Goal: Task Accomplishment & Management: Use online tool/utility

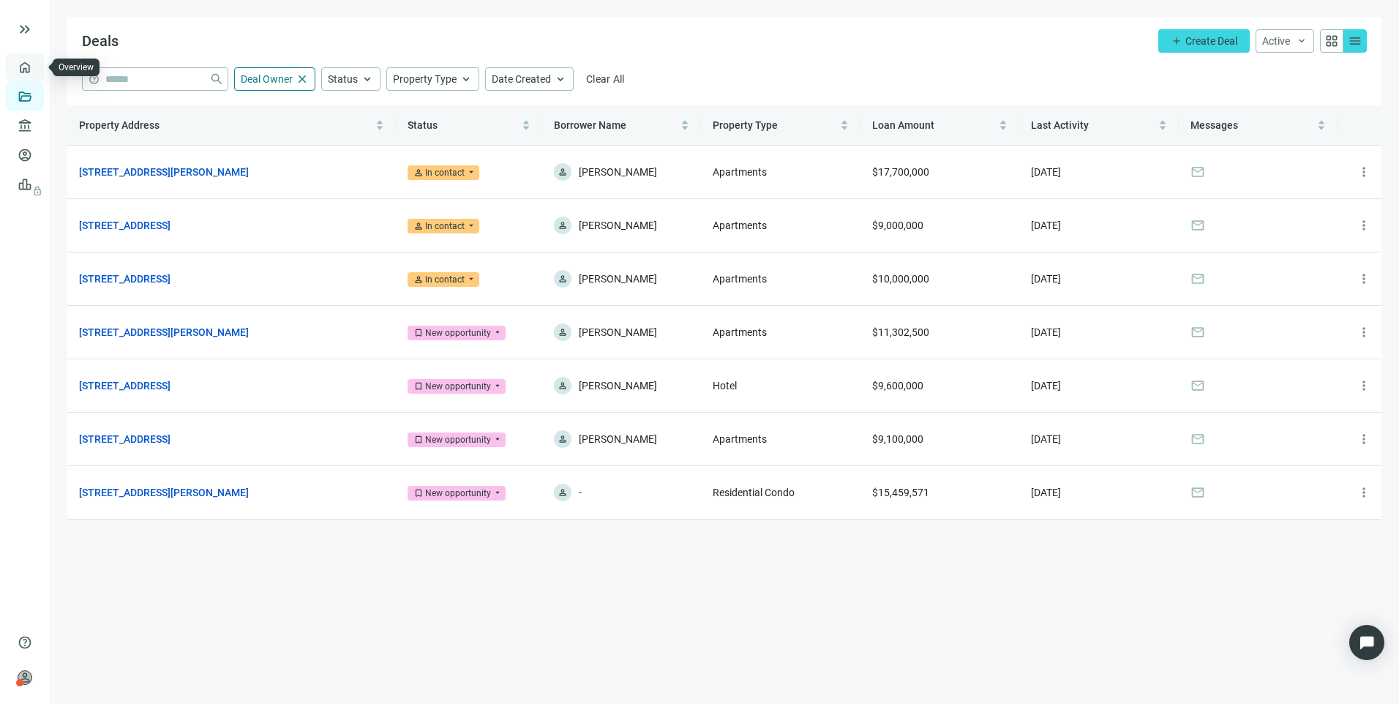
click at [37, 65] on link "Overview" at bounding box center [58, 67] width 43 height 12
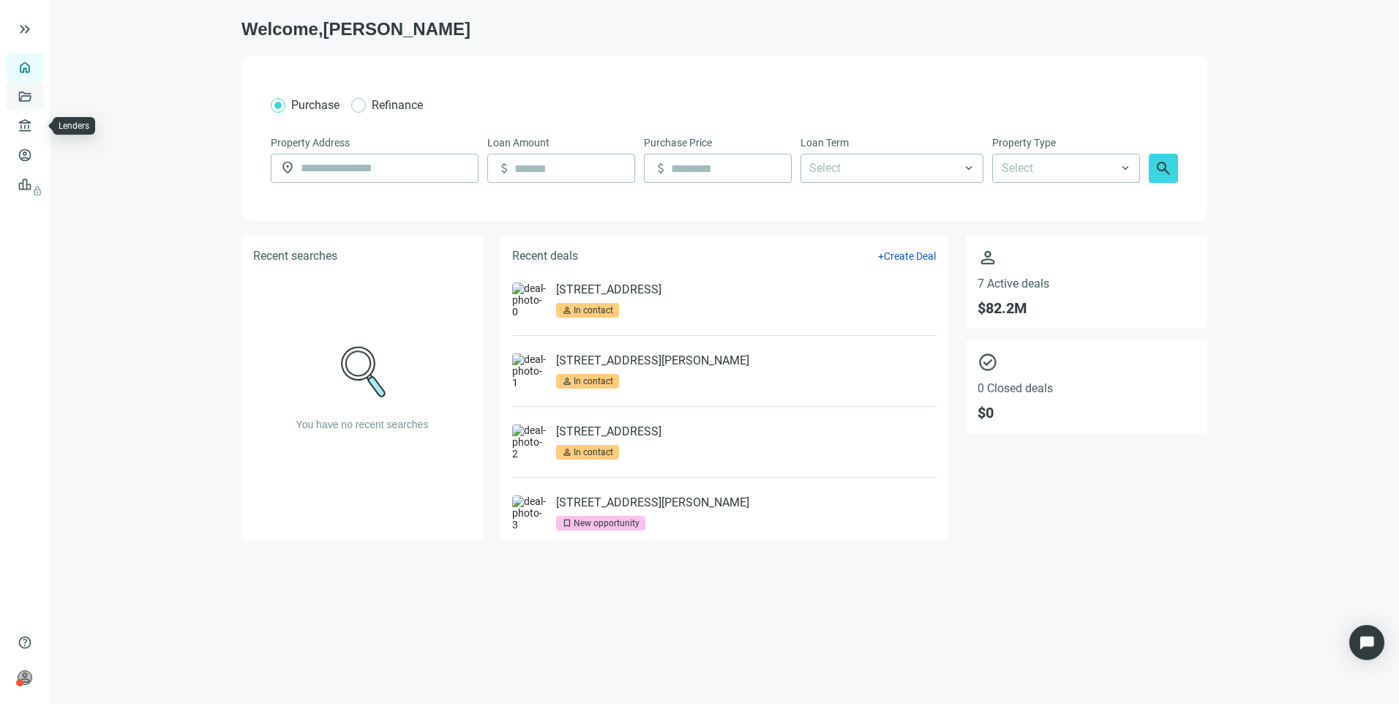
click at [37, 98] on link "Deals" at bounding box center [50, 97] width 26 height 12
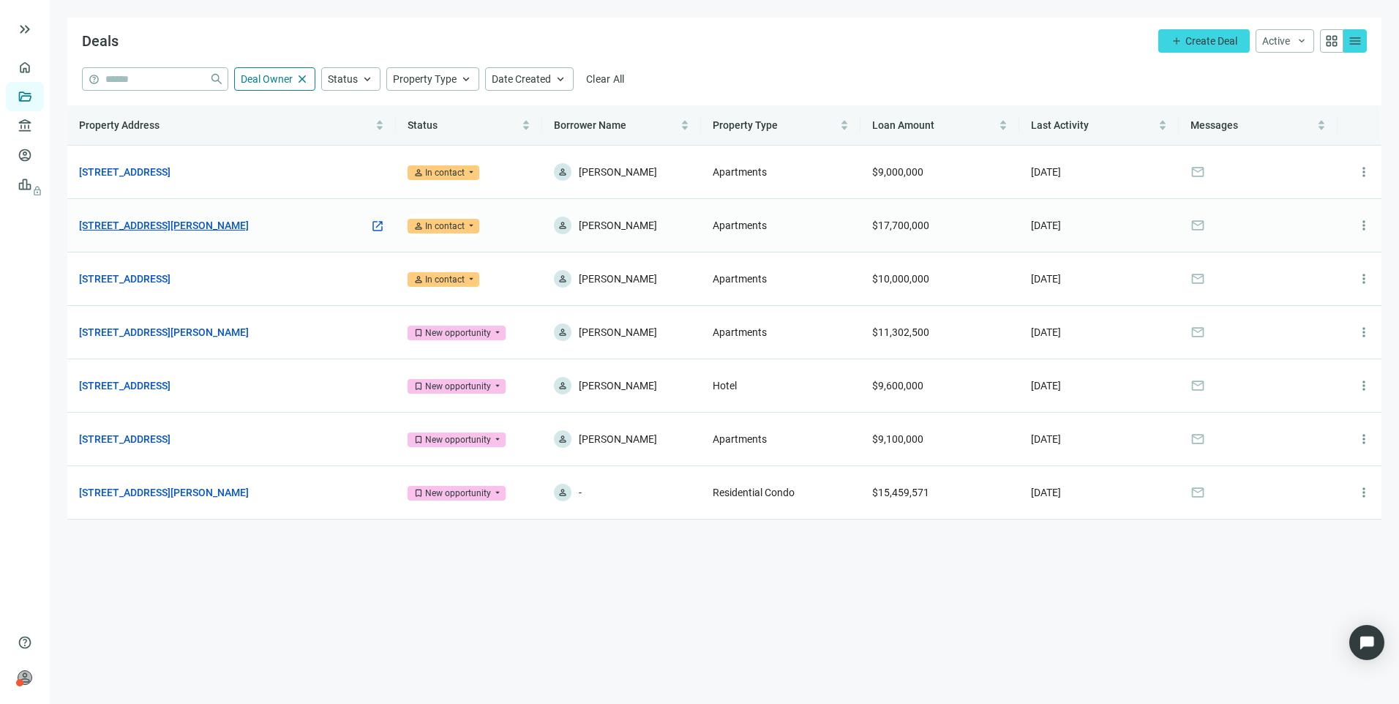
click at [169, 225] on link "[STREET_ADDRESS][PERSON_NAME]" at bounding box center [164, 225] width 170 height 16
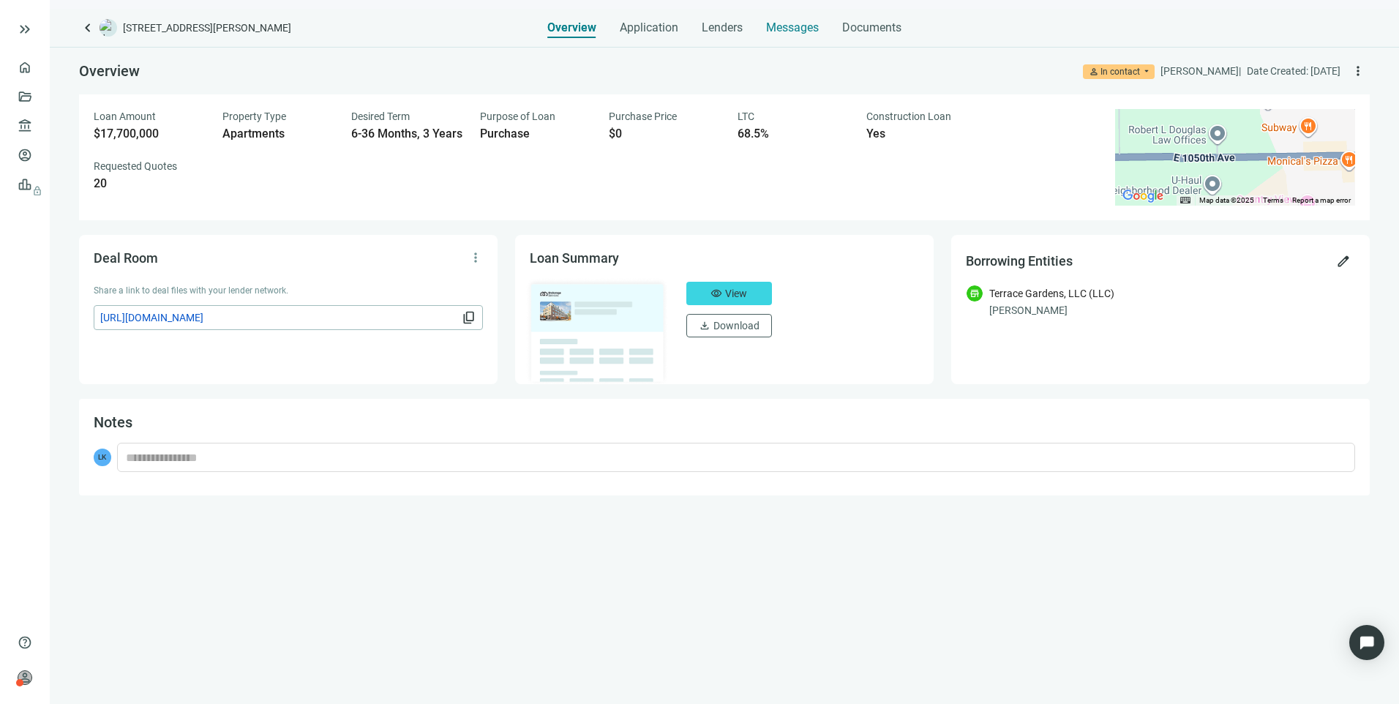
click at [789, 26] on span "Messages" at bounding box center [792, 27] width 53 height 14
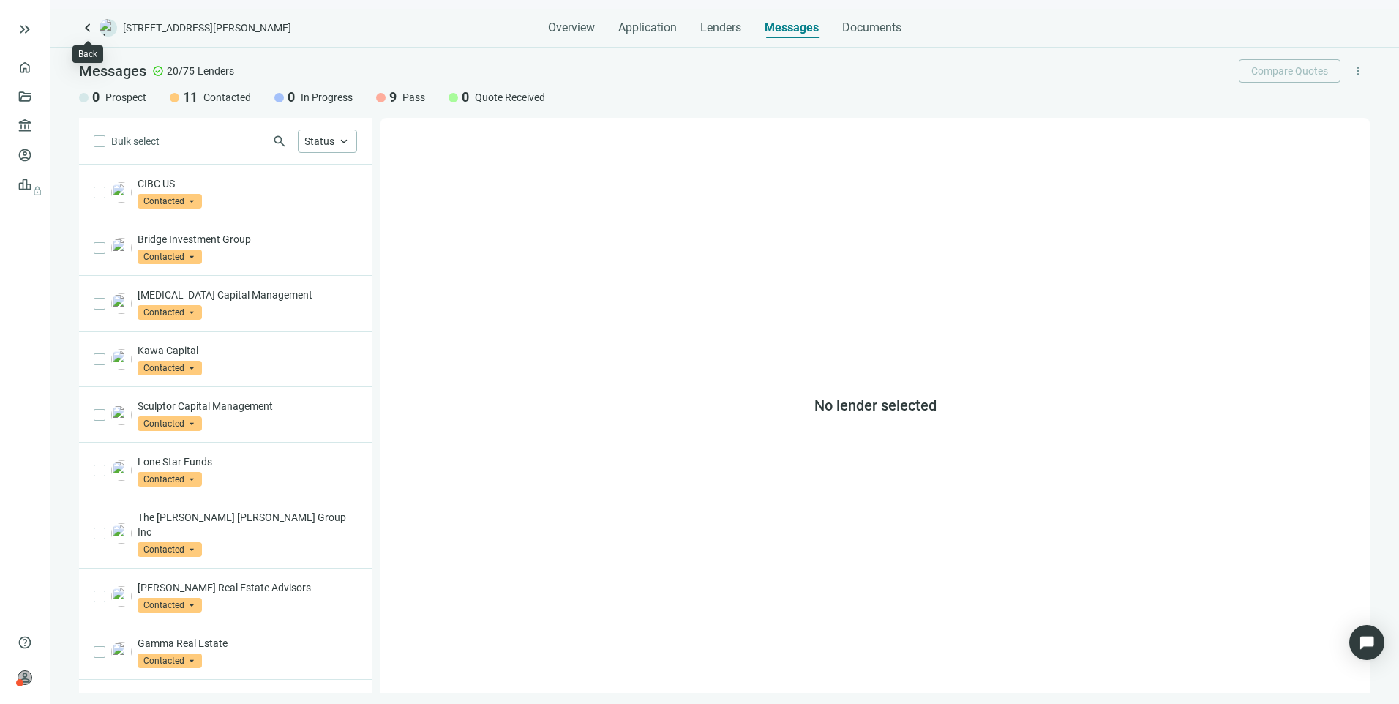
click at [88, 25] on span "keyboard_arrow_left" at bounding box center [88, 28] width 18 height 18
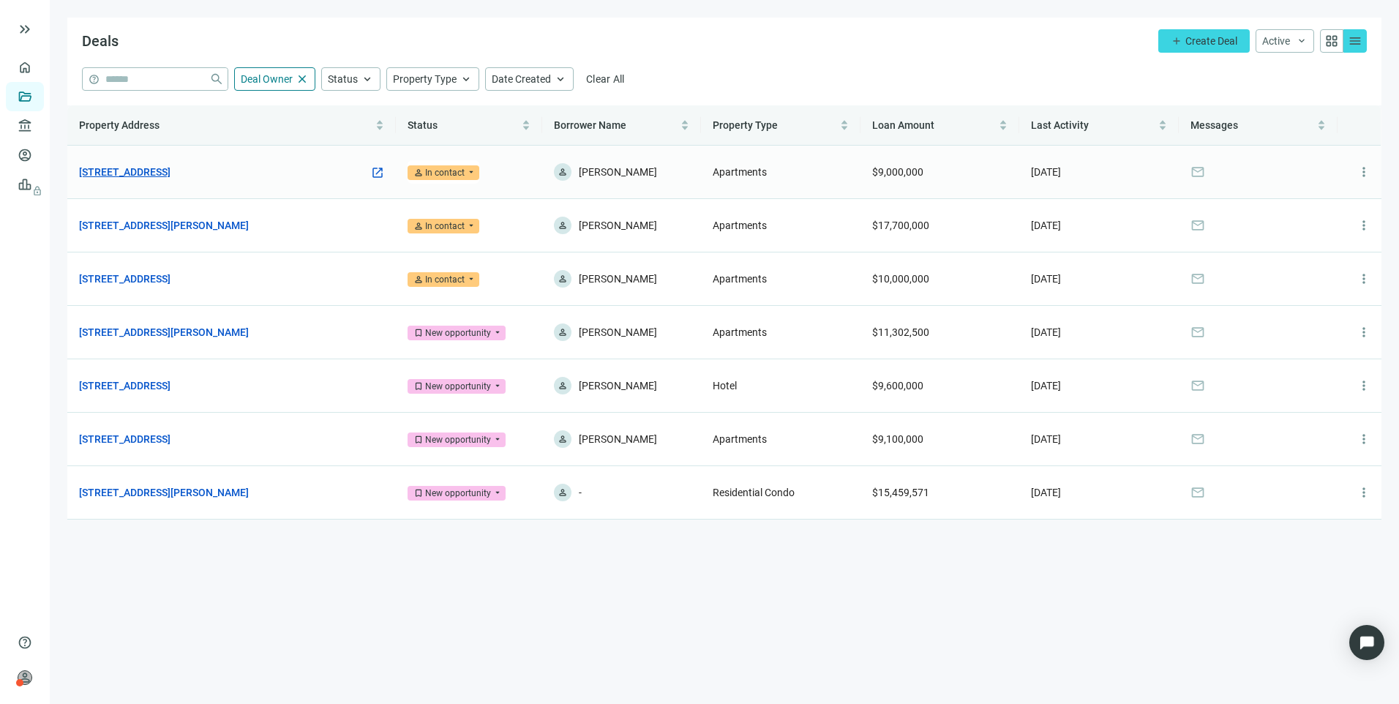
click at [171, 168] on link "[STREET_ADDRESS]" at bounding box center [124, 172] width 91 height 16
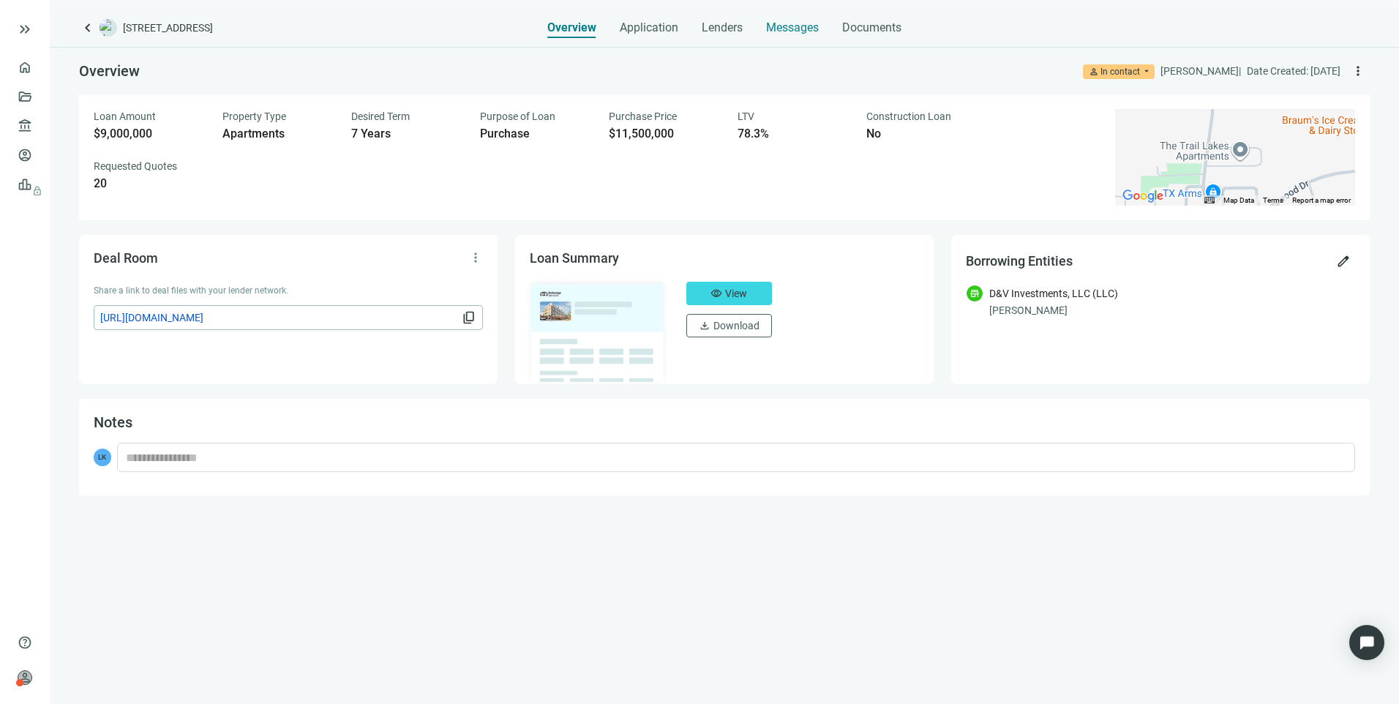
click at [782, 31] on span "Messages" at bounding box center [792, 27] width 53 height 14
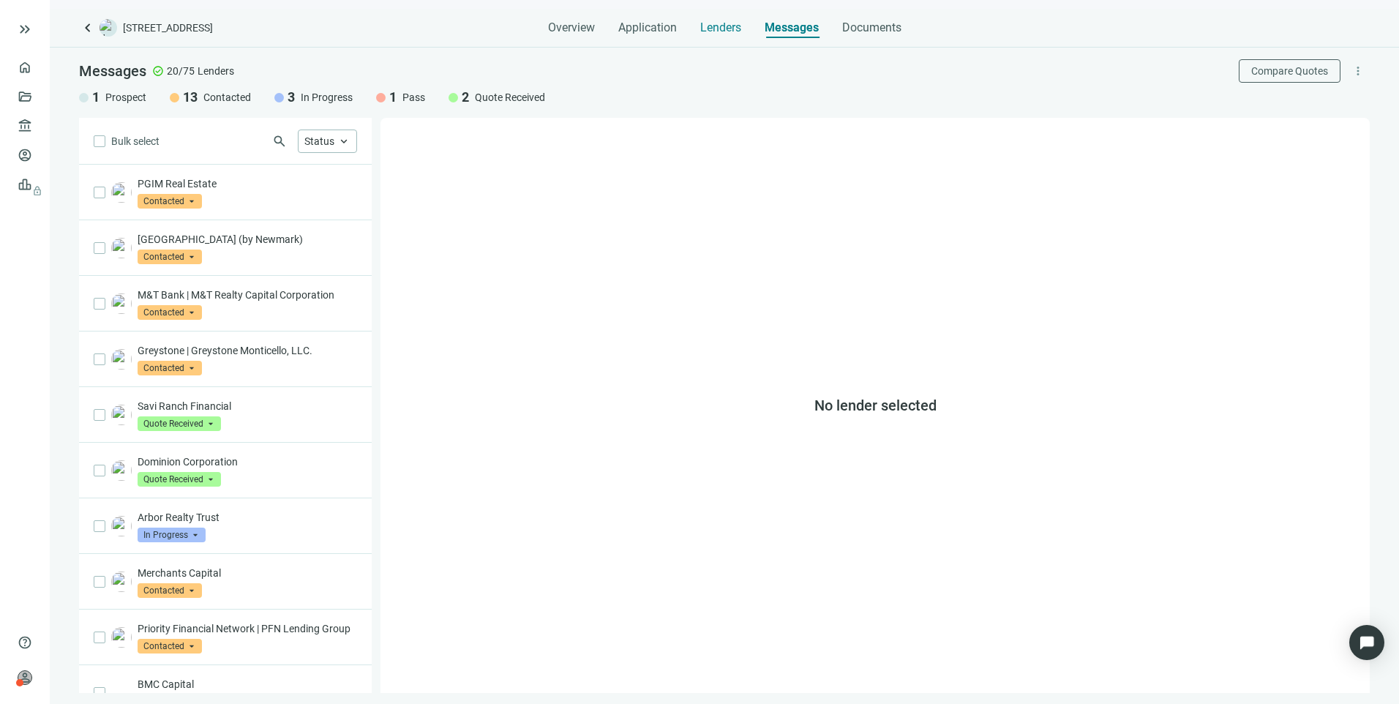
click at [732, 29] on span "Lenders" at bounding box center [720, 27] width 41 height 15
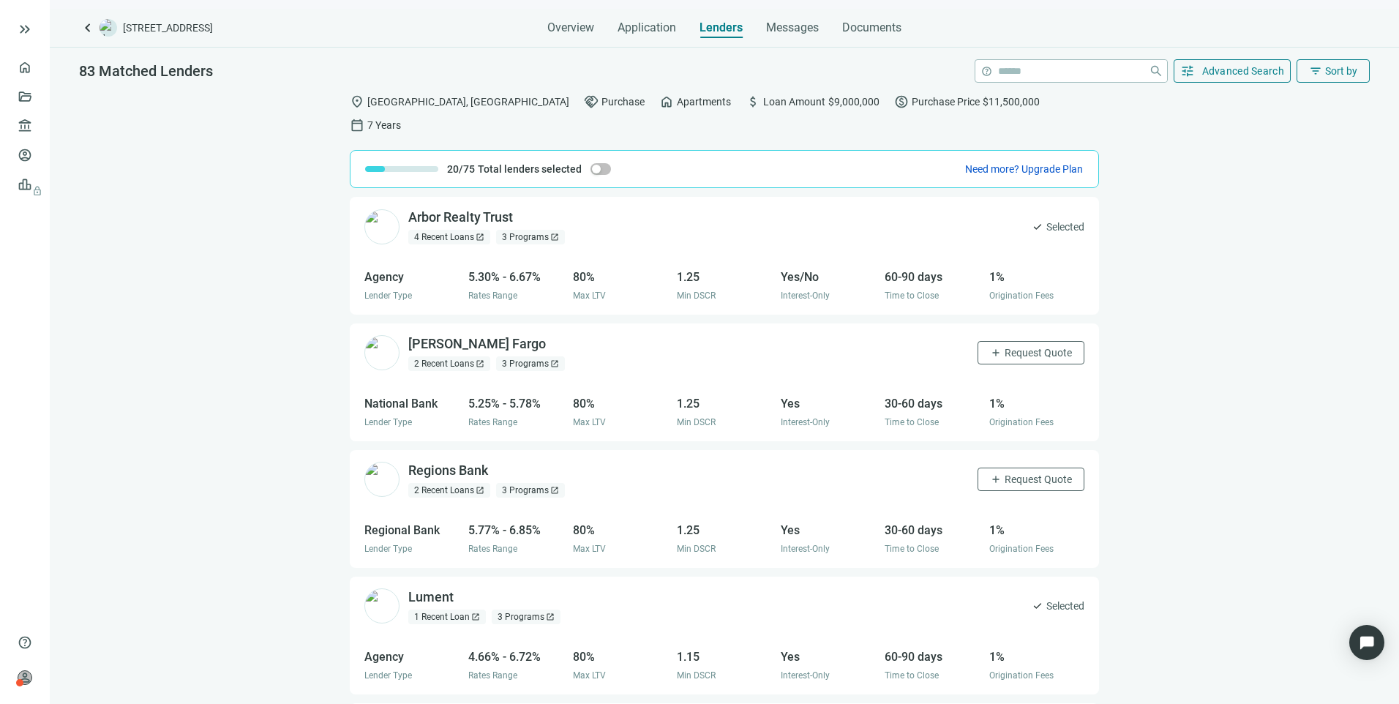
click at [1317, 57] on div "83 Matched Lenders help close tune Advanced Search filter_list Sort by" at bounding box center [725, 67] width 1350 height 38
click at [1317, 59] on div "83 Matched Lenders help close tune Advanced Search filter_list Sort by" at bounding box center [725, 67] width 1350 height 38
click at [1317, 65] on span "filter_list" at bounding box center [1315, 70] width 13 height 13
click at [1227, 73] on span "Advanced Search" at bounding box center [1243, 71] width 83 height 12
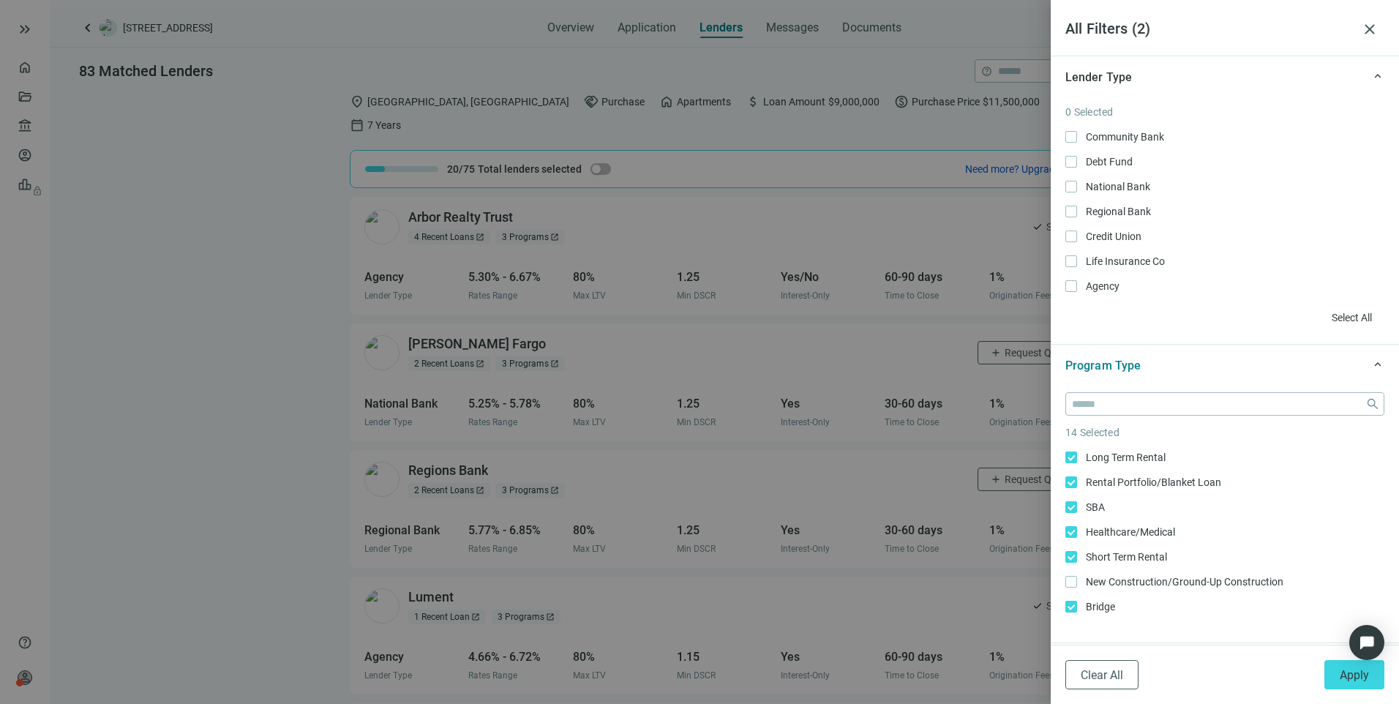
click at [1227, 73] on div "Lender Type" at bounding box center [1214, 77] width 297 height 18
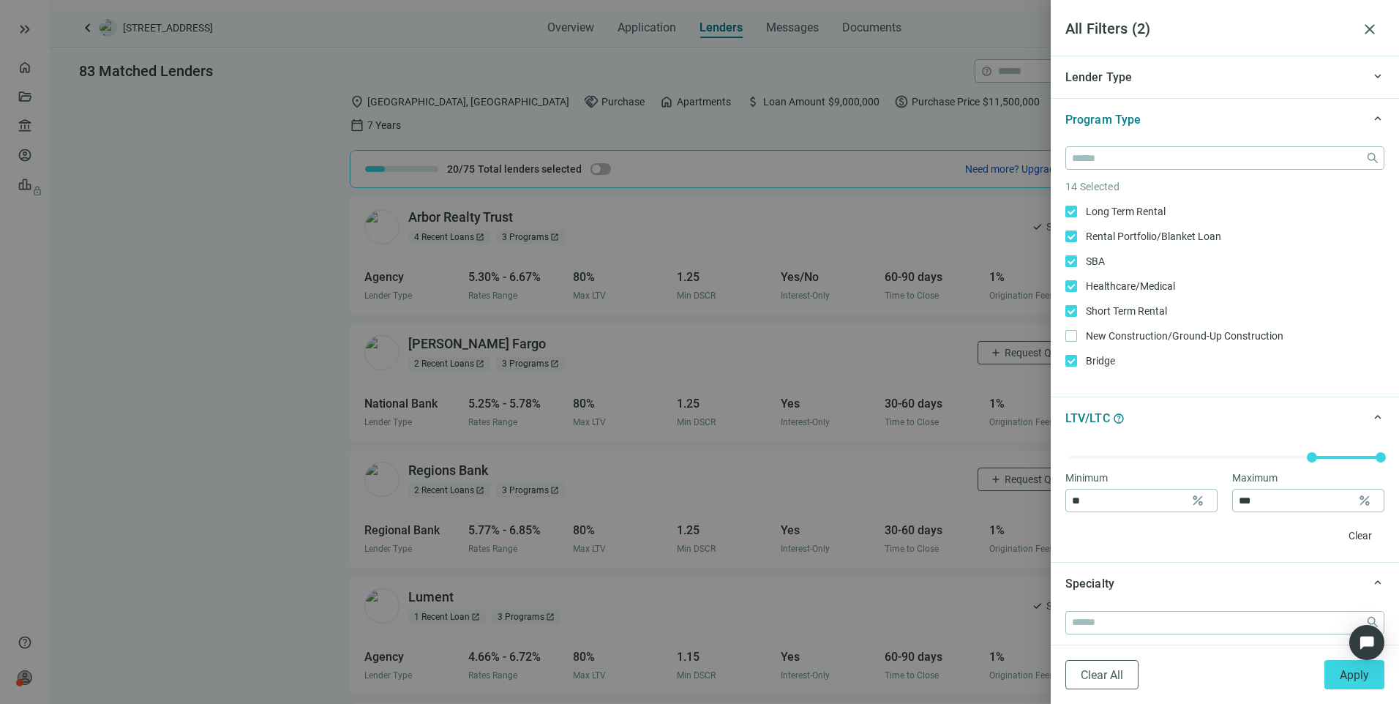
click at [990, 104] on div at bounding box center [699, 352] width 1399 height 704
click at [1371, 28] on span "close" at bounding box center [1370, 29] width 18 height 18
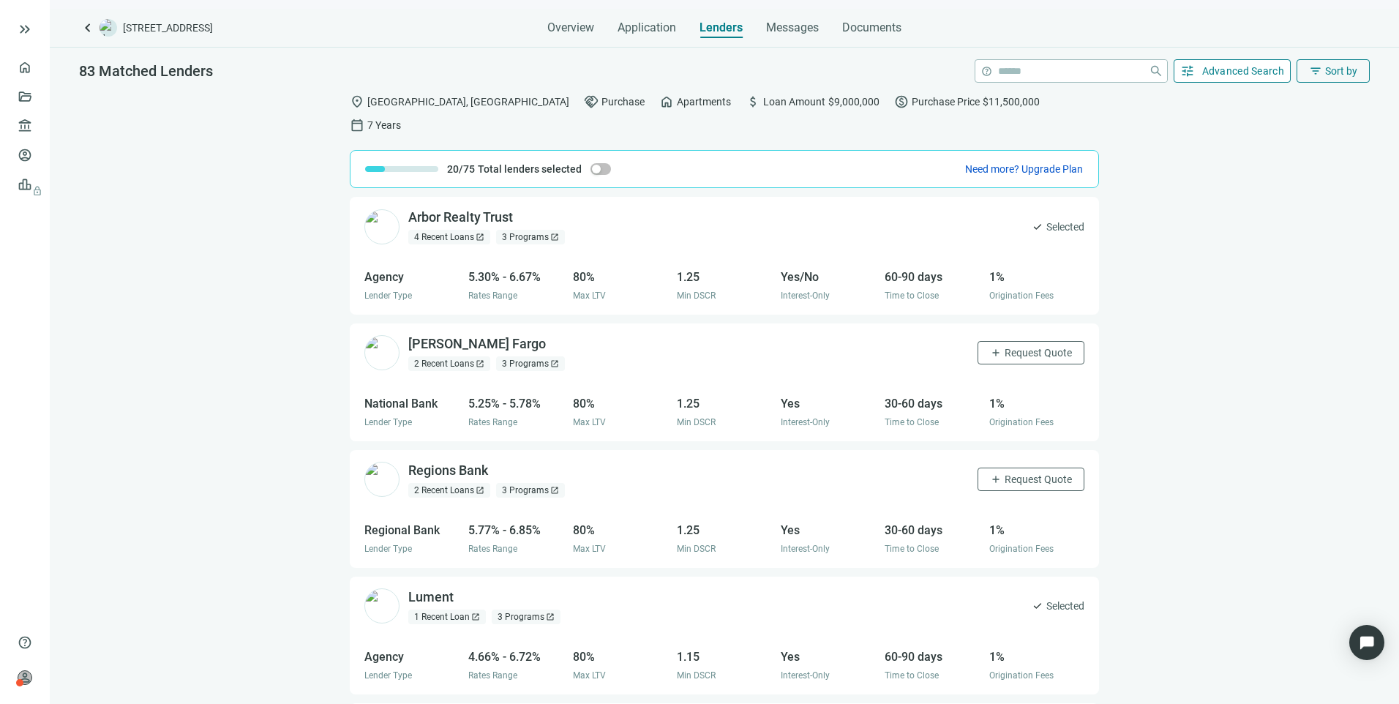
click at [1231, 66] on span "Advanced Search" at bounding box center [1243, 71] width 83 height 12
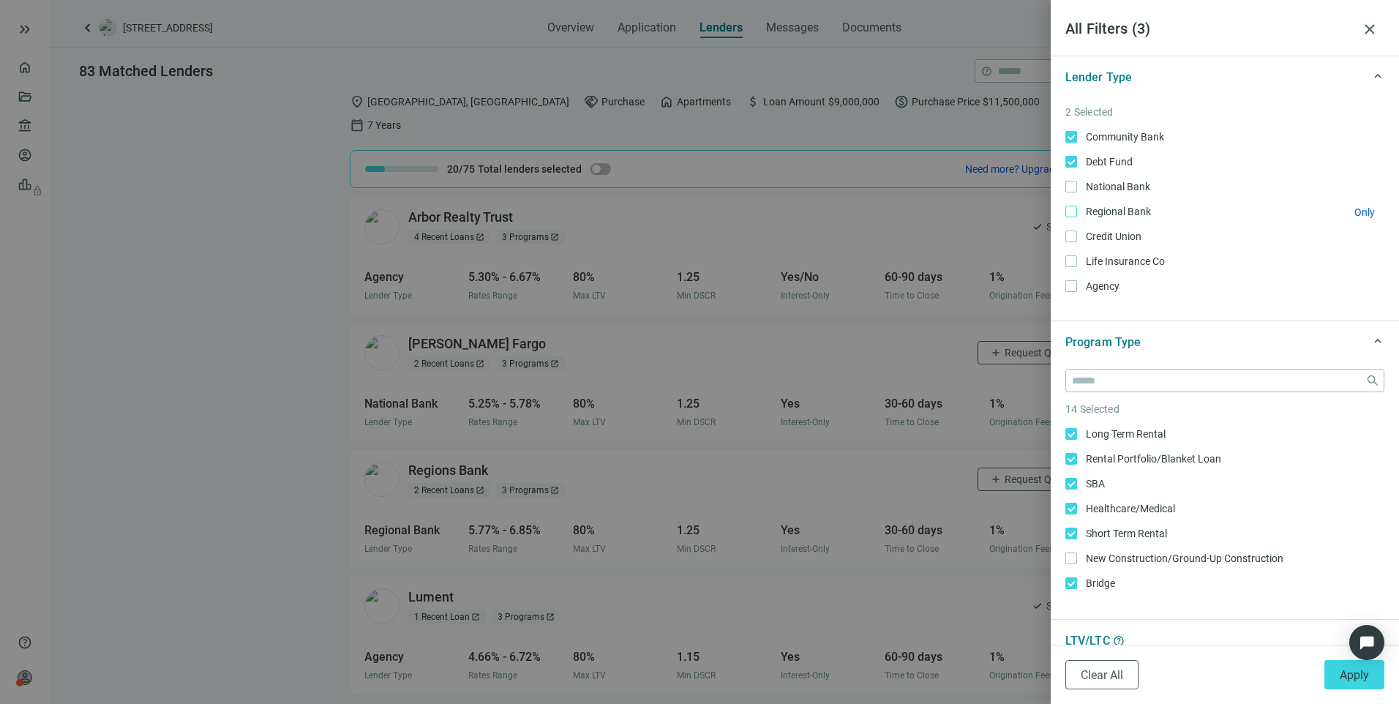
click at [1071, 205] on label "Regional Bank Only" at bounding box center [1225, 211] width 319 height 16
click at [1339, 678] on button "Apply" at bounding box center [1355, 674] width 60 height 29
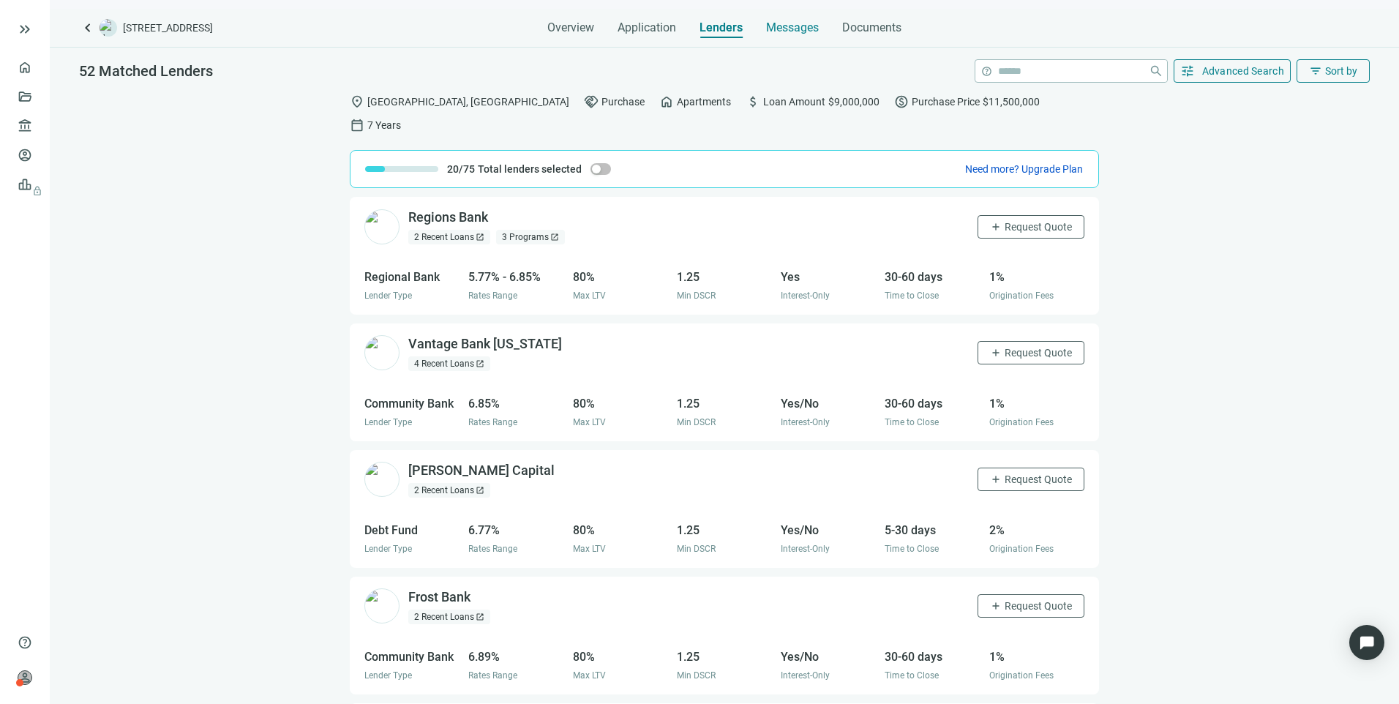
click at [800, 34] on span "Messages" at bounding box center [792, 27] width 53 height 14
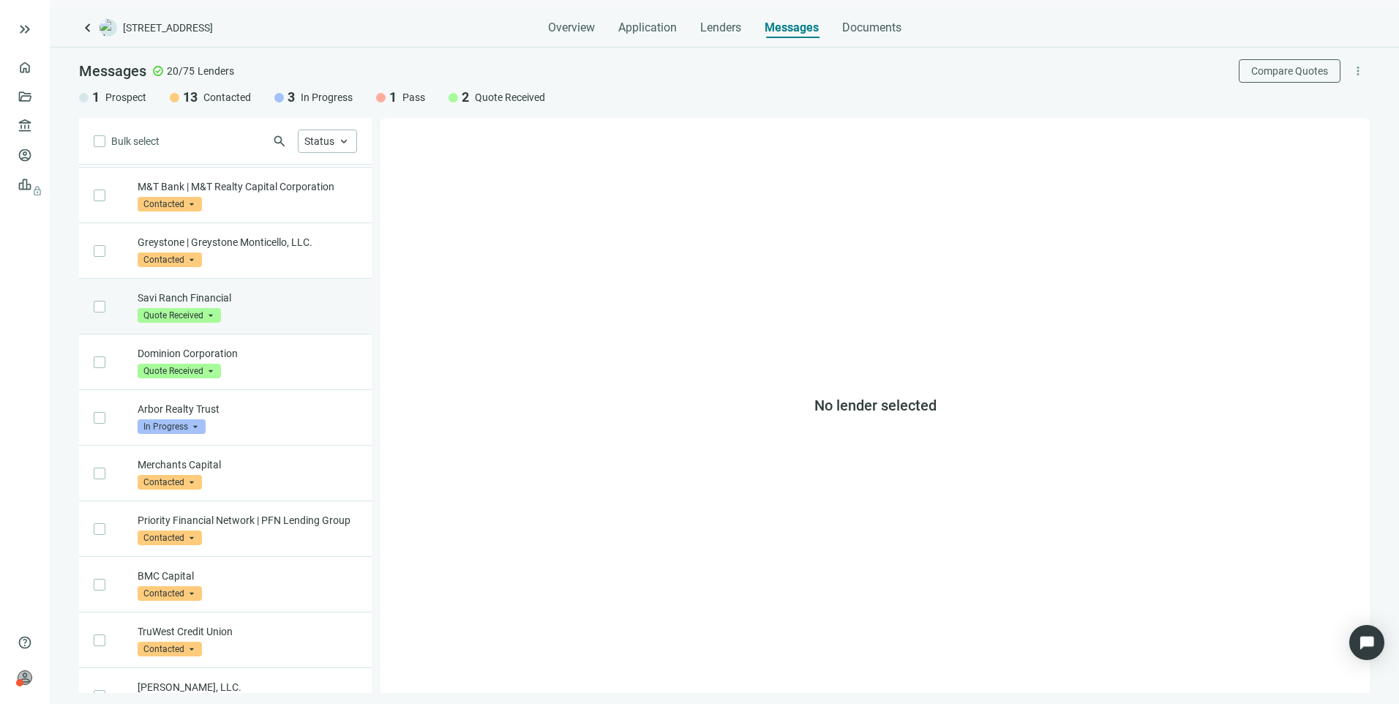
scroll to position [146, 0]
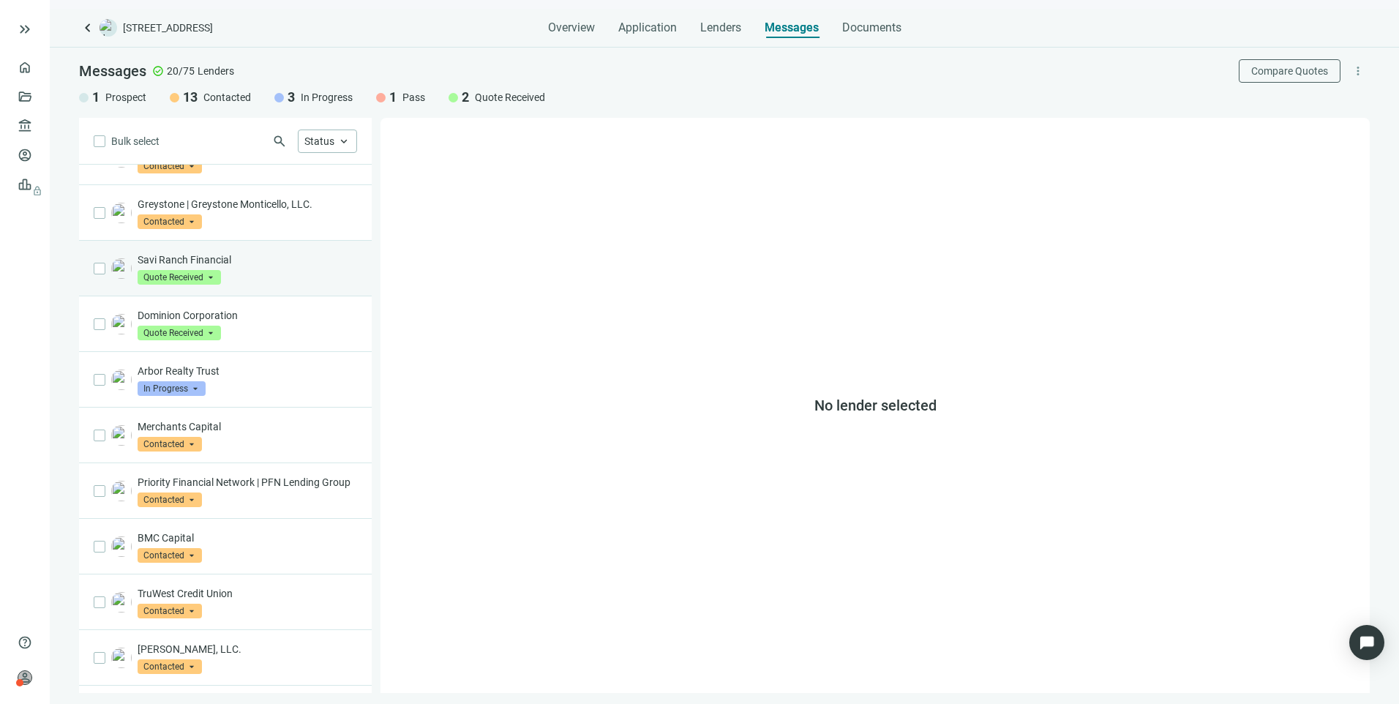
click at [270, 273] on div "Savi Ranch Financial Quote Received arrow_drop_down" at bounding box center [248, 268] width 220 height 32
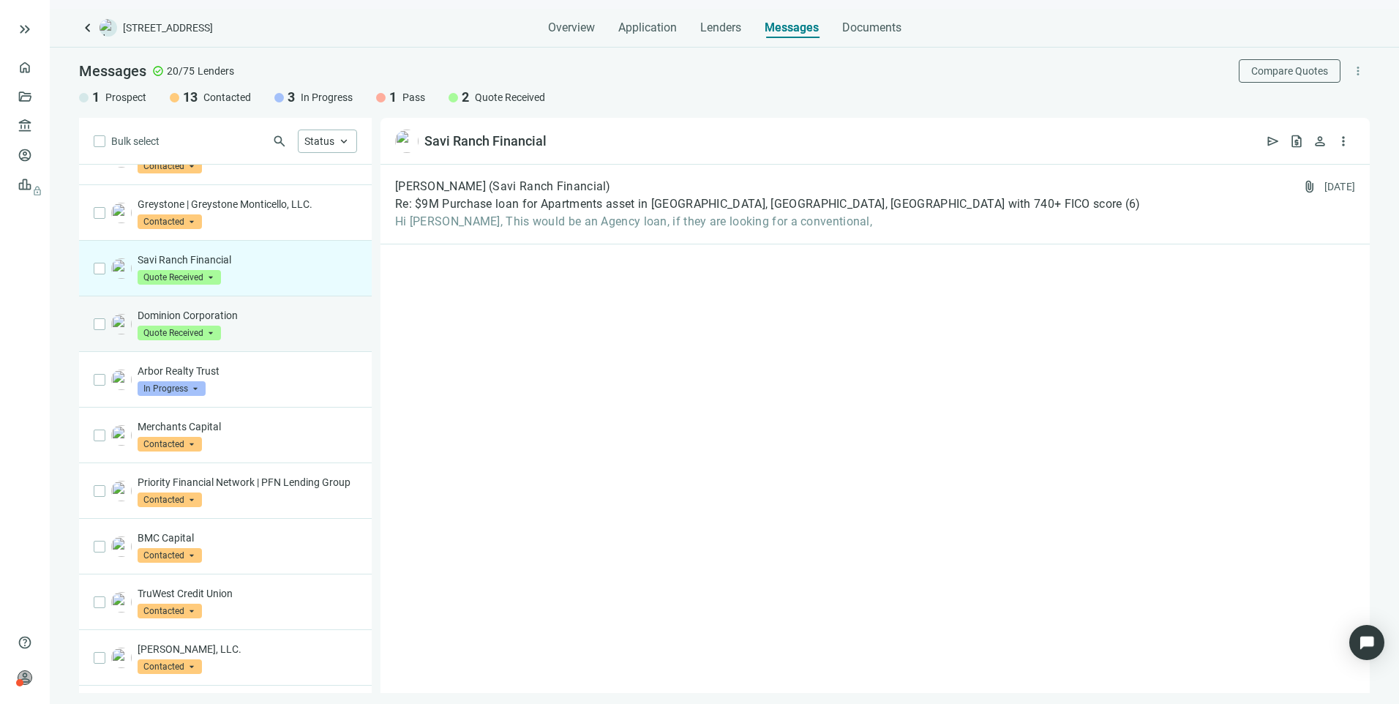
click at [291, 318] on p "Dominion Corporation" at bounding box center [248, 315] width 220 height 15
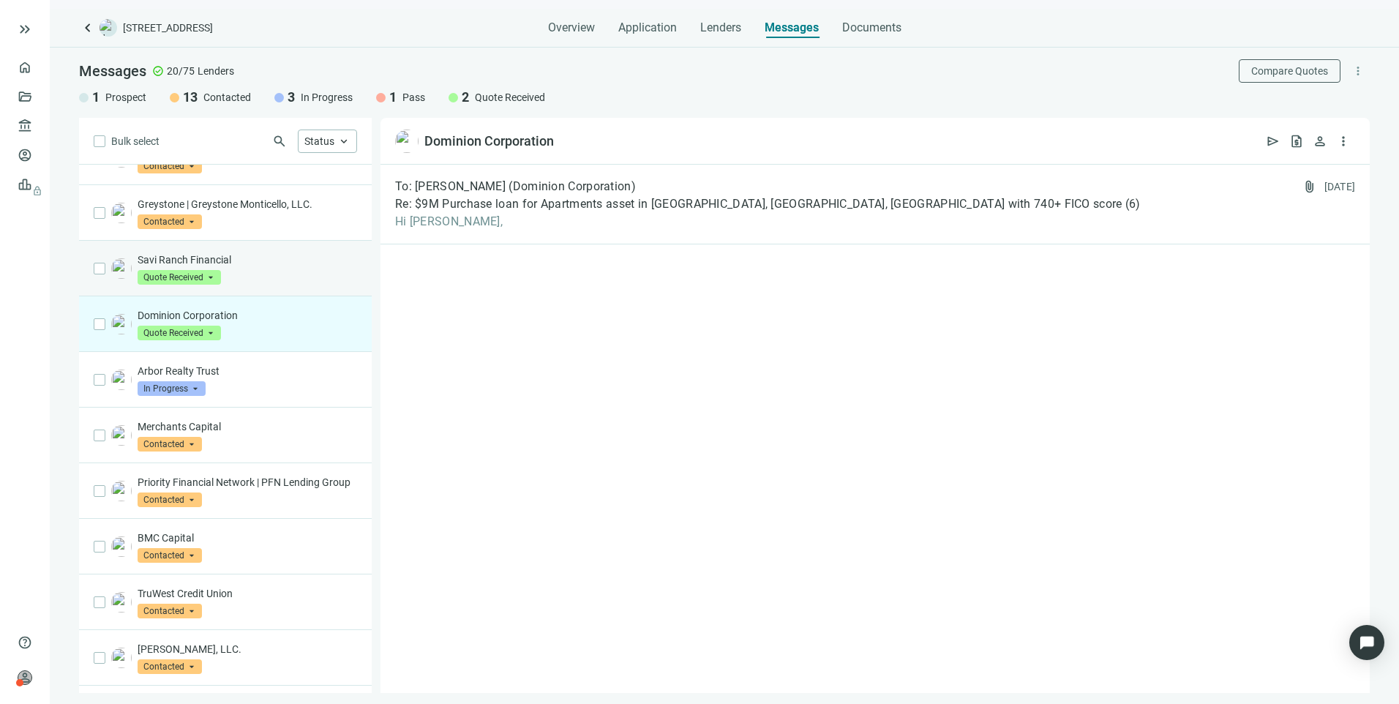
click at [300, 258] on p "Savi Ranch Financial" at bounding box center [248, 259] width 220 height 15
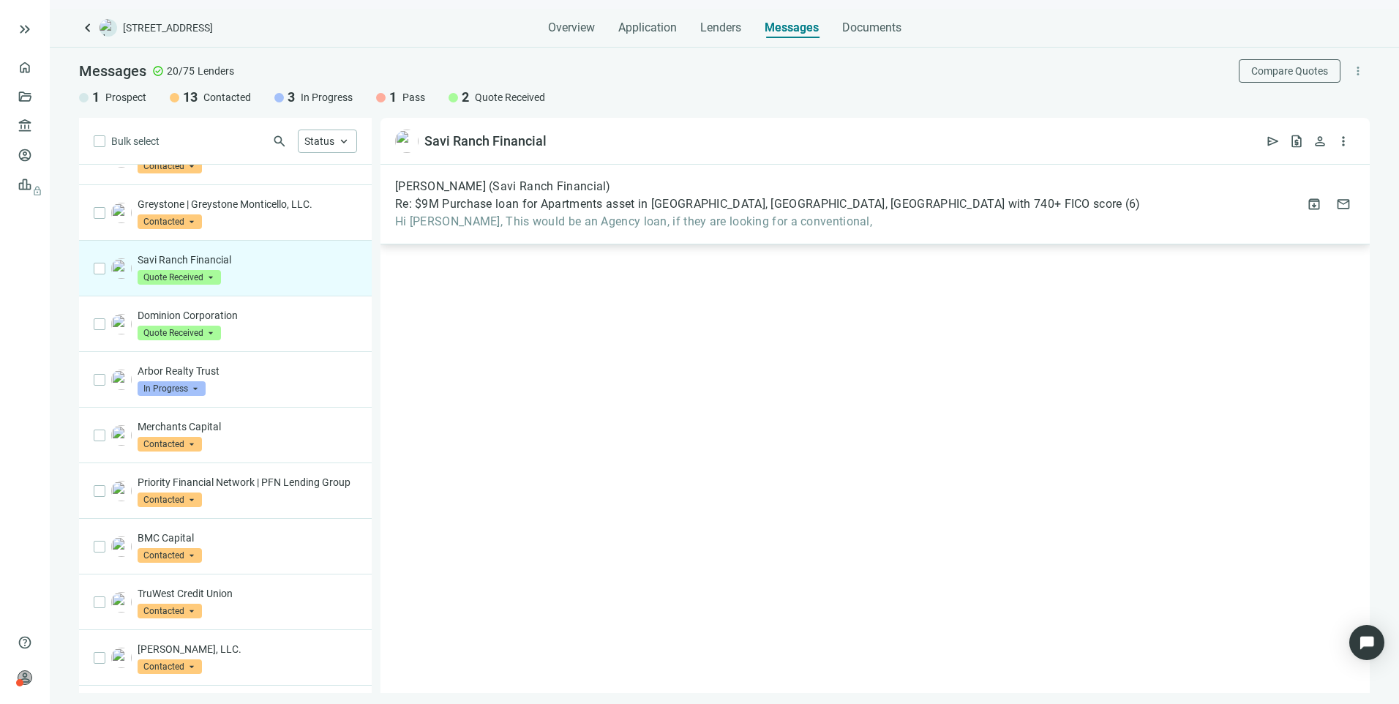
click at [604, 208] on span "Re: $9M Purchase loan for Apartments asset in [GEOGRAPHIC_DATA], [GEOGRAPHIC_DA…" at bounding box center [758, 204] width 727 height 15
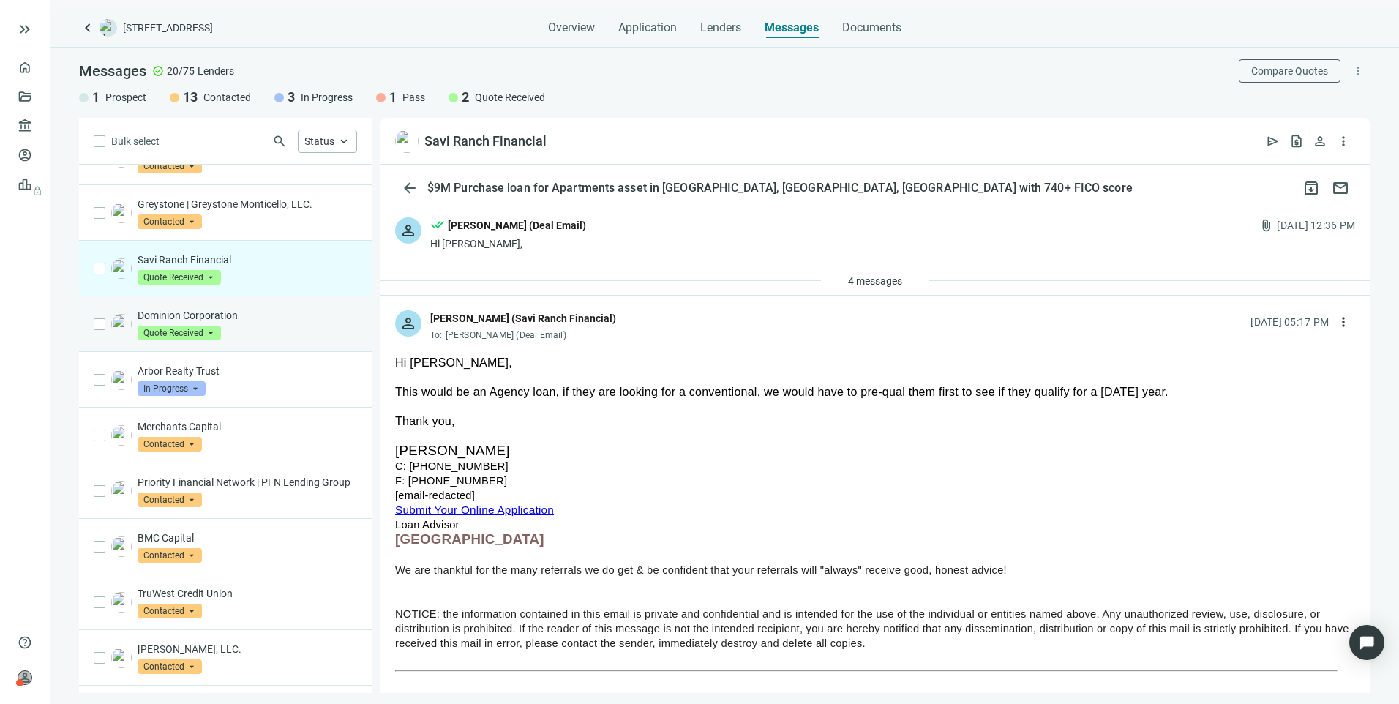
click at [266, 334] on div "Dominion Corporation Quote Received arrow_drop_down" at bounding box center [248, 324] width 220 height 32
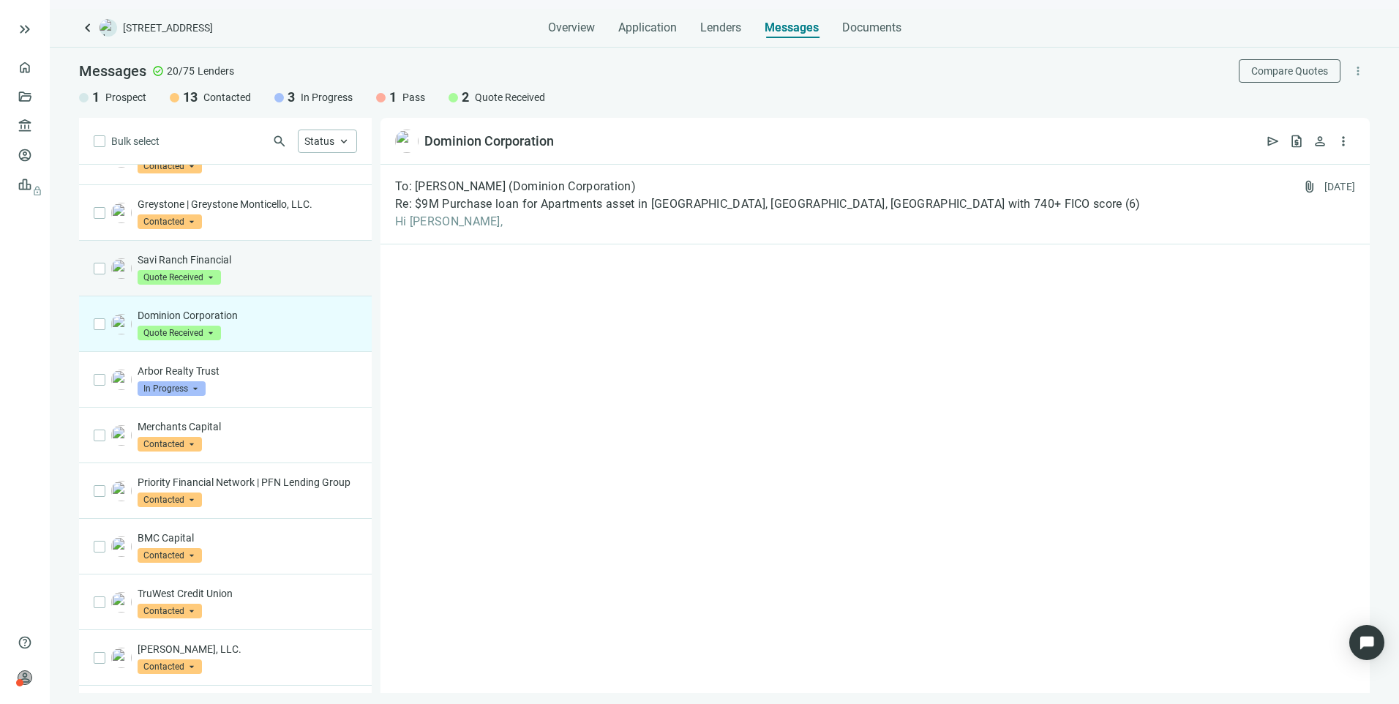
click at [257, 268] on div "Savi Ranch Financial Quote Received arrow_drop_down" at bounding box center [248, 268] width 220 height 32
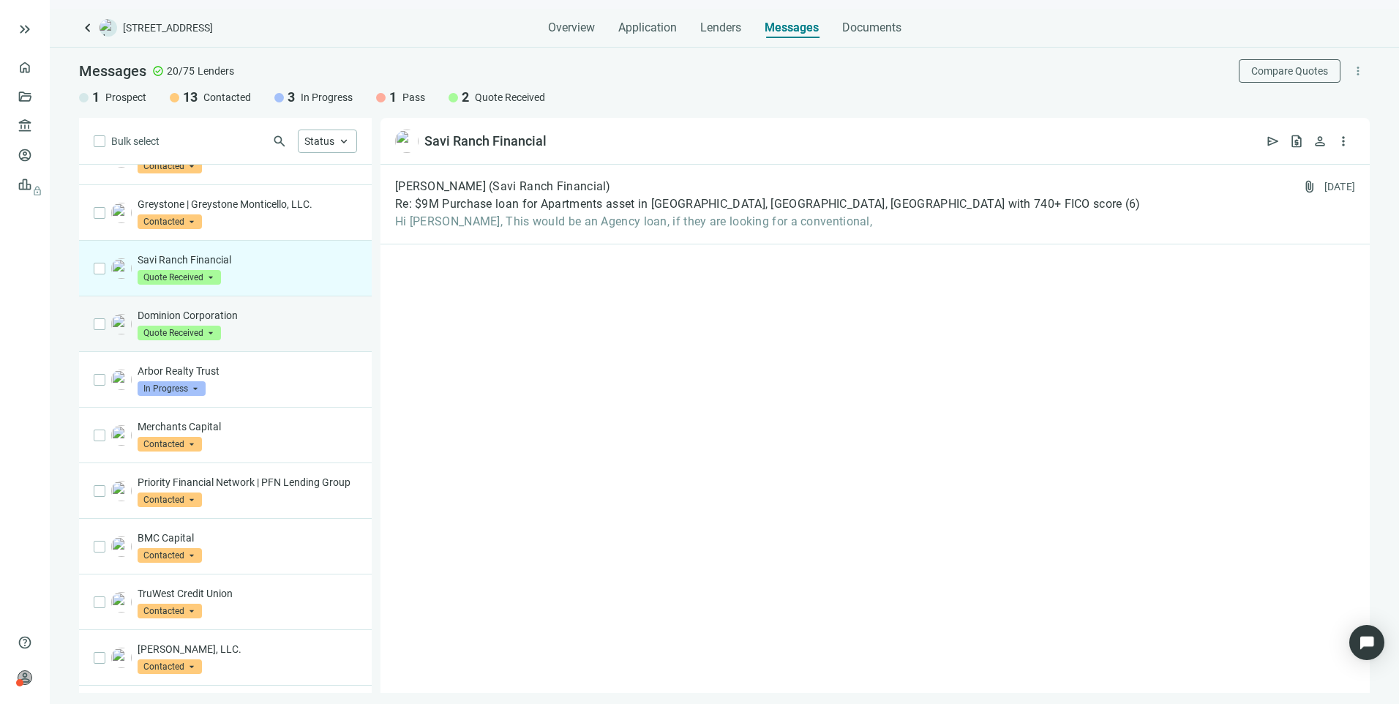
click at [262, 326] on div "Dominion Corporation Quote Received arrow_drop_down" at bounding box center [248, 324] width 220 height 32
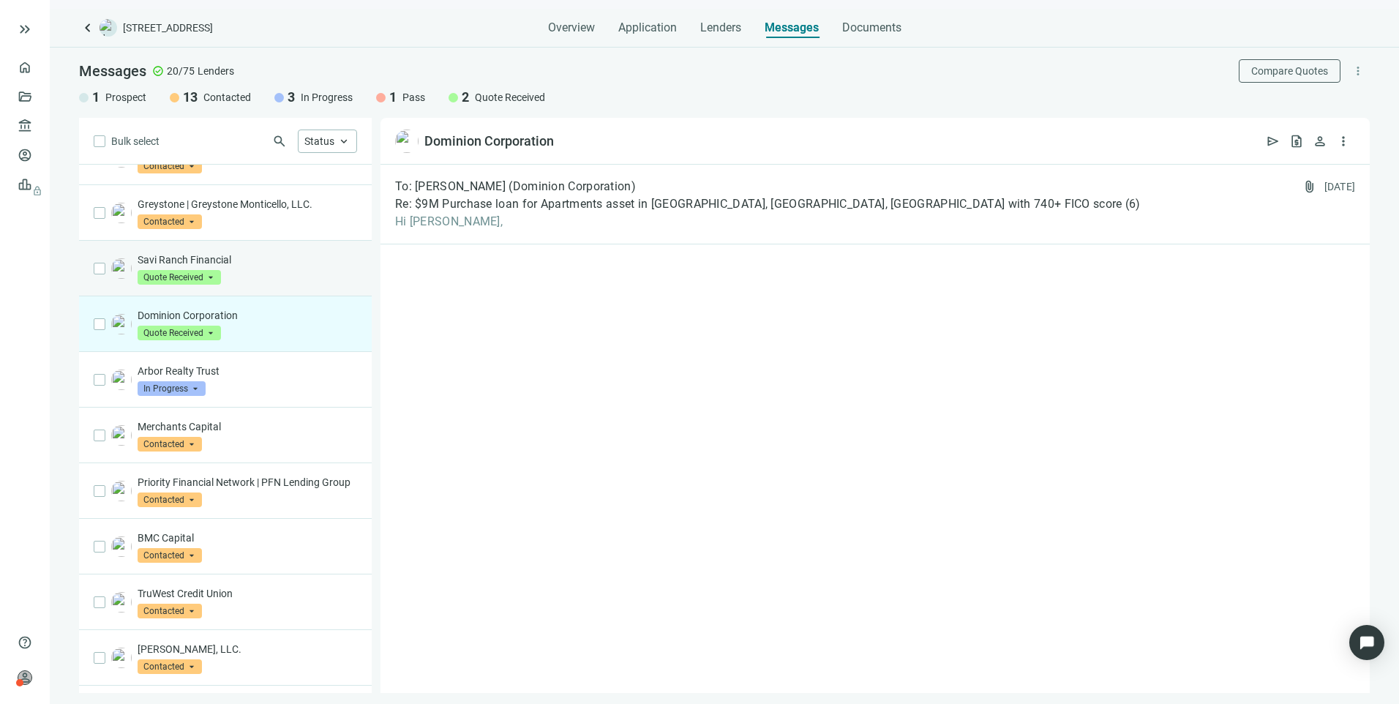
click at [263, 259] on p "Savi Ranch Financial" at bounding box center [248, 259] width 220 height 15
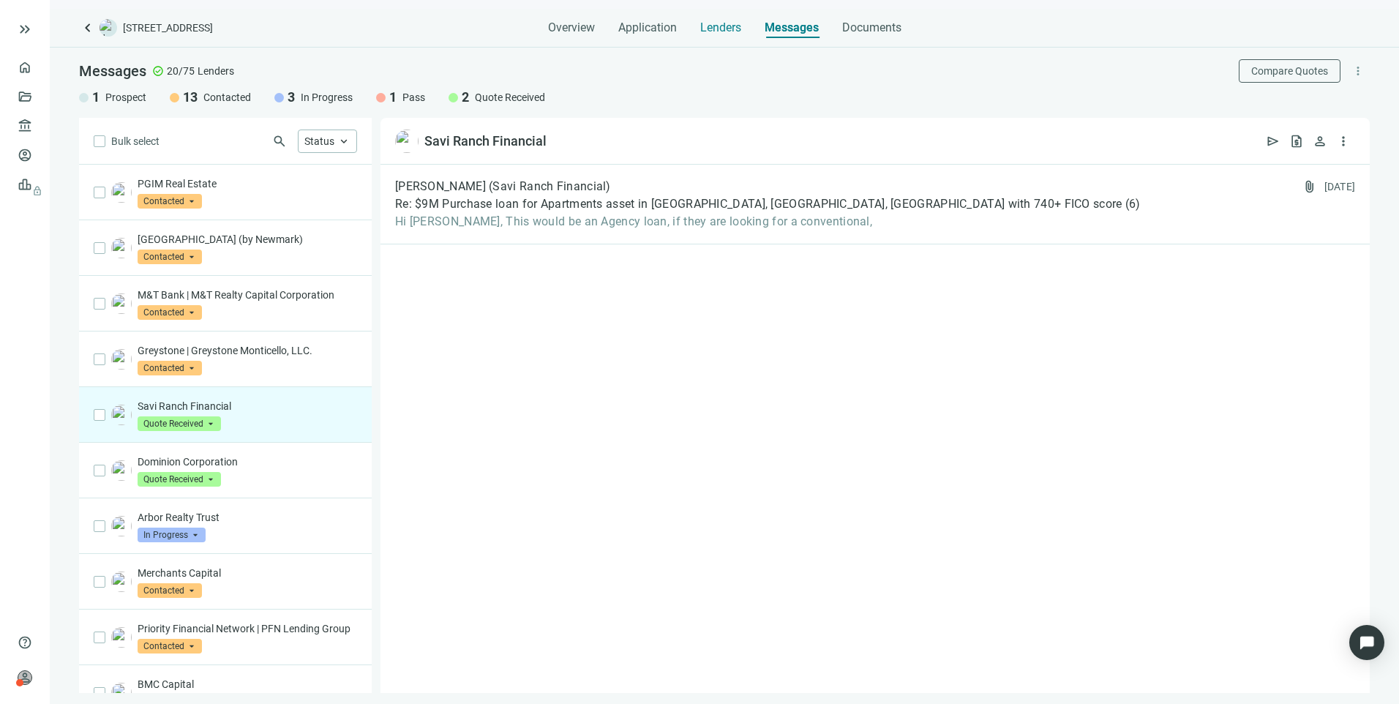
click at [722, 35] on div "Lenders" at bounding box center [720, 23] width 41 height 29
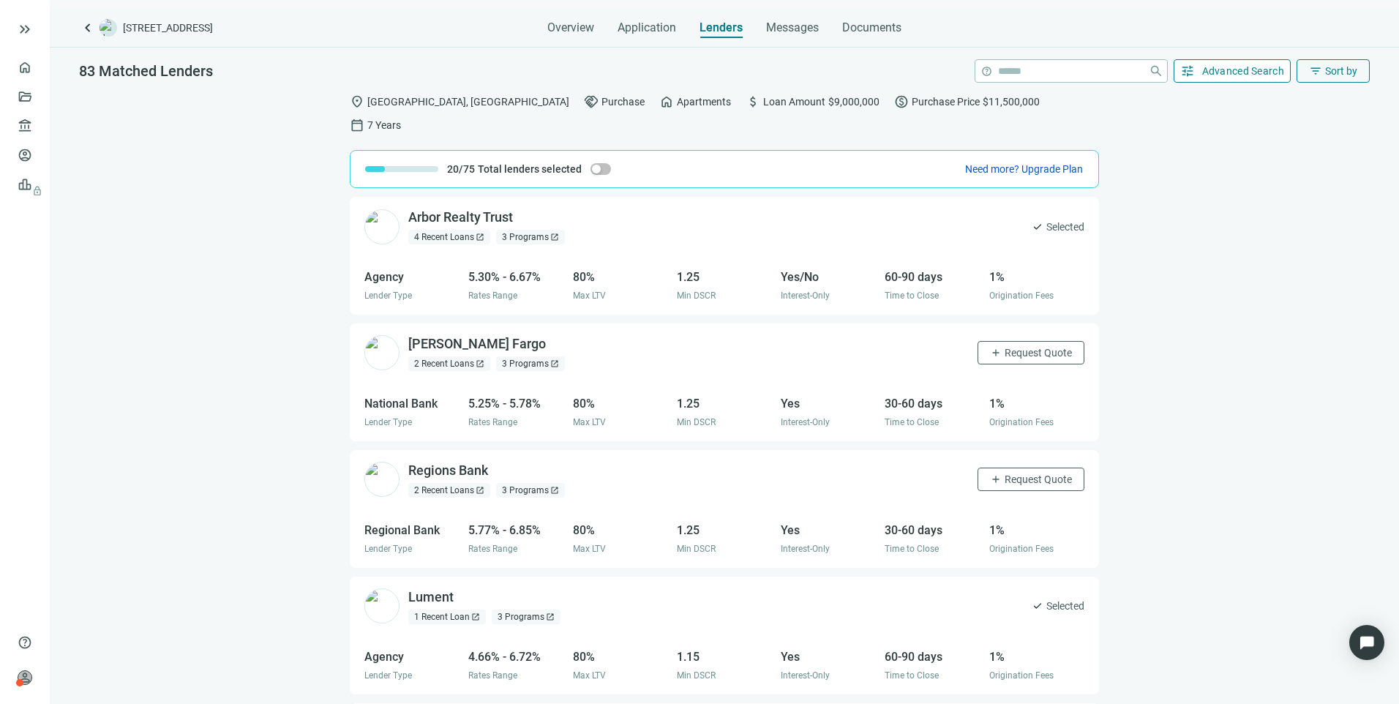
click at [1248, 70] on span "Advanced Search" at bounding box center [1243, 71] width 83 height 12
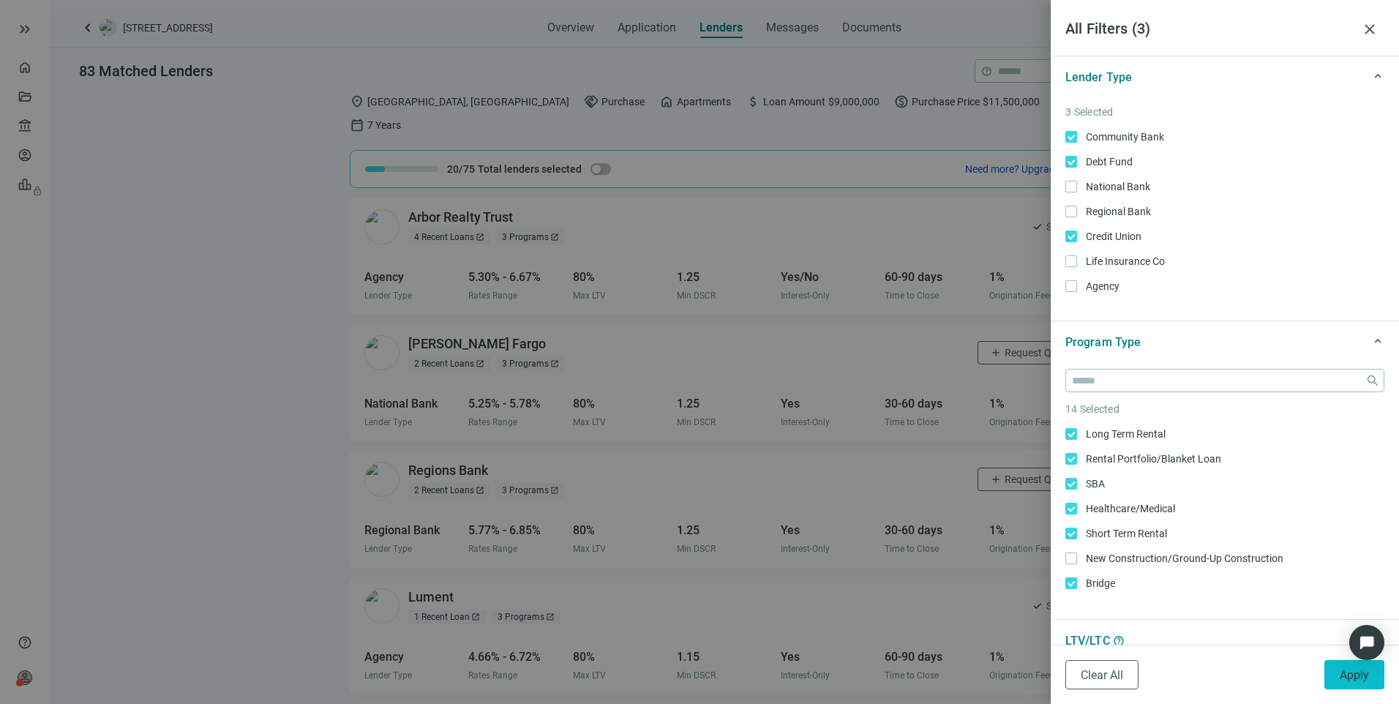
click at [1349, 670] on span "Apply" at bounding box center [1354, 675] width 29 height 14
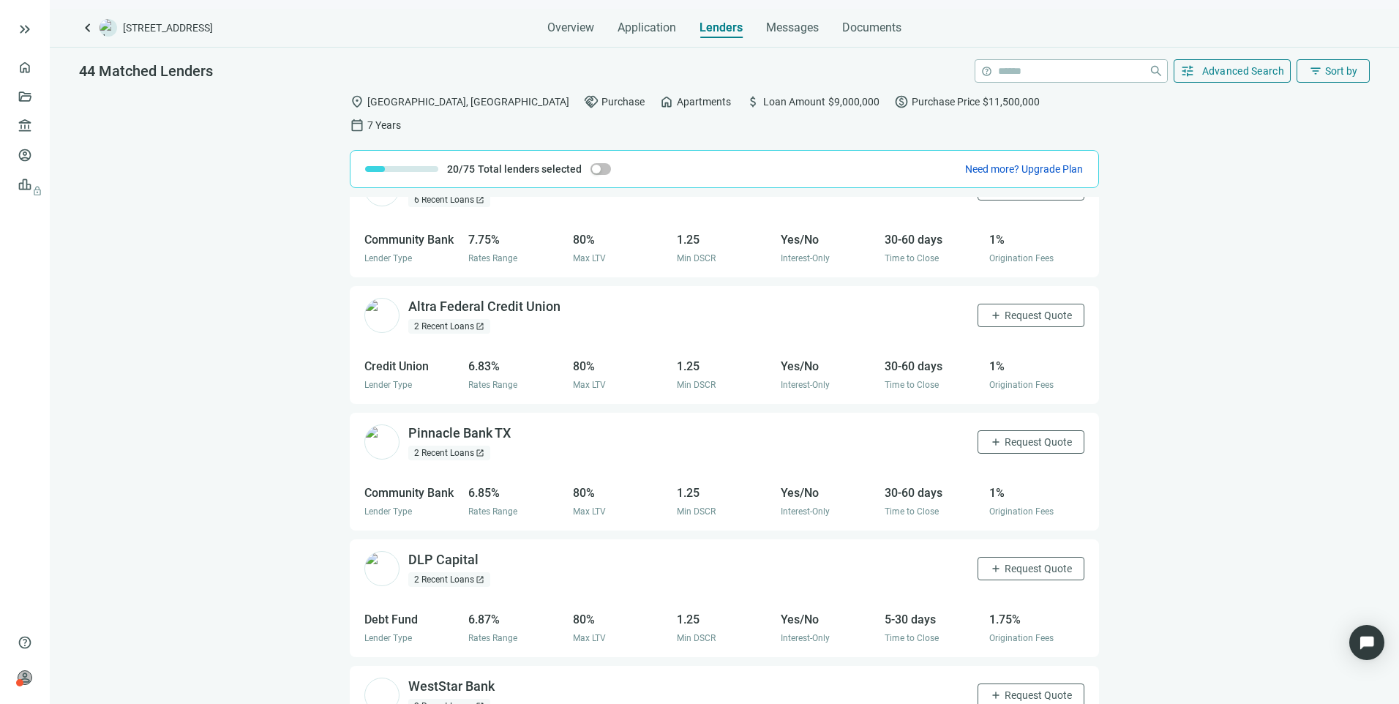
scroll to position [874, 0]
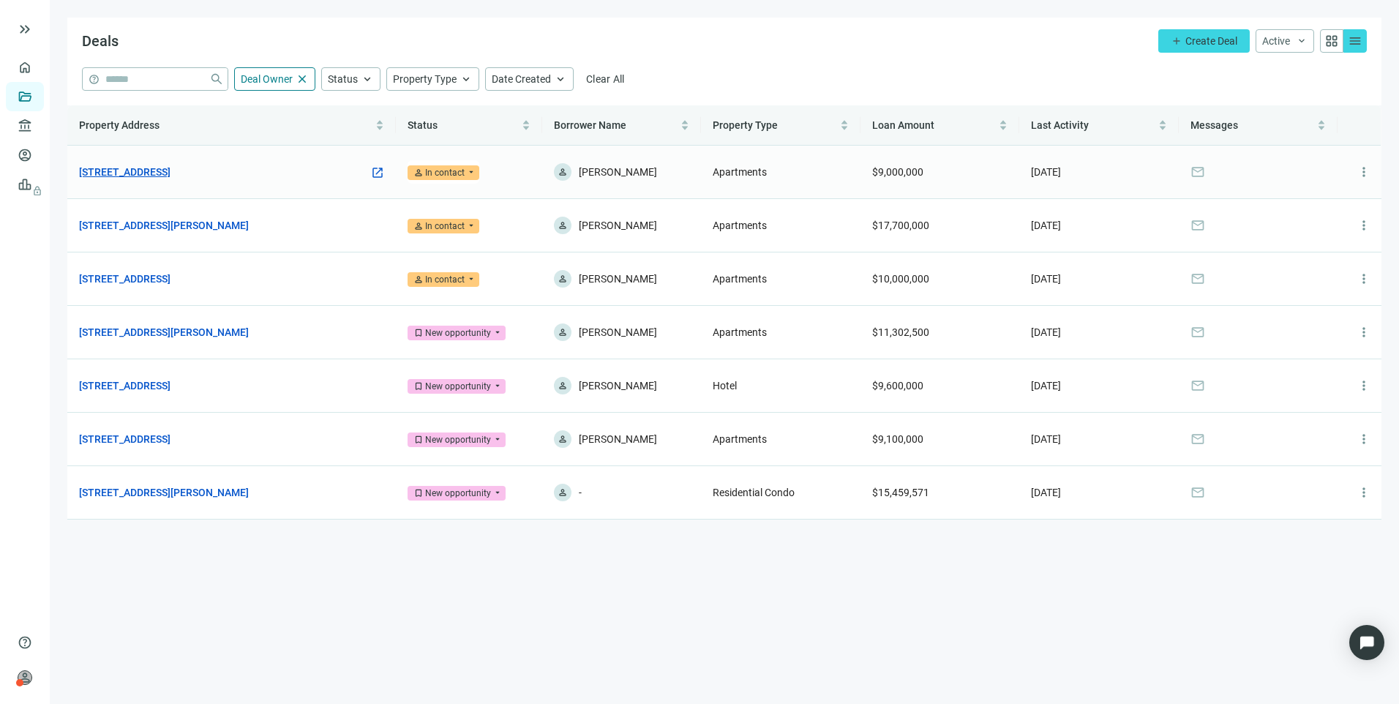
click at [171, 173] on link "[STREET_ADDRESS]" at bounding box center [124, 172] width 91 height 16
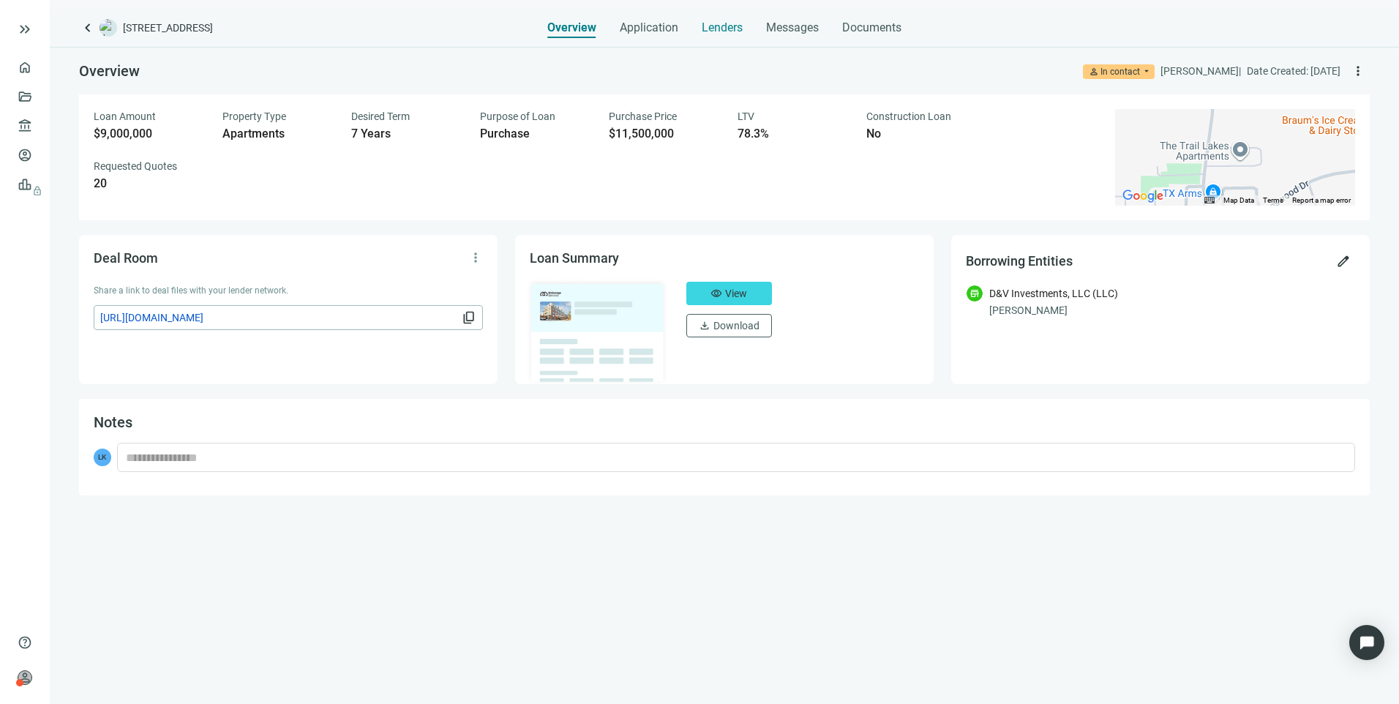
click at [741, 30] on span "Lenders" at bounding box center [722, 27] width 41 height 15
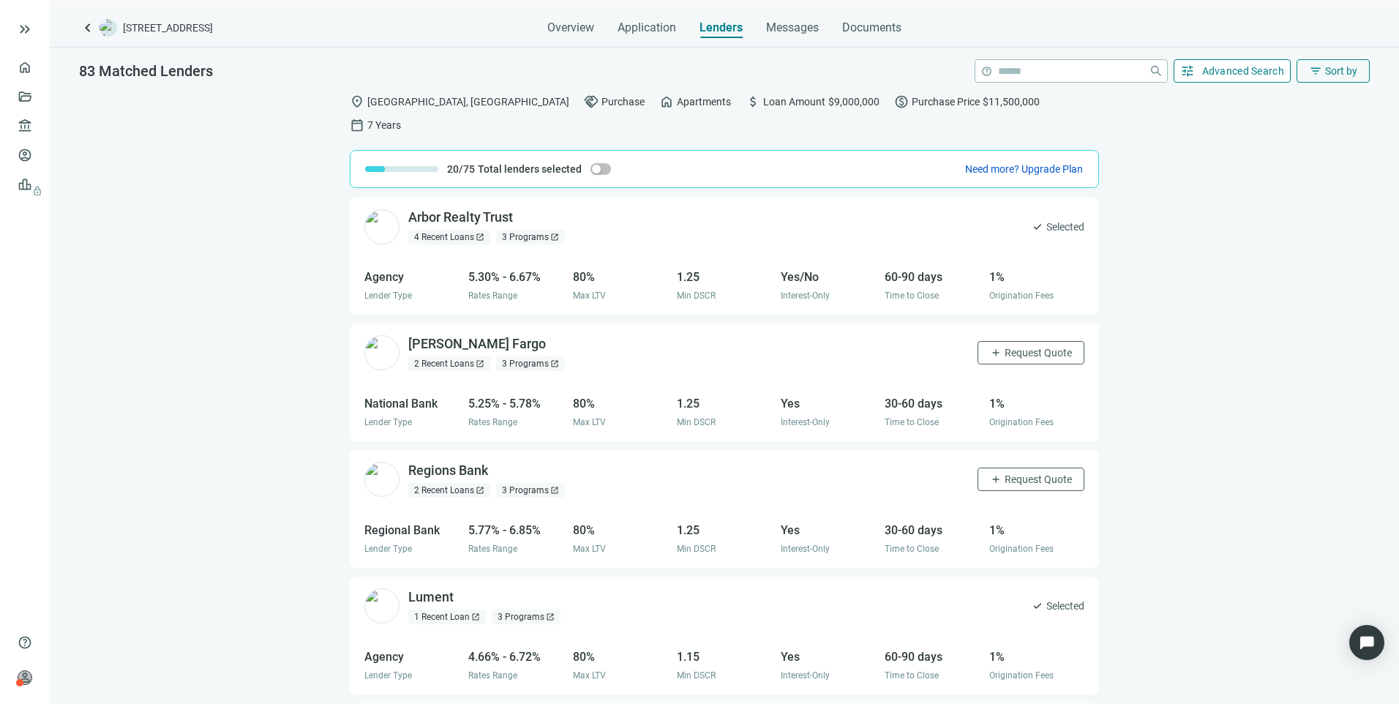
click at [1201, 70] on button "tune Advanced Search" at bounding box center [1233, 70] width 118 height 23
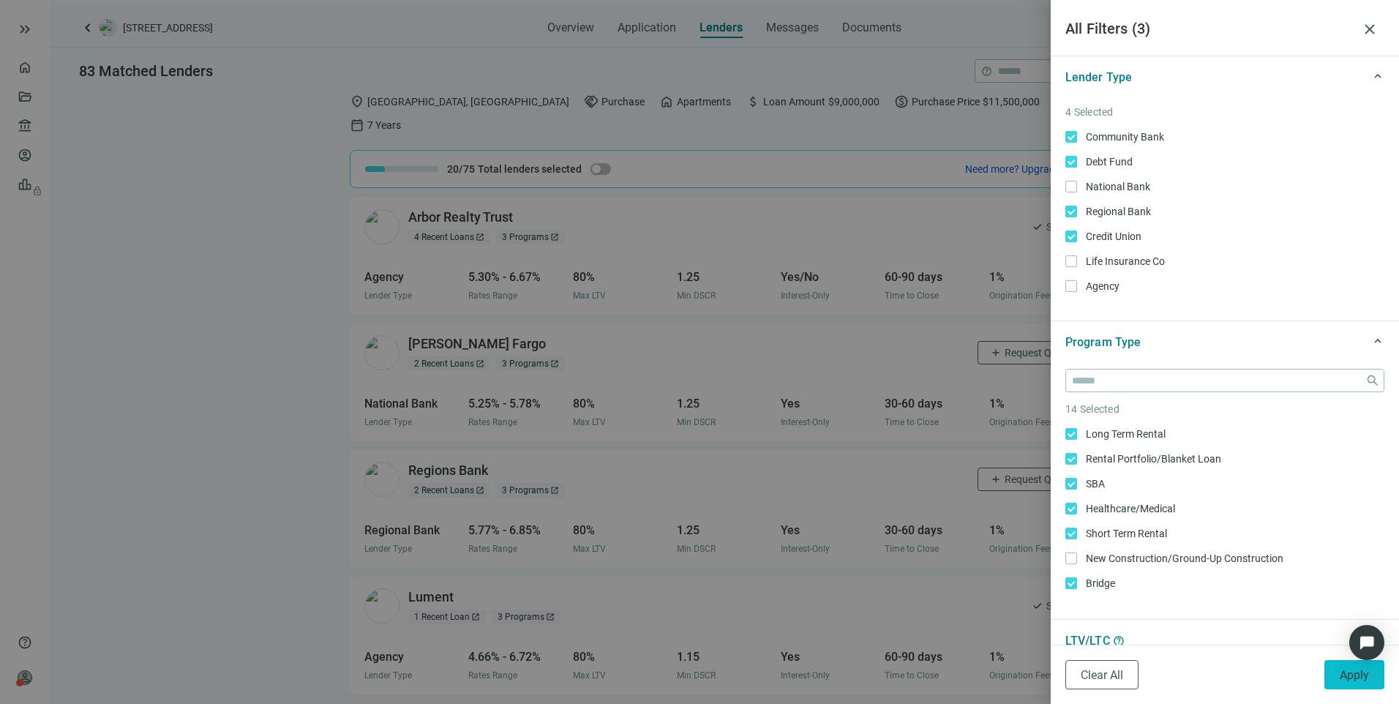
click at [1350, 677] on span "Apply" at bounding box center [1354, 675] width 29 height 14
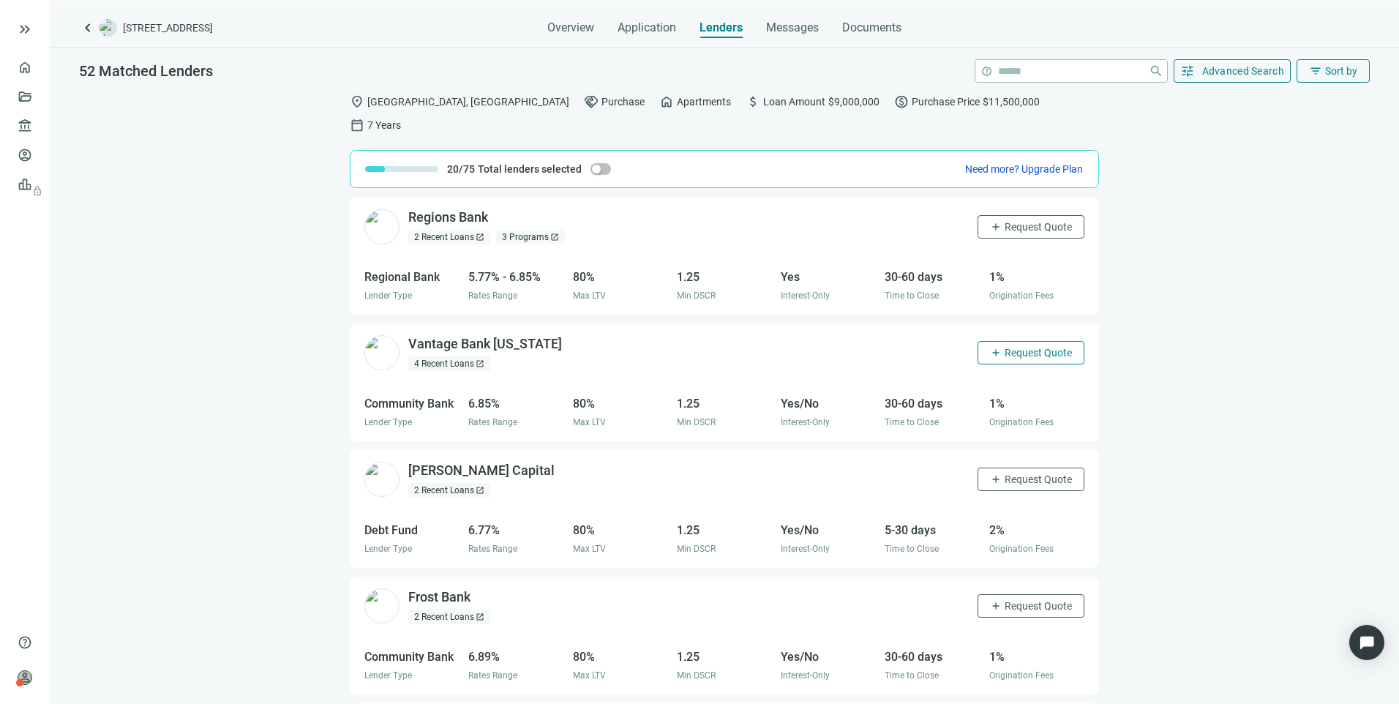
click at [989, 341] on button "add Request Quote" at bounding box center [1031, 352] width 107 height 23
click at [1009, 474] on span "Request Quote" at bounding box center [1038, 480] width 67 height 12
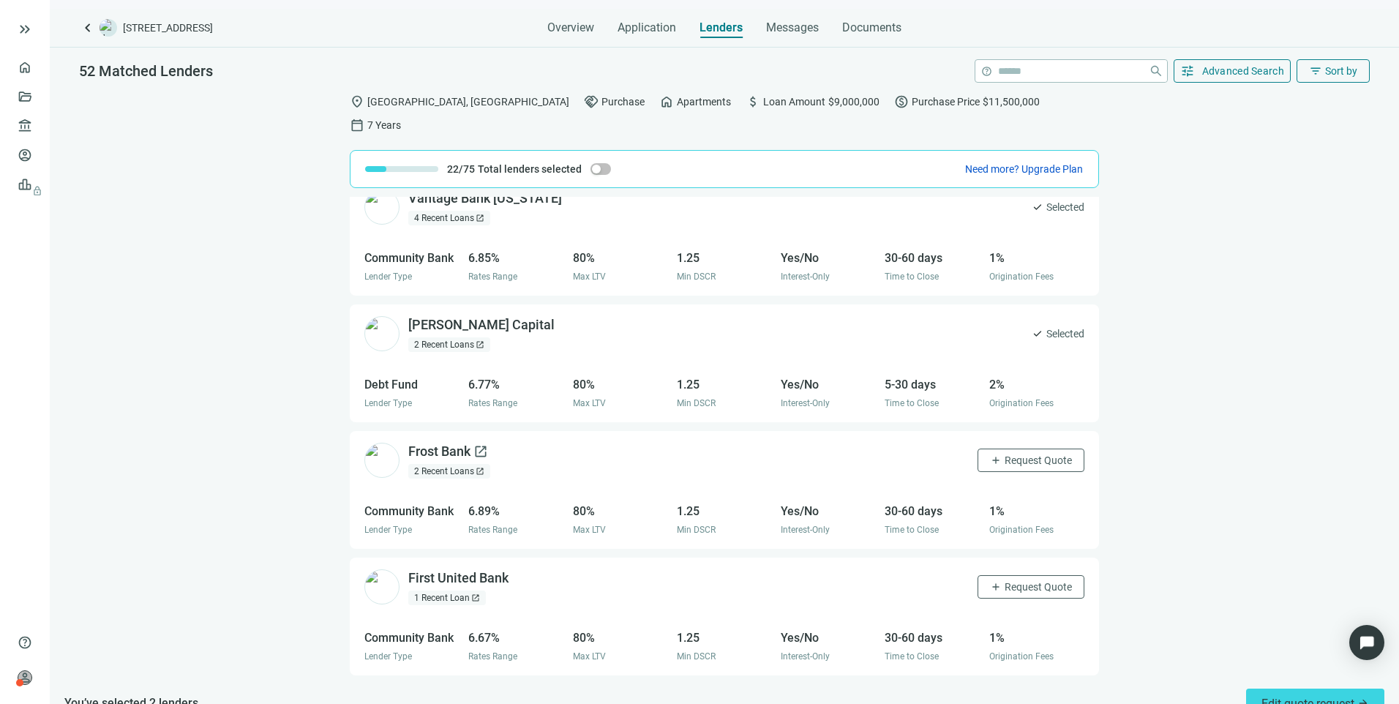
scroll to position [146, 0]
click at [990, 454] on span "add" at bounding box center [996, 460] width 12 height 12
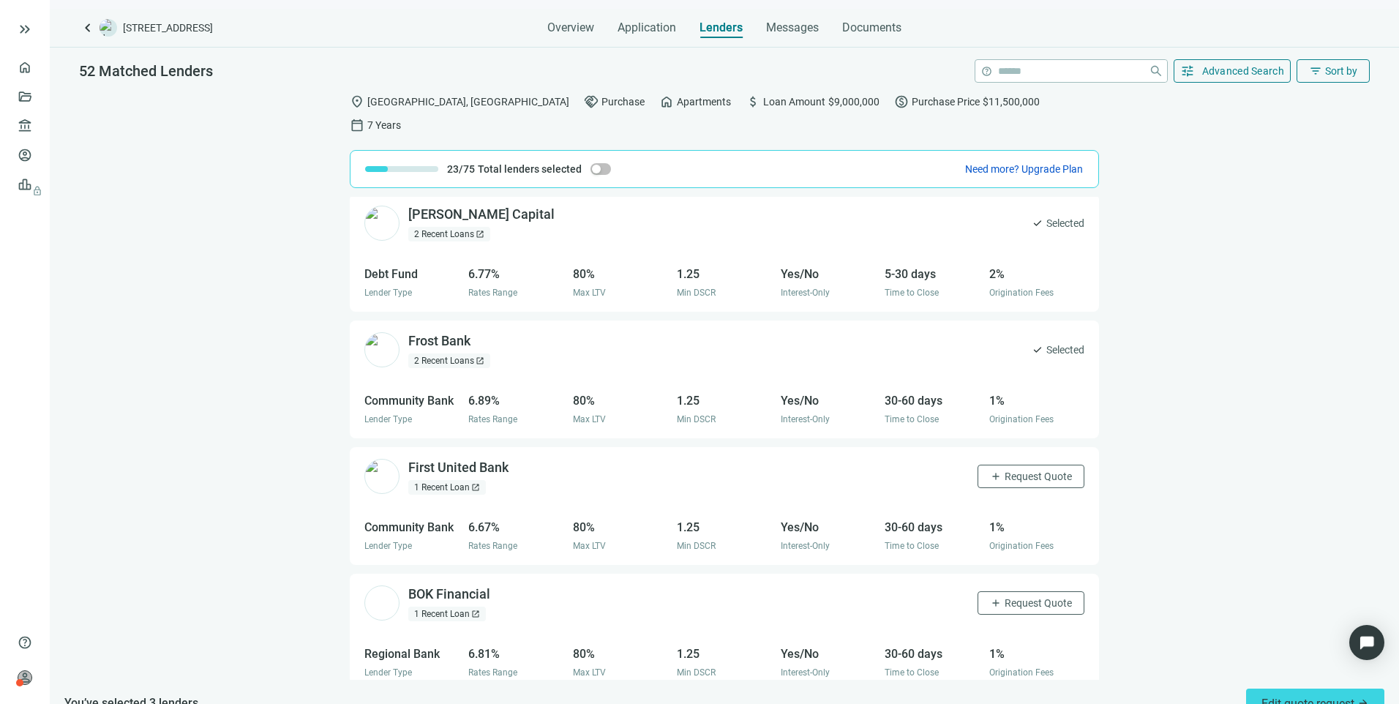
scroll to position [293, 0]
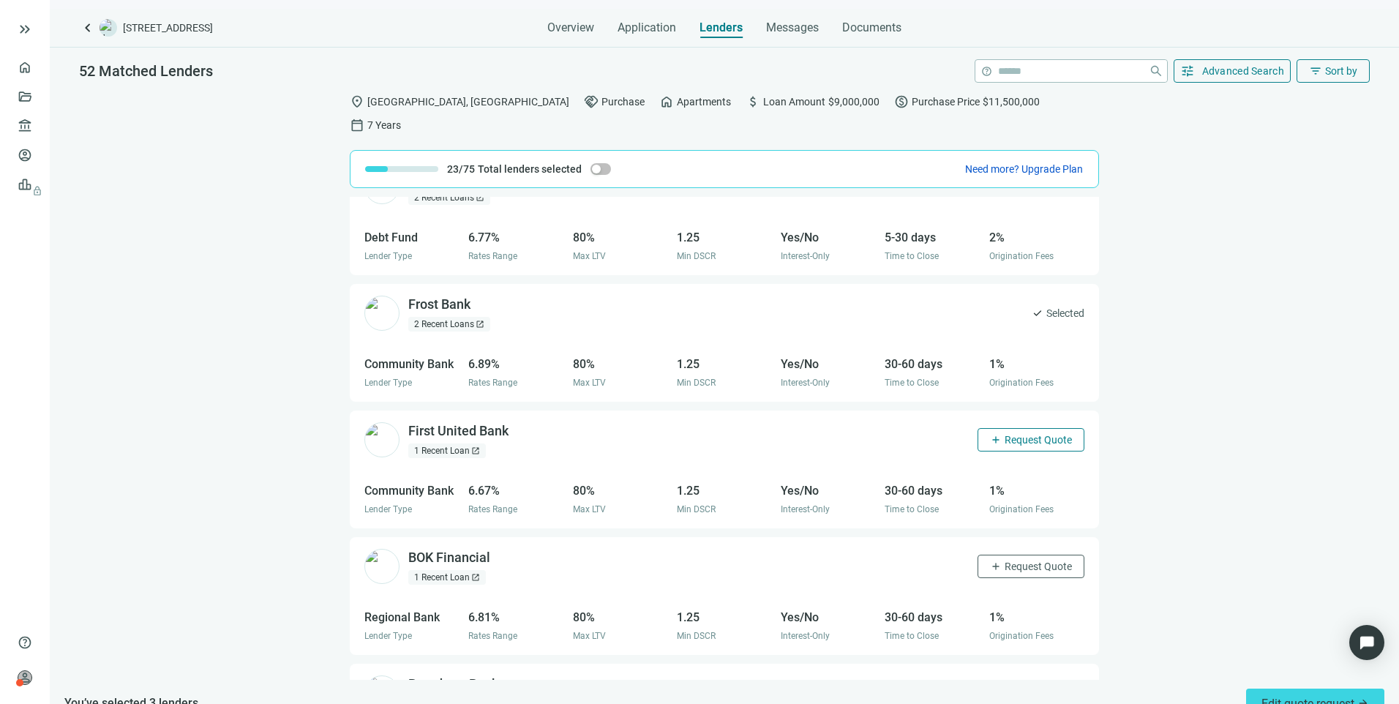
click at [1005, 434] on span "Request Quote" at bounding box center [1038, 440] width 67 height 12
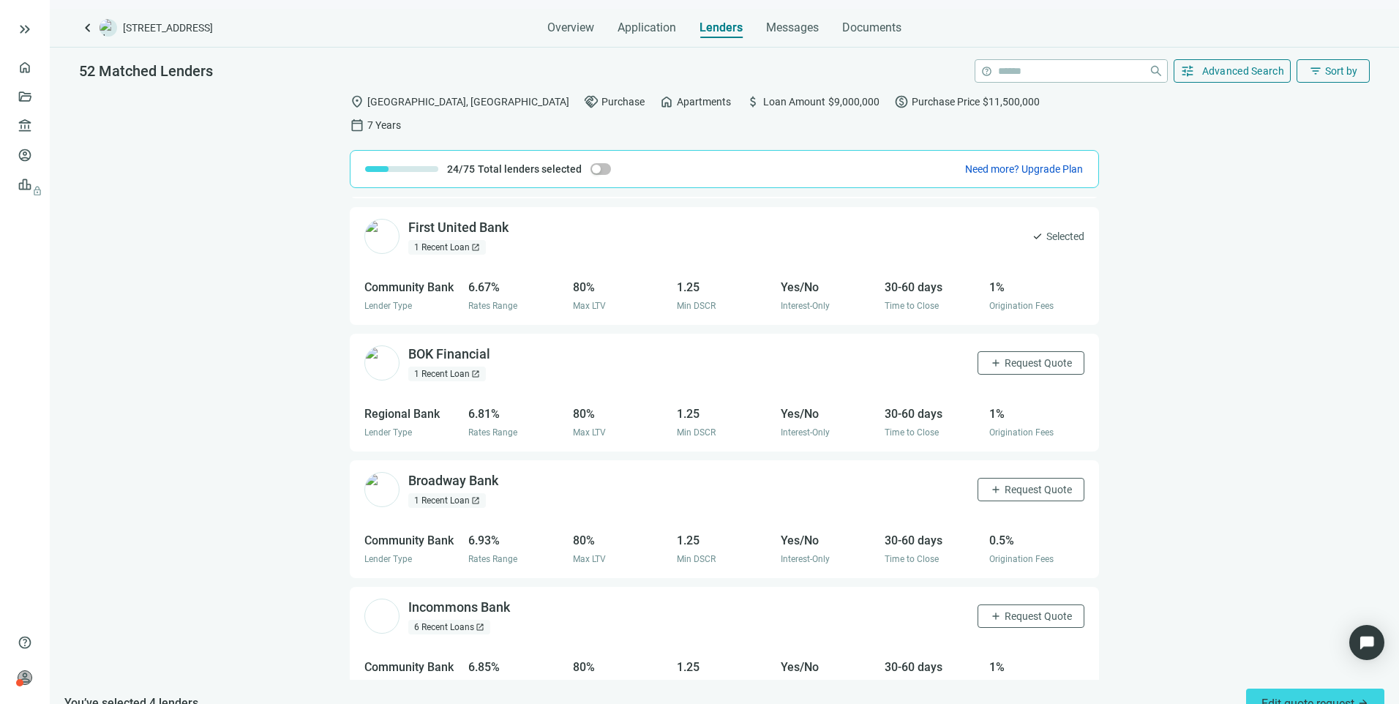
scroll to position [512, 0]
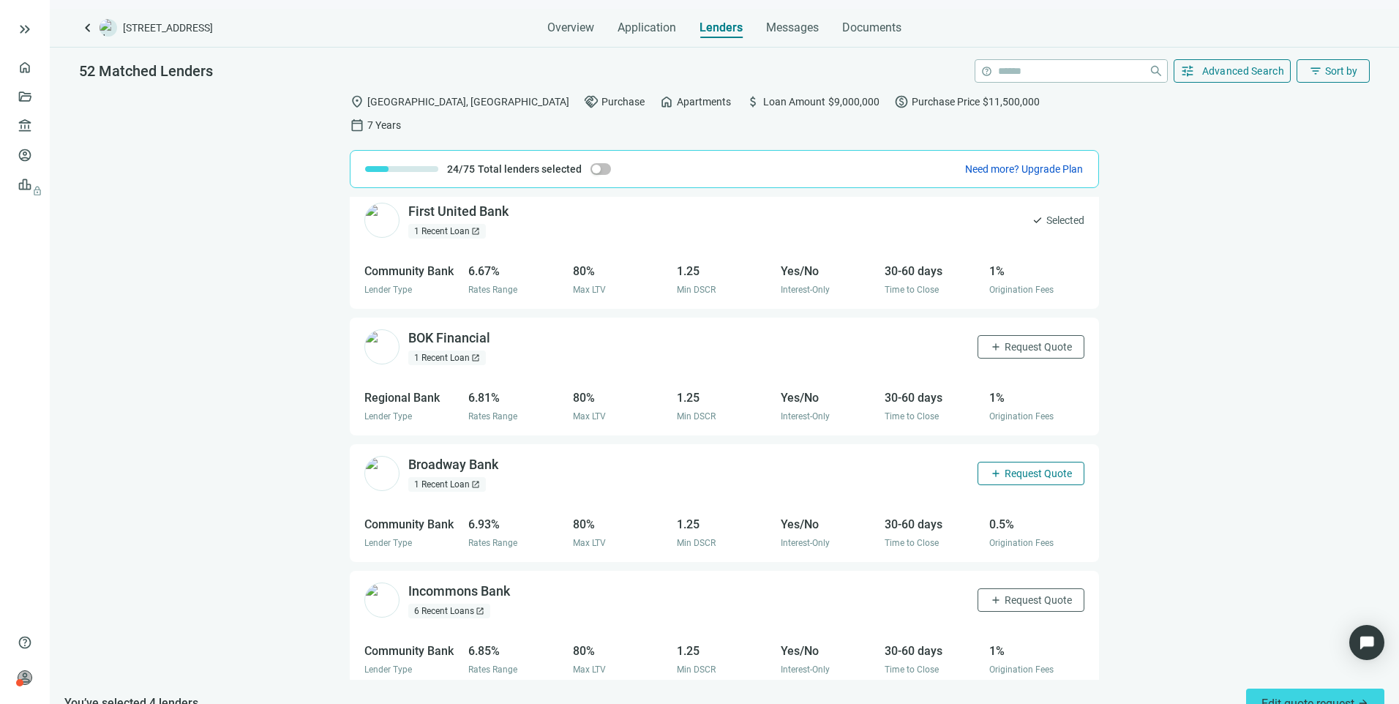
click at [990, 468] on span "add" at bounding box center [996, 474] width 12 height 12
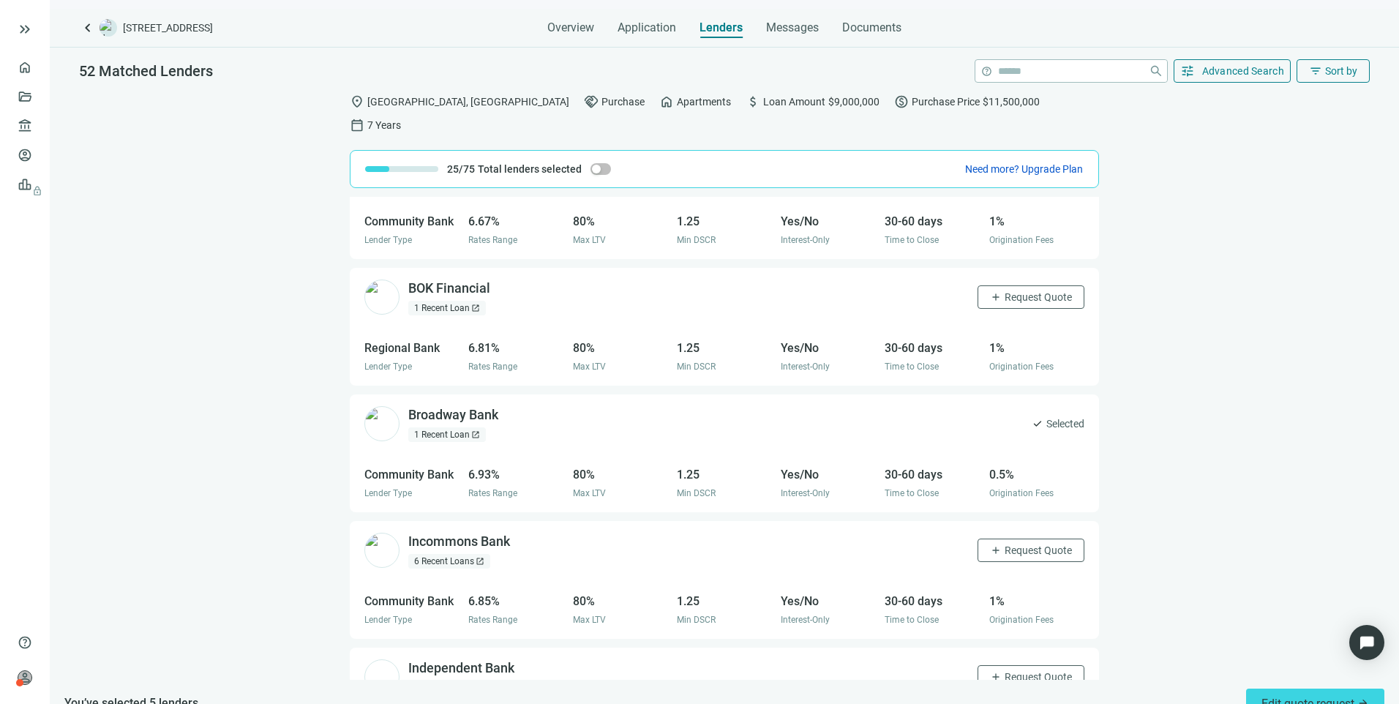
scroll to position [586, 0]
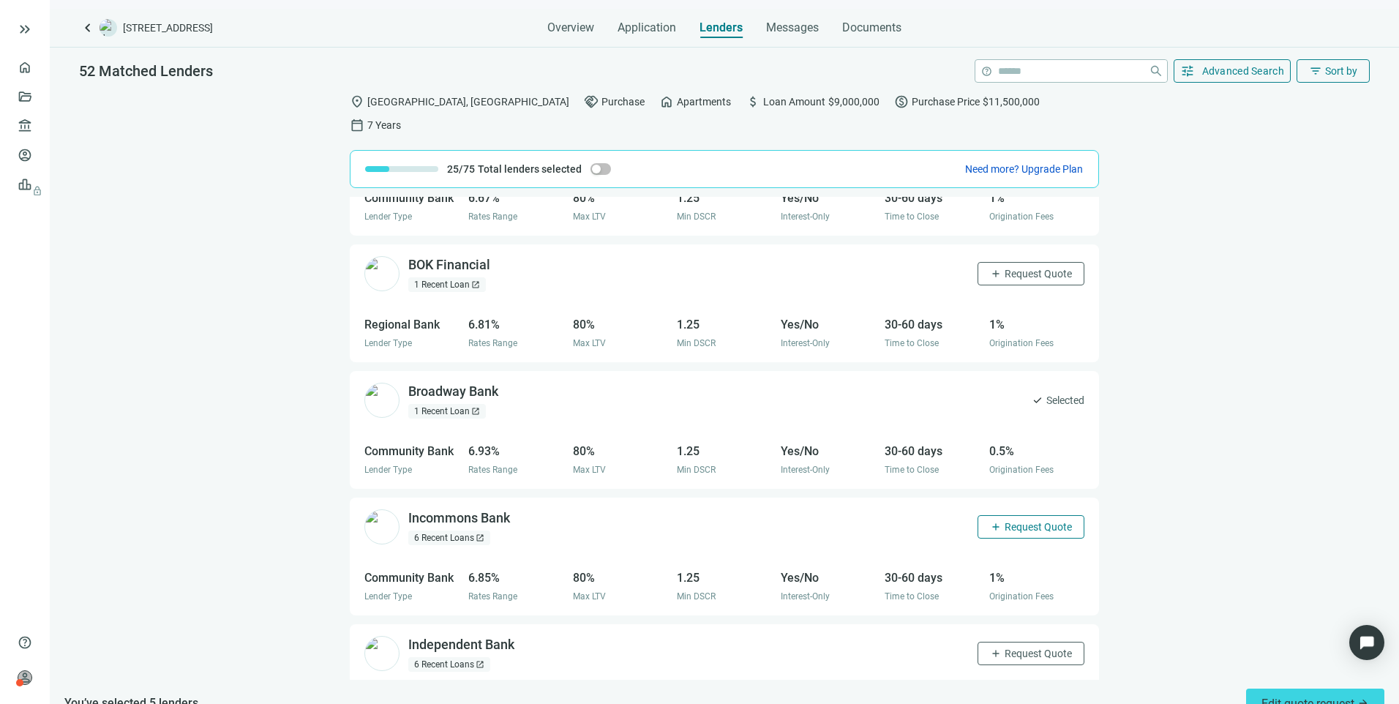
click at [990, 521] on span "add" at bounding box center [996, 527] width 12 height 12
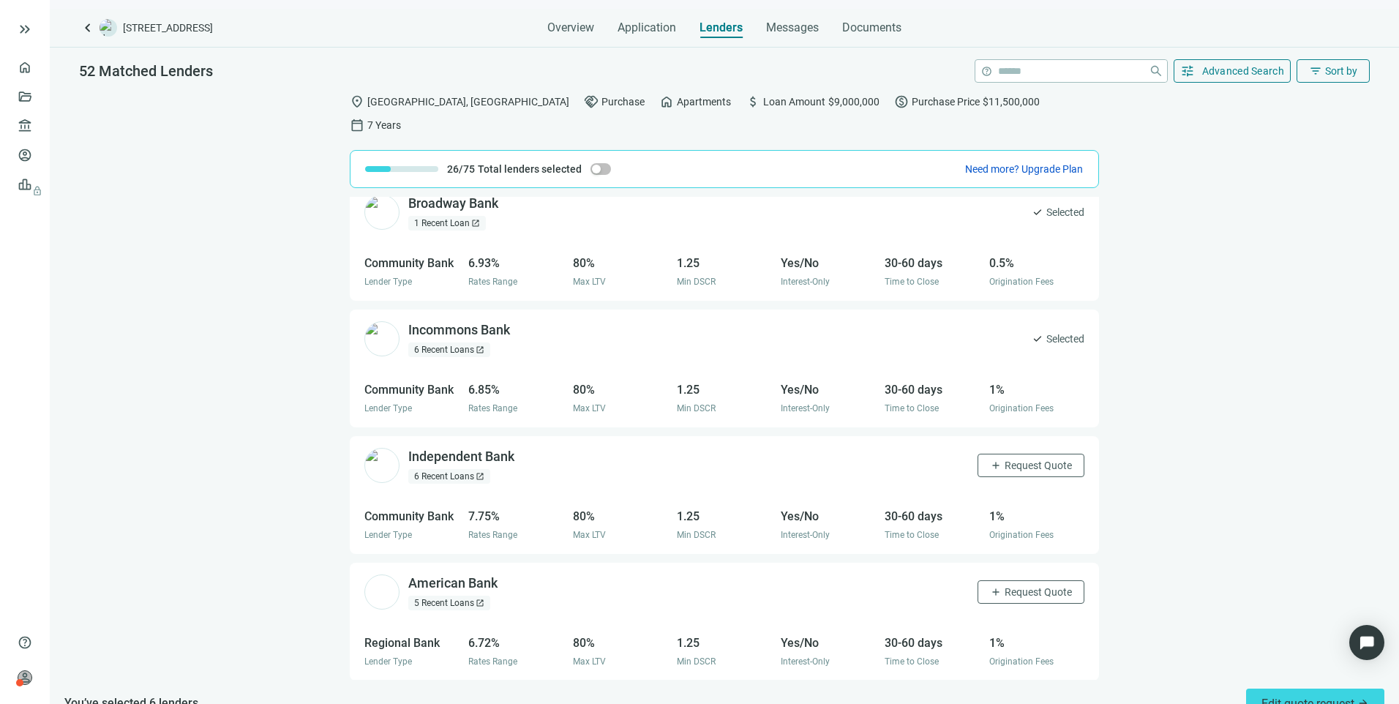
scroll to position [774, 0]
click at [990, 459] on span "add" at bounding box center [996, 465] width 12 height 12
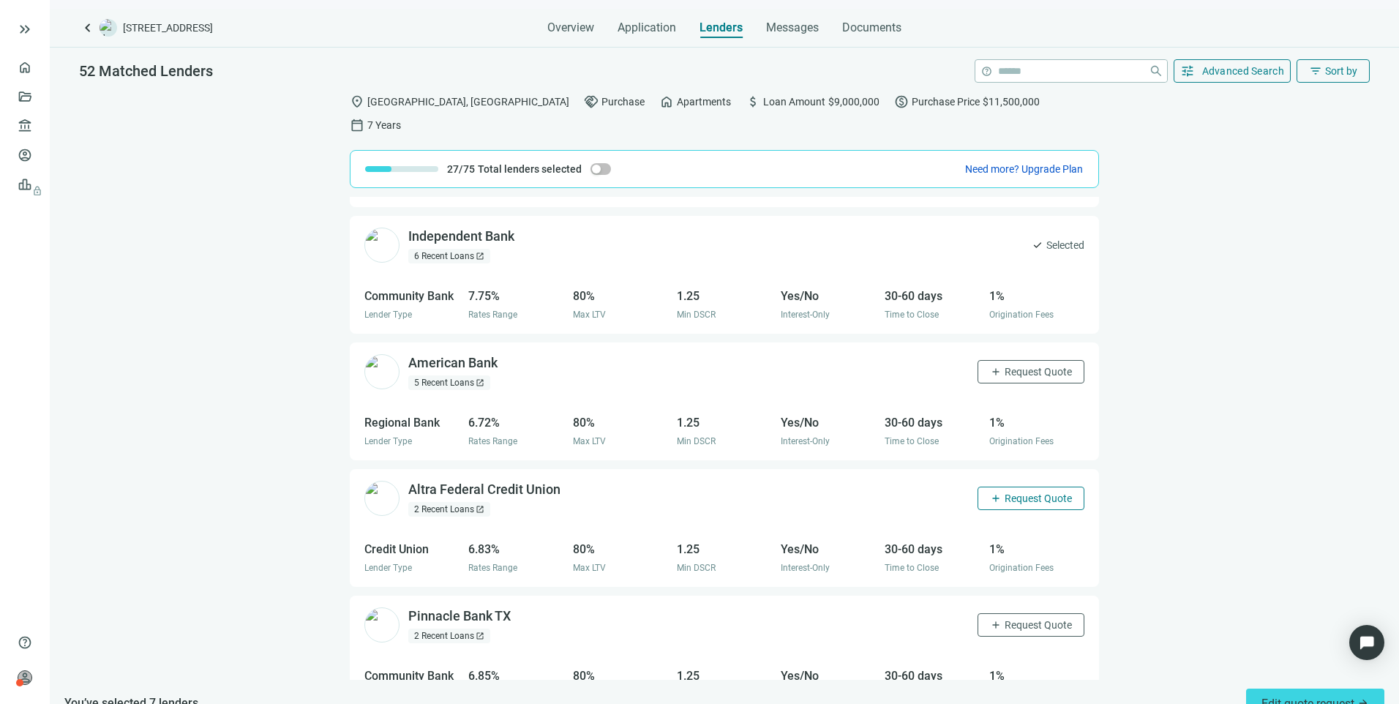
scroll to position [1067, 0]
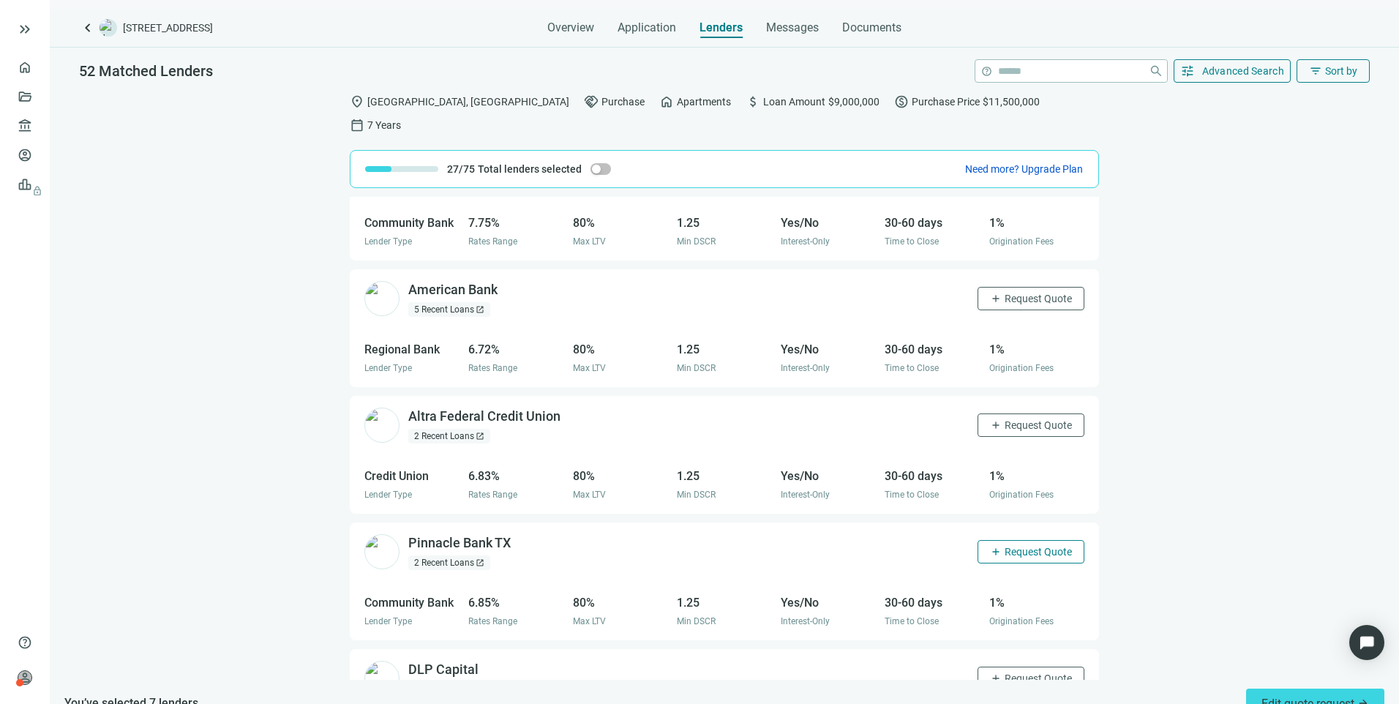
click at [988, 540] on button "add Request Quote" at bounding box center [1031, 551] width 107 height 23
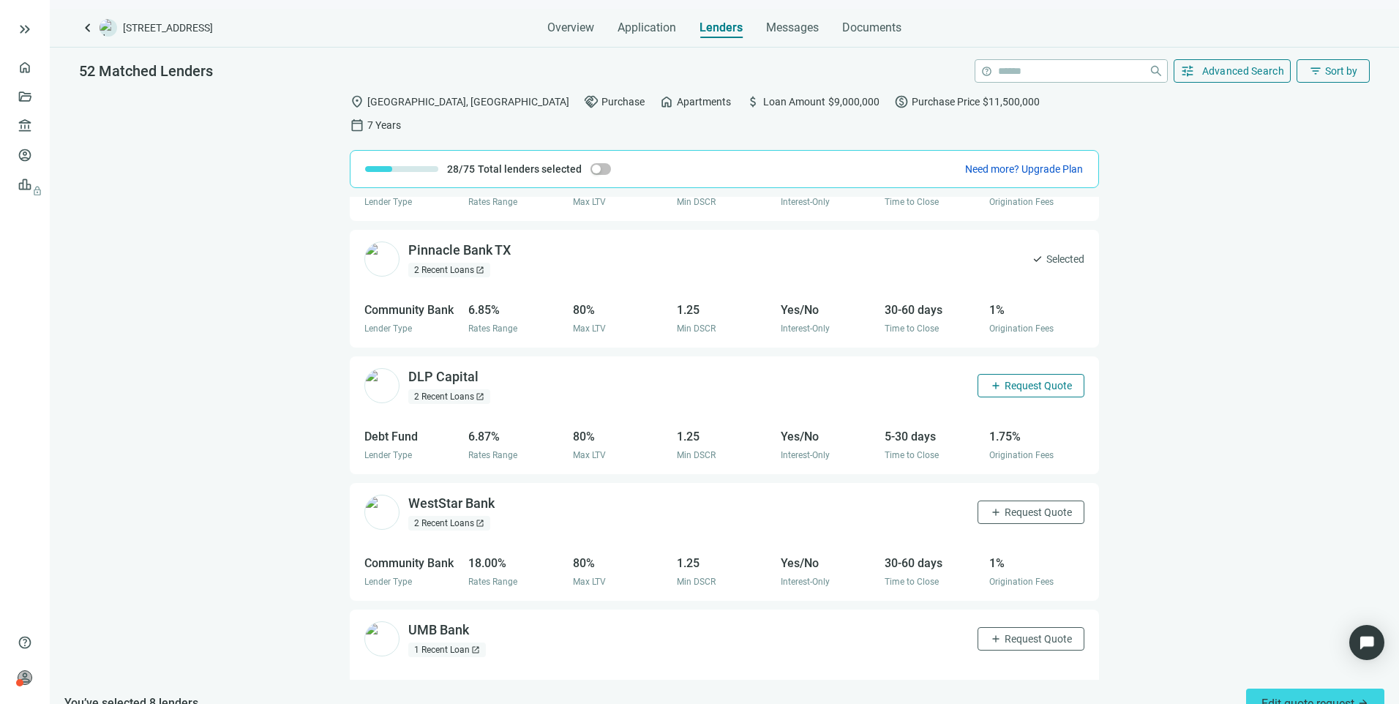
click at [1005, 380] on span "Request Quote" at bounding box center [1038, 386] width 67 height 12
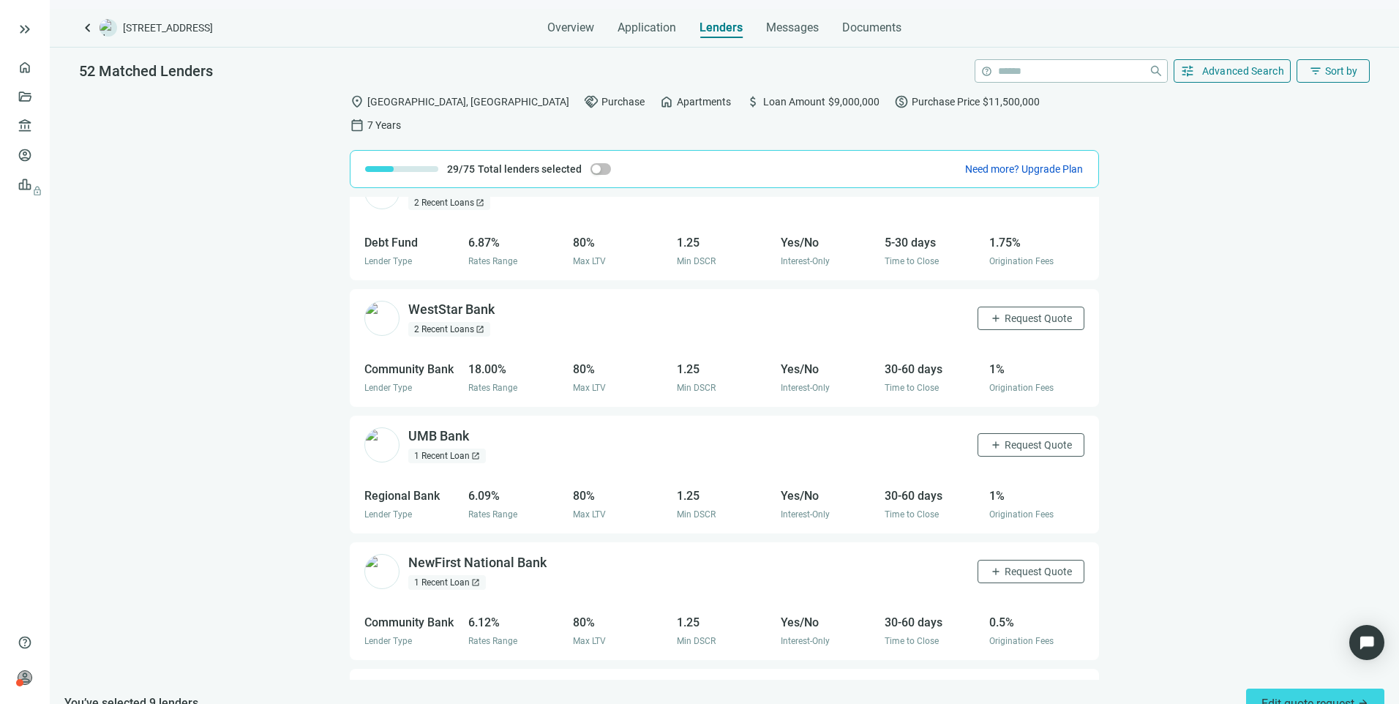
scroll to position [1579, 0]
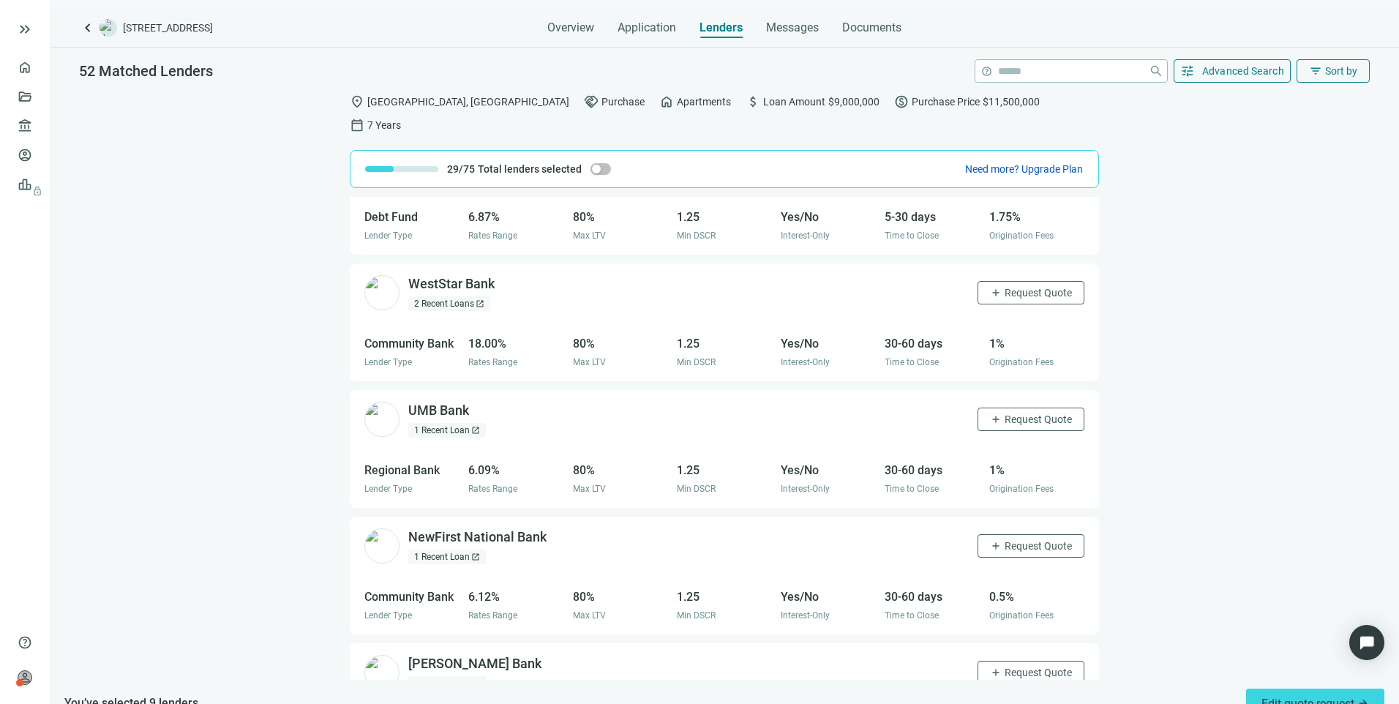
click at [453, 296] on div "2 Recent Loans open_in_new" at bounding box center [449, 303] width 82 height 15
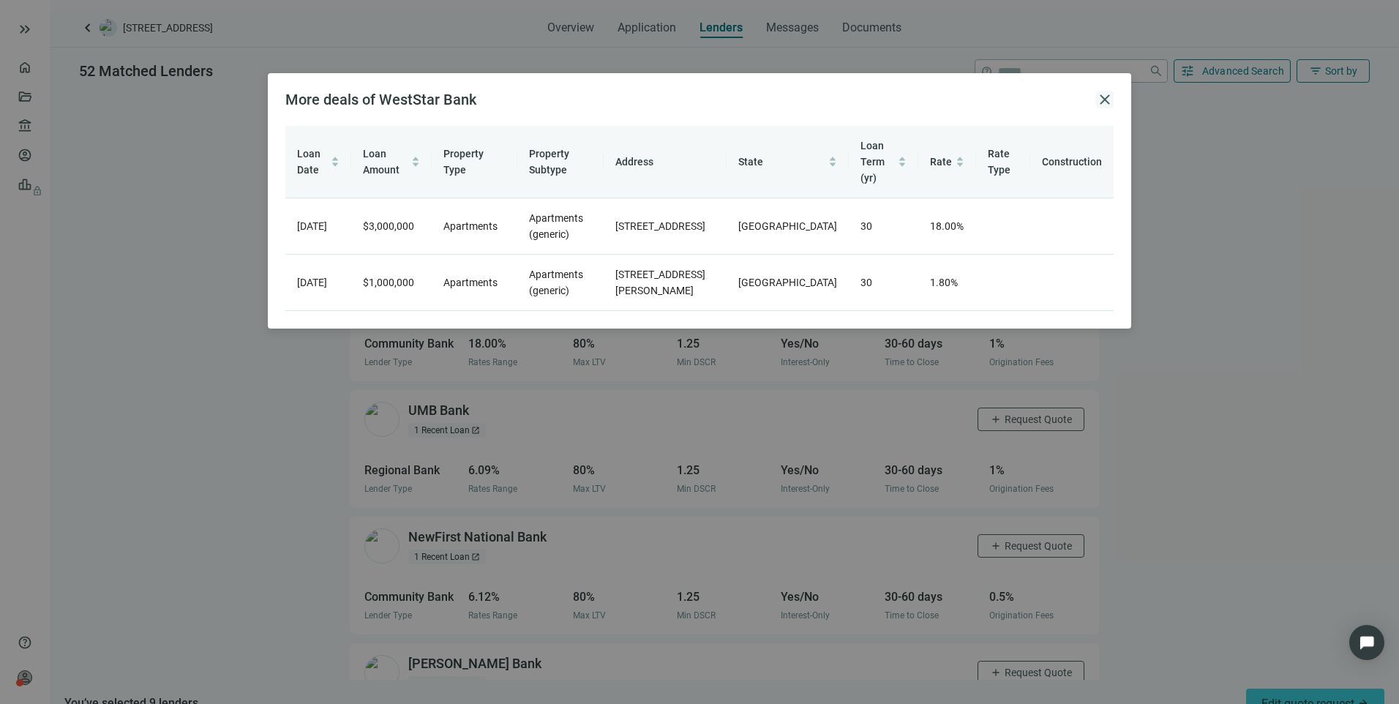
click at [1105, 97] on span "close" at bounding box center [1105, 100] width 18 height 18
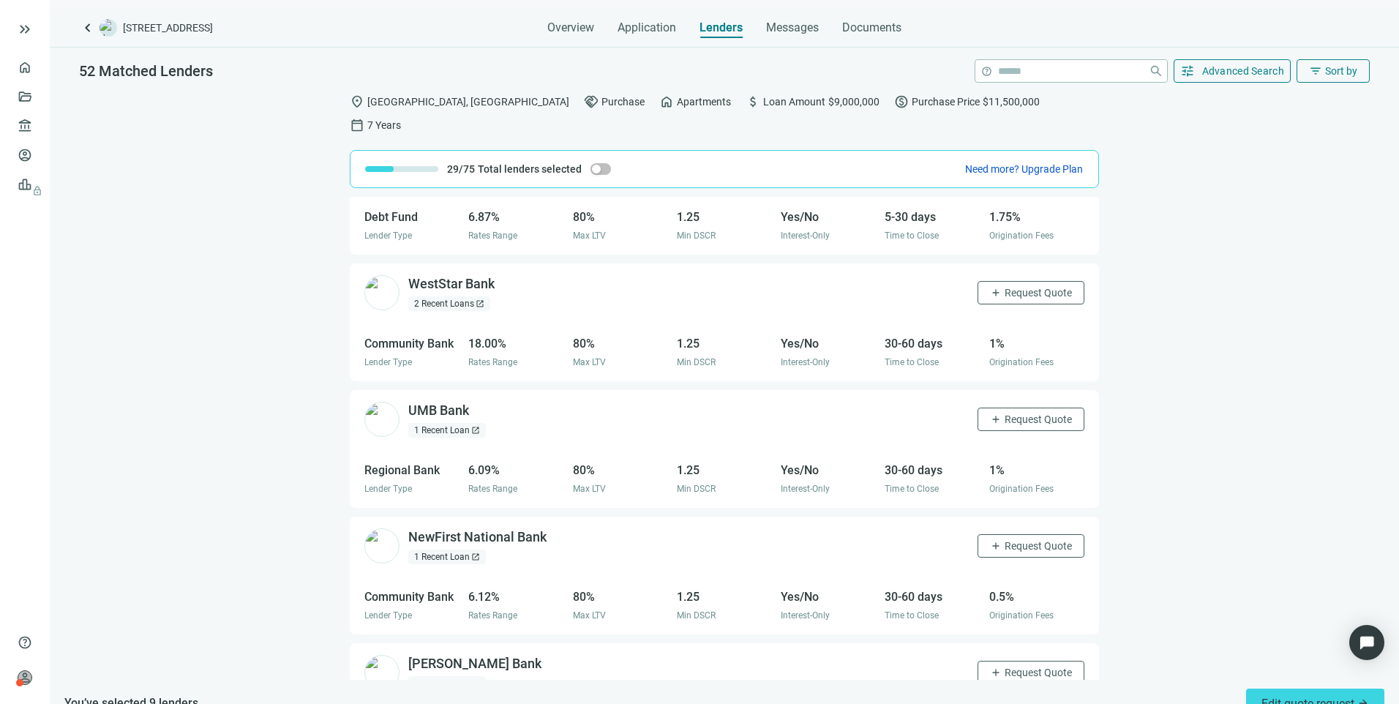
click at [471, 550] on div "1 Recent Loan open_in_new" at bounding box center [447, 557] width 78 height 15
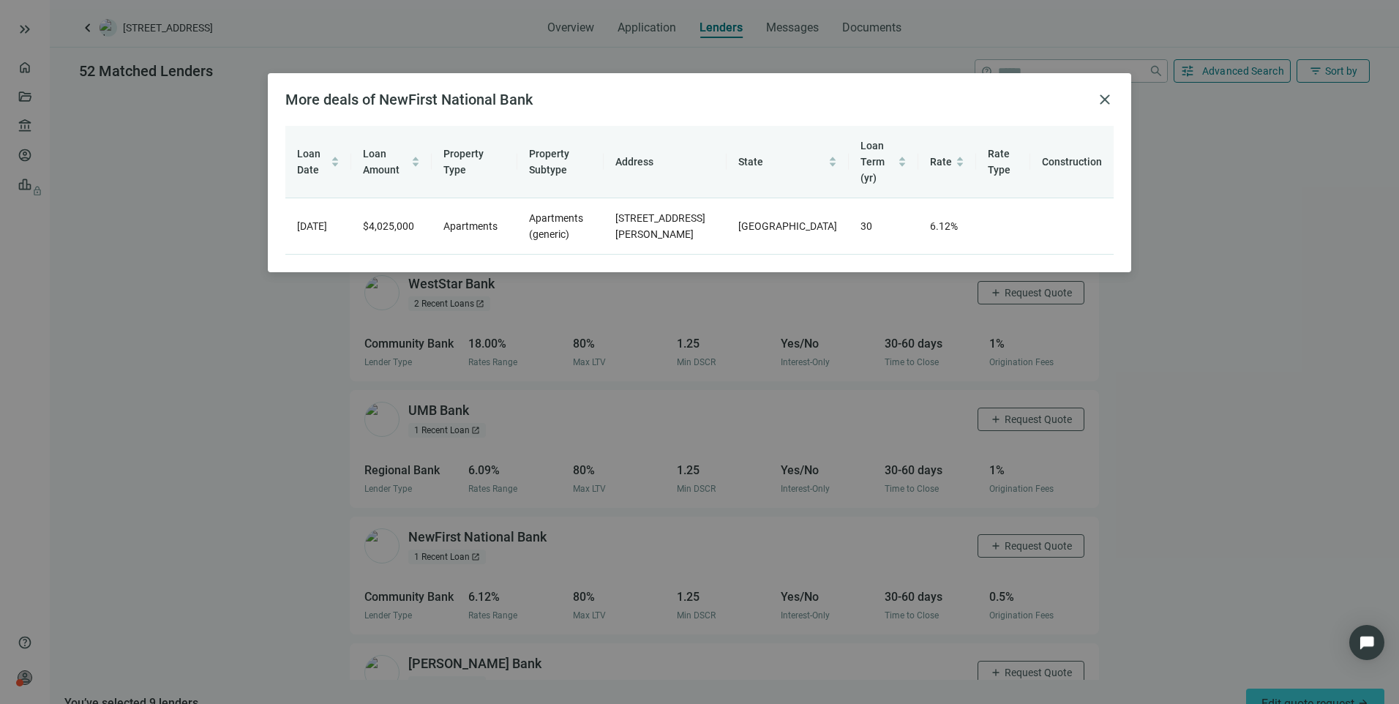
click at [1093, 105] on div "More deals of NewFirst National Bank close" at bounding box center [699, 100] width 828 height 18
click at [1098, 105] on span "close" at bounding box center [1105, 100] width 18 height 18
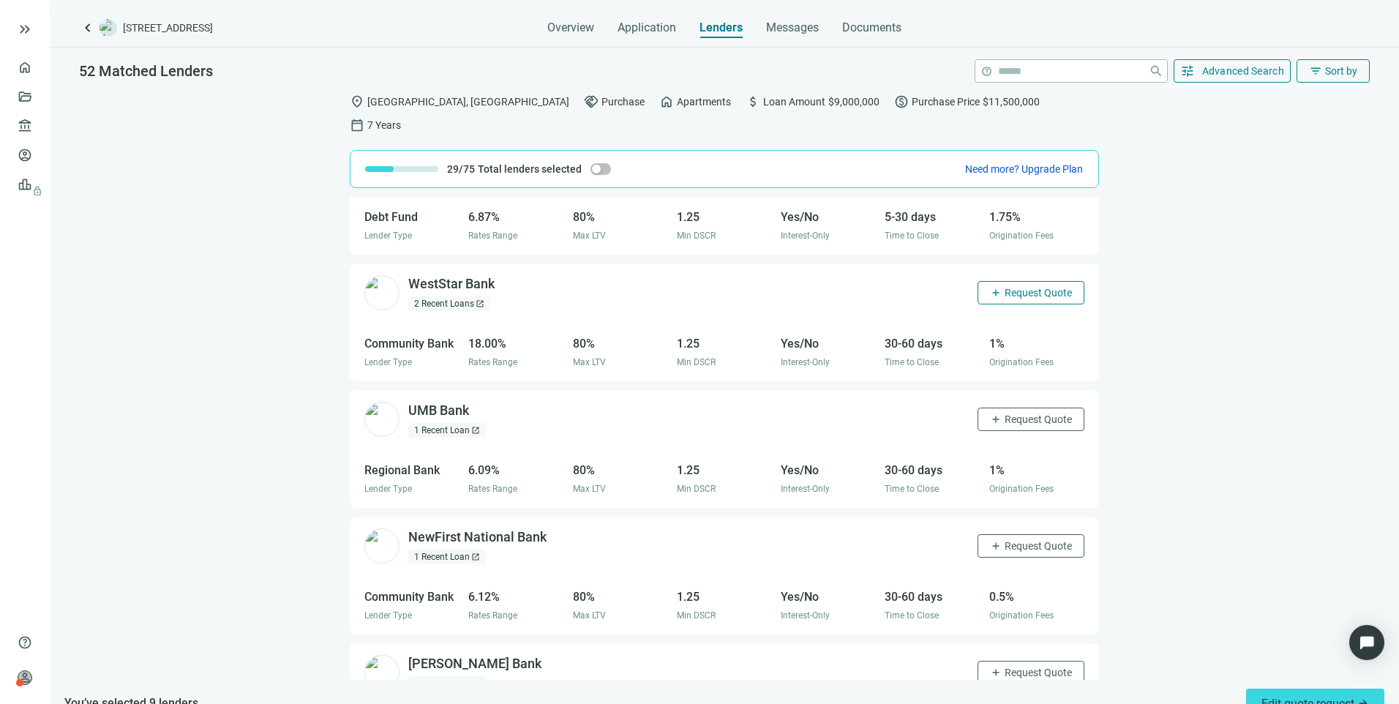
click at [998, 281] on button "add Request Quote" at bounding box center [1031, 292] width 107 height 23
click at [1273, 697] on span "Edit quote request arrow_forward" at bounding box center [1316, 704] width 108 height 14
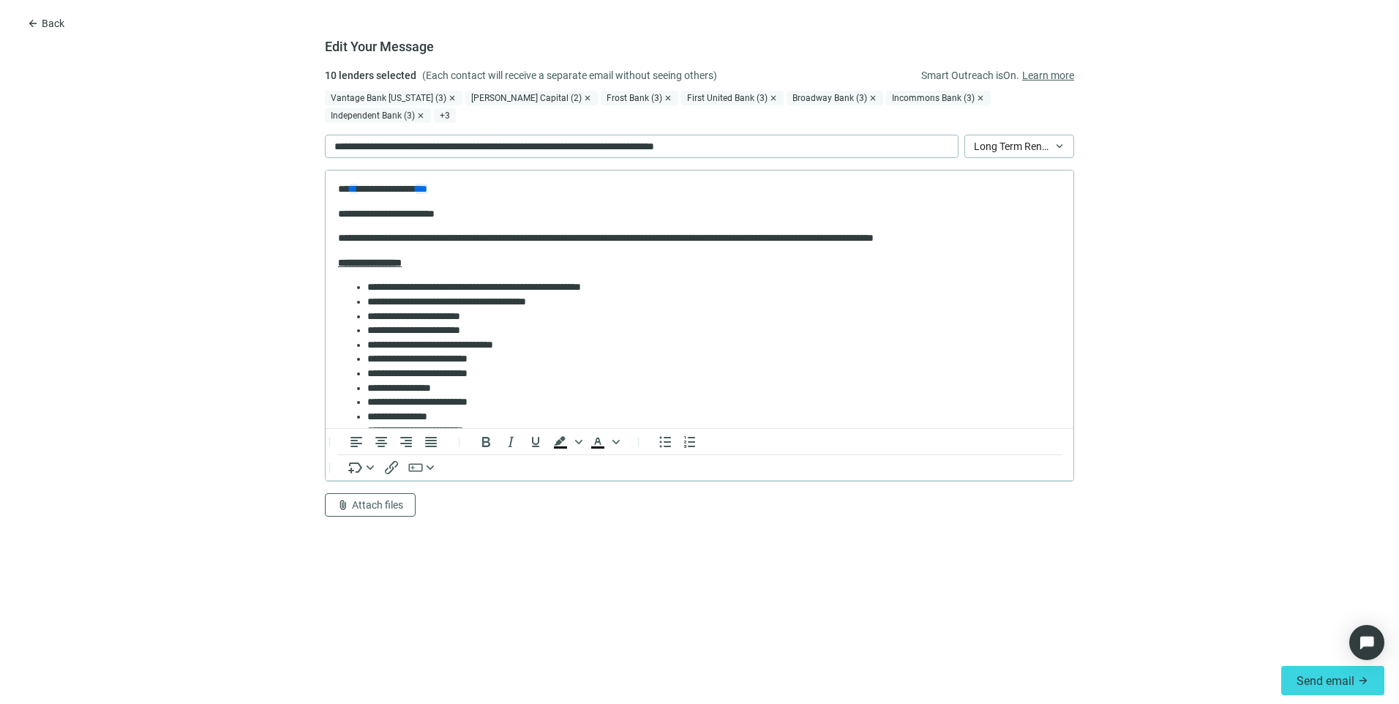
scroll to position [0, 0]
click at [1030, 135] on span "Long Term Rental Loan - Purchase/Refinance" at bounding box center [1019, 146] width 91 height 22
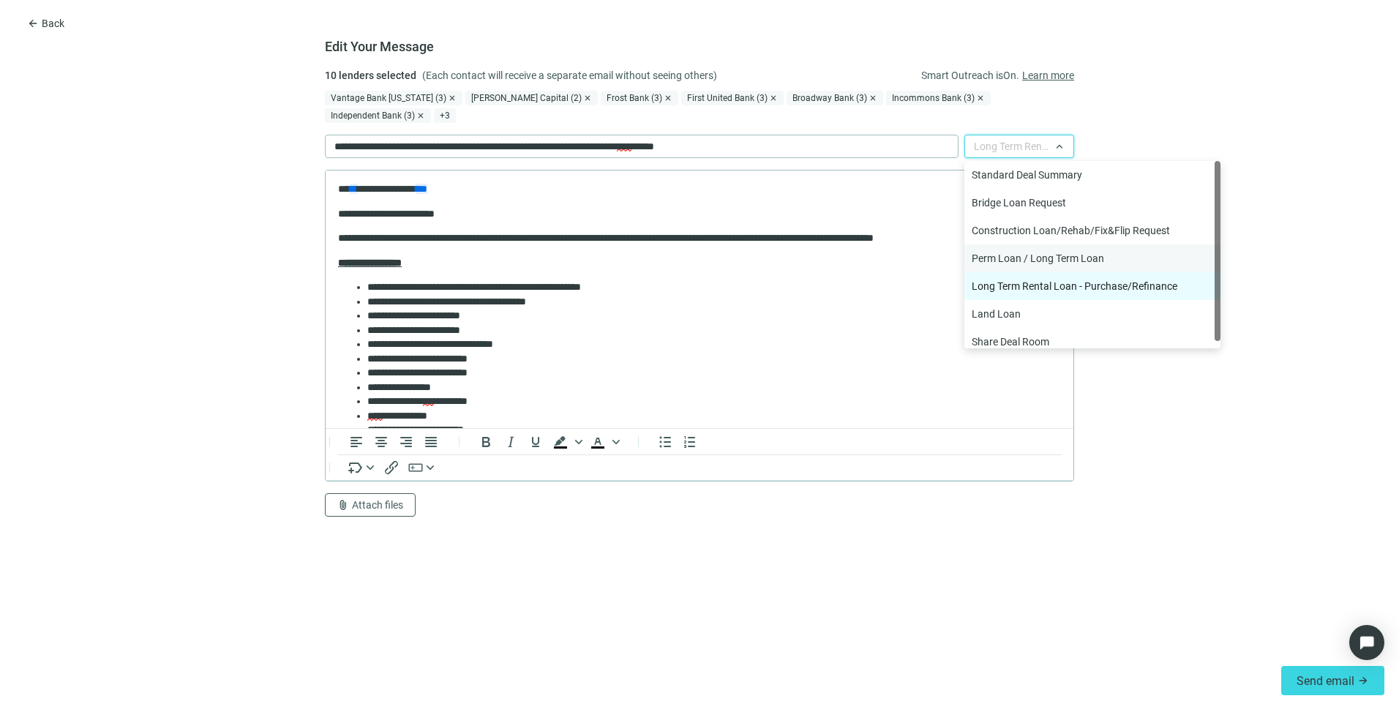
click at [1041, 250] on div "Perm Loan / Long Term Loan" at bounding box center [1093, 258] width 242 height 16
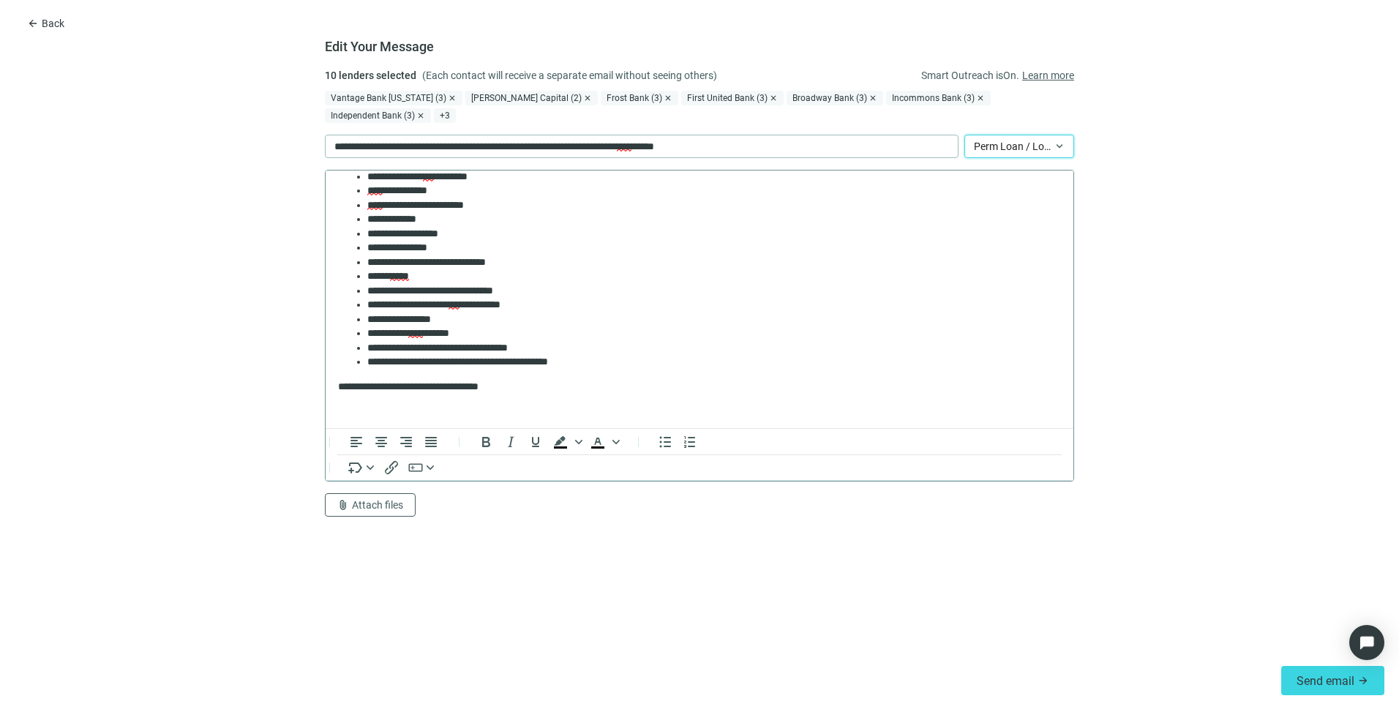
scroll to position [220, 0]
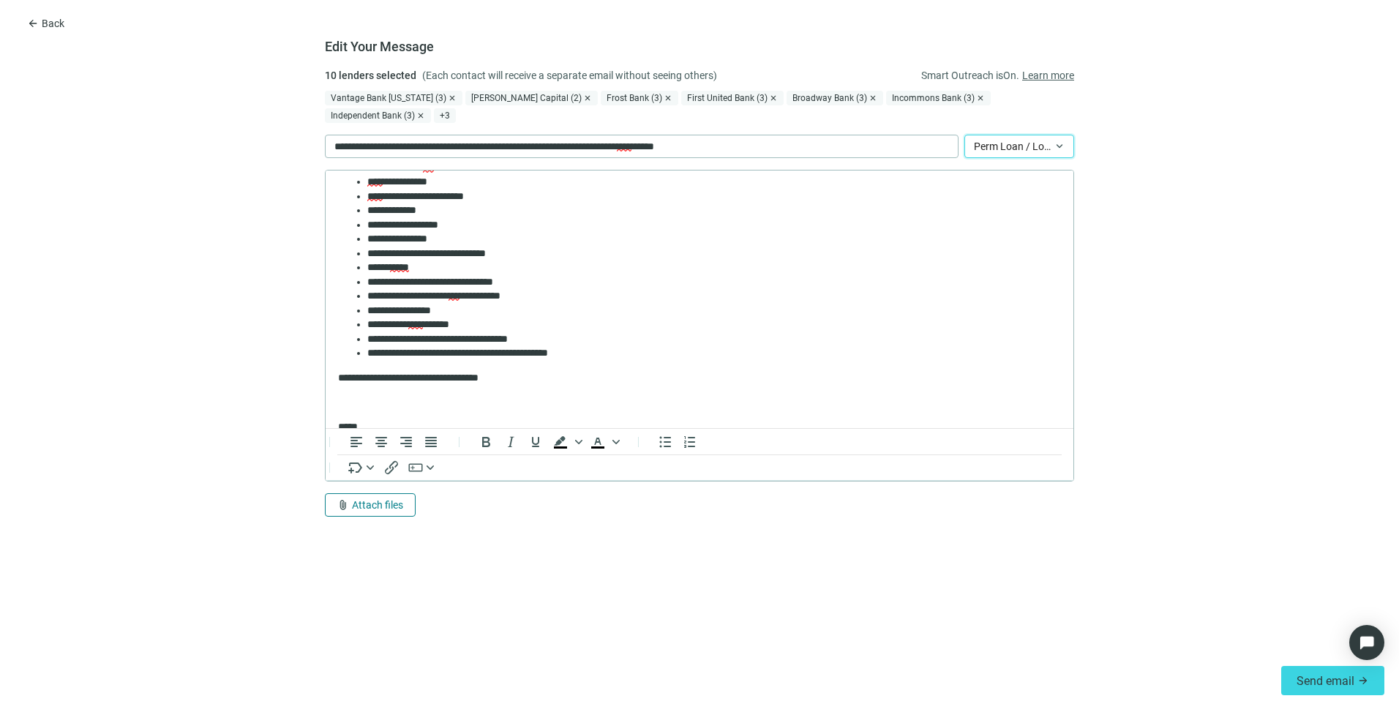
click at [372, 499] on span "Attach files" at bounding box center [377, 505] width 51 height 12
click at [378, 429] on span "Сhoose from deal documents" at bounding box center [403, 432] width 133 height 12
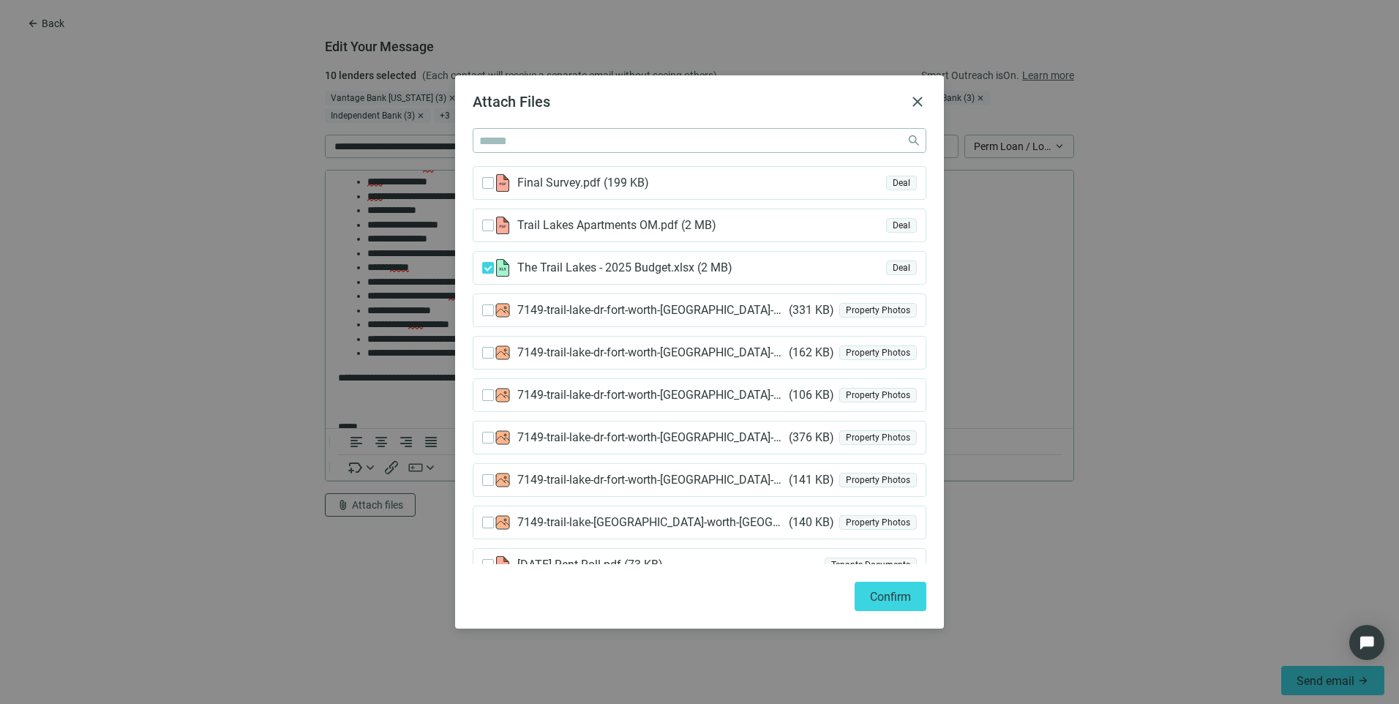
scroll to position [130, 0]
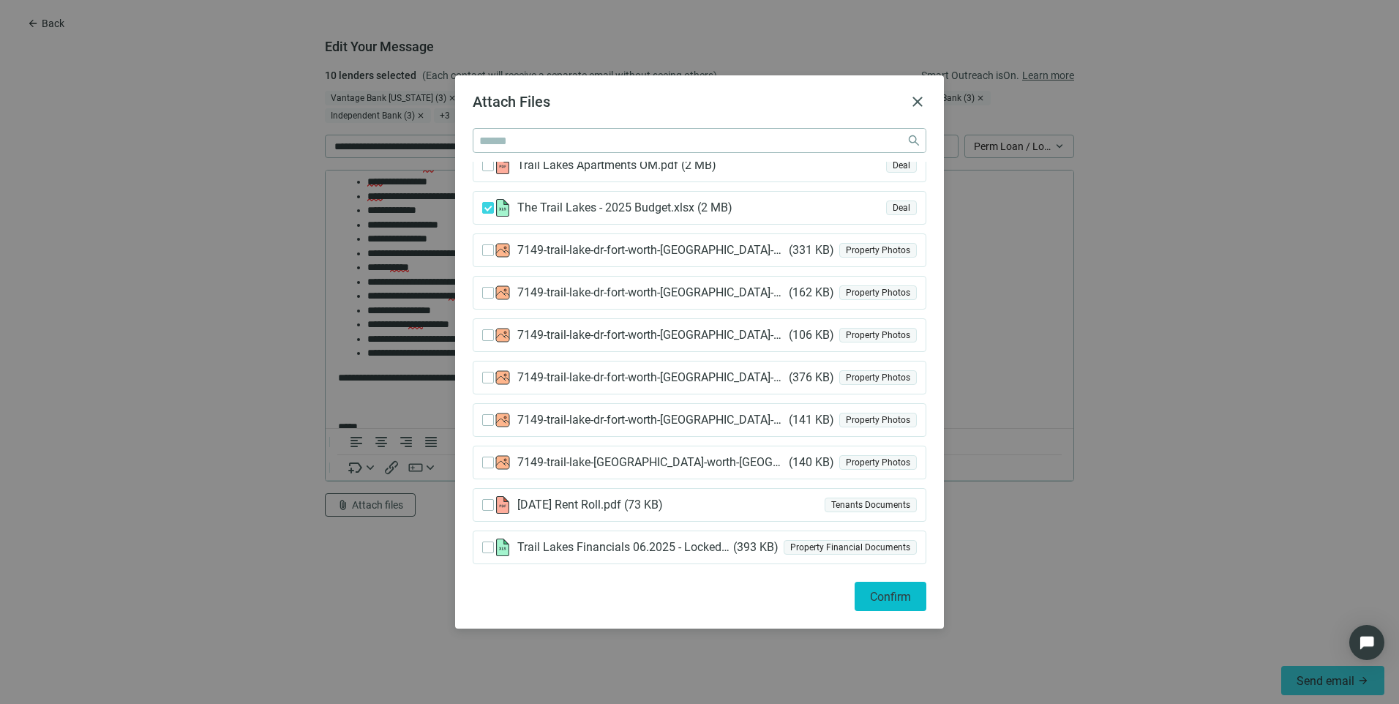
click at [905, 601] on span "Confirm" at bounding box center [890, 597] width 41 height 14
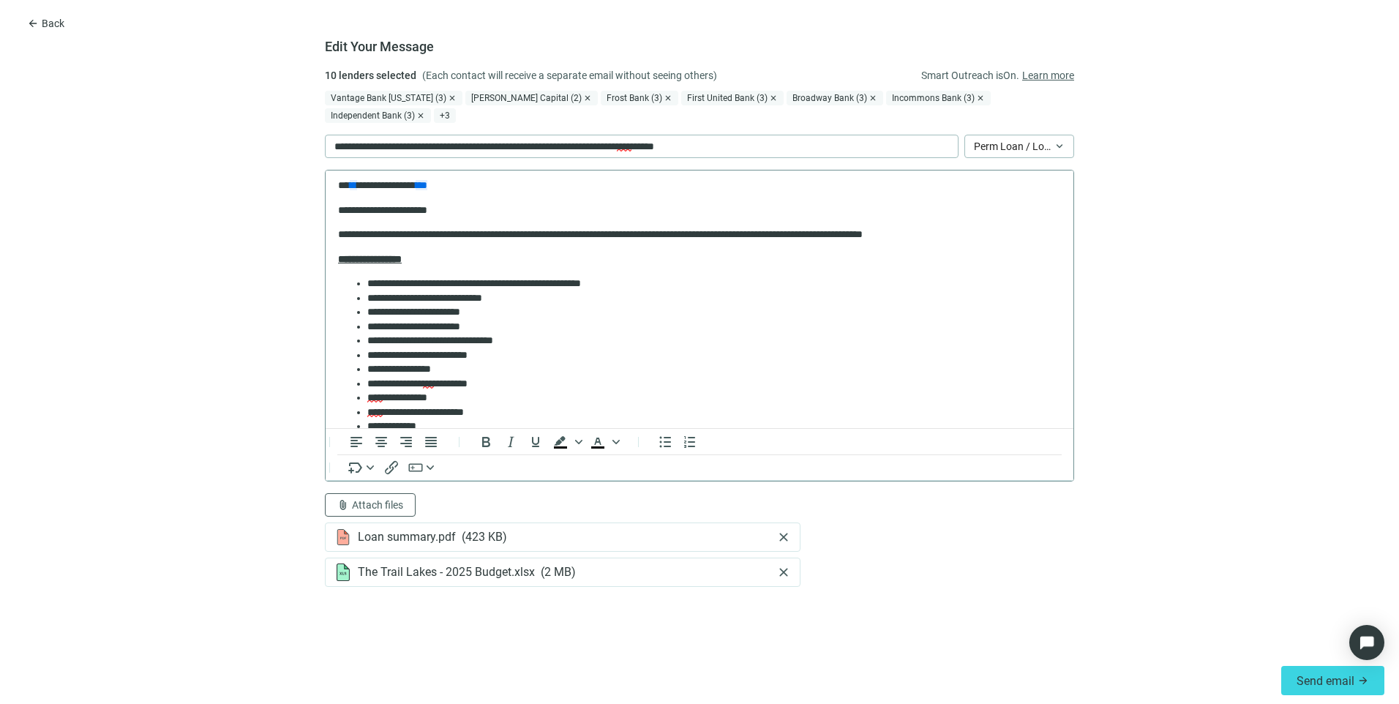
scroll to position [0, 0]
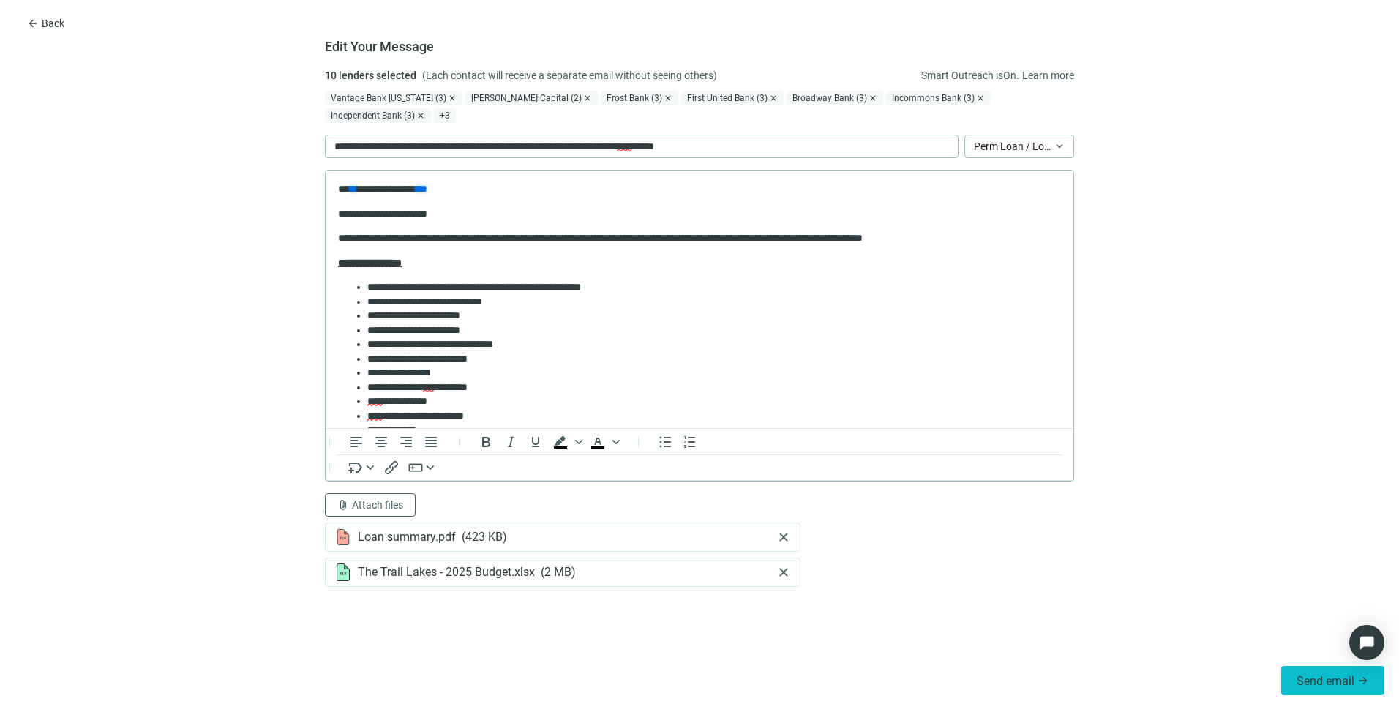
click at [1320, 679] on span "Send email" at bounding box center [1326, 681] width 58 height 14
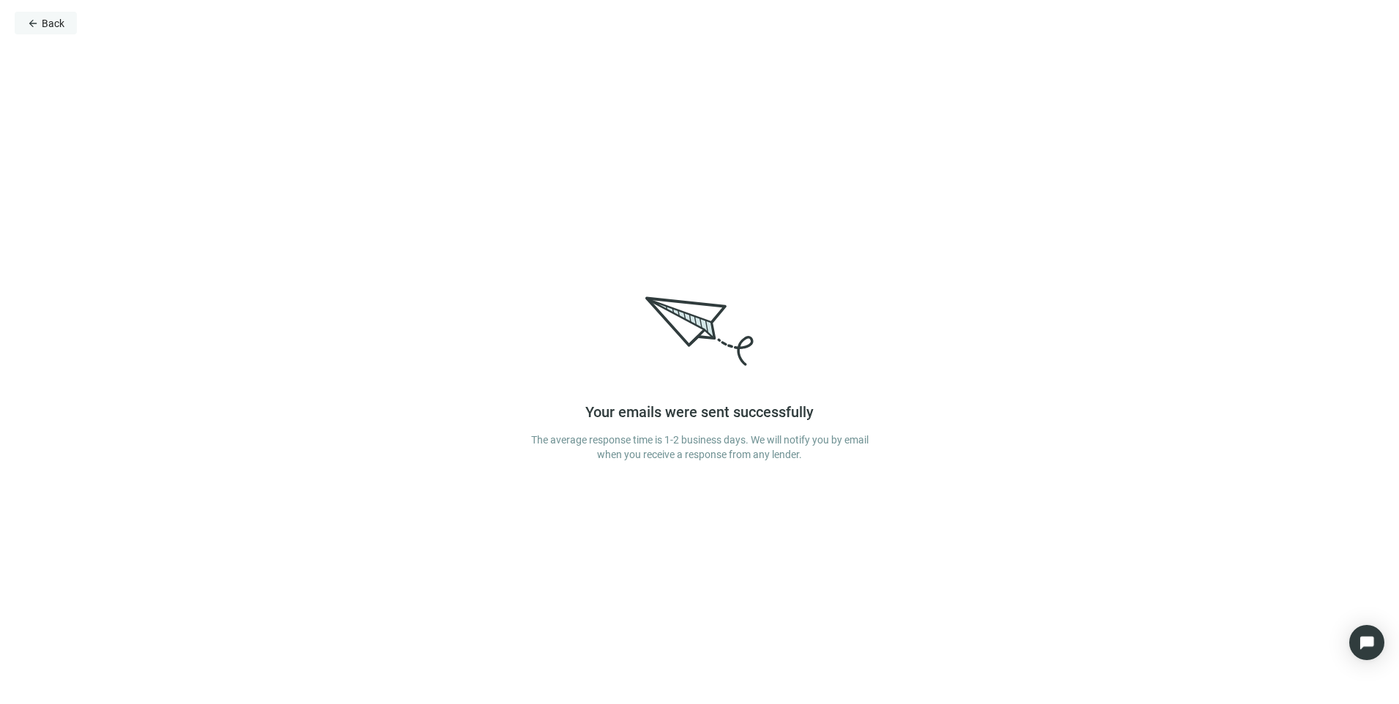
click at [30, 23] on span "arrow_back" at bounding box center [33, 24] width 12 height 12
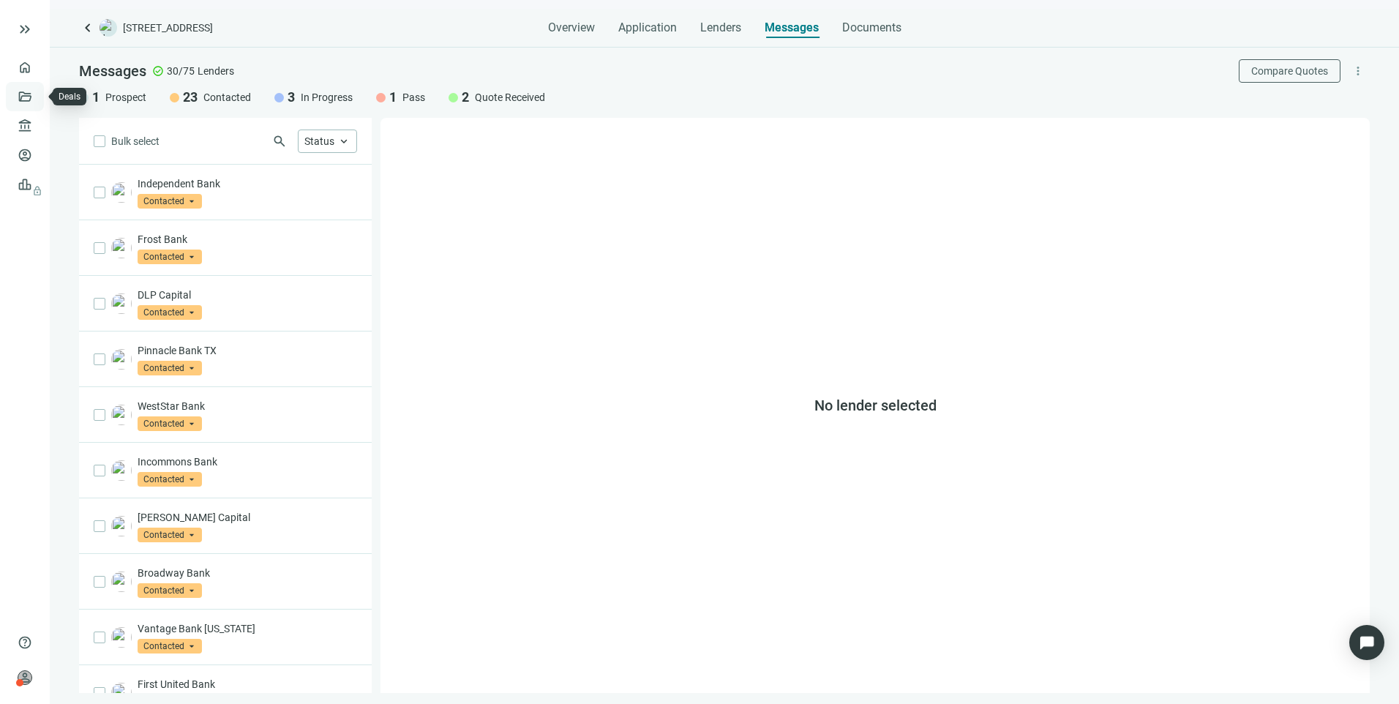
click at [37, 93] on link "Deals" at bounding box center [50, 97] width 26 height 12
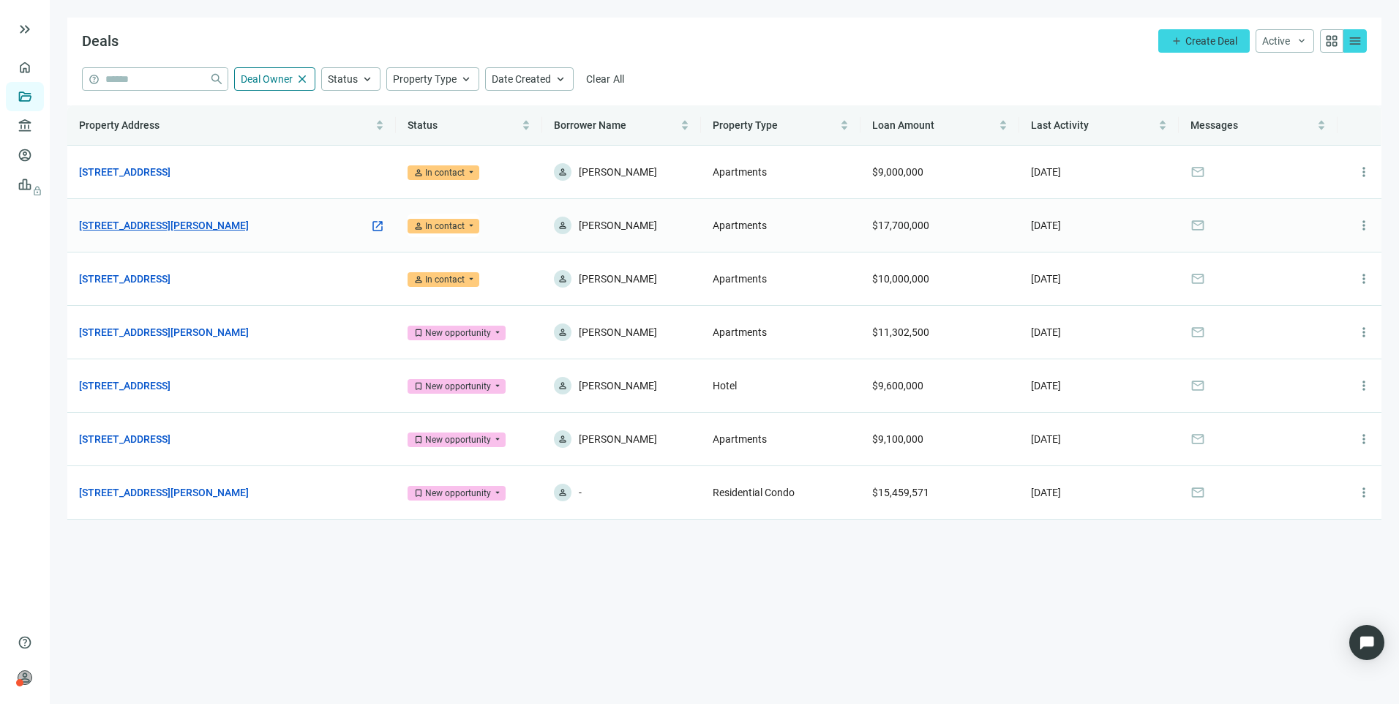
click at [193, 232] on link "[STREET_ADDRESS][PERSON_NAME]" at bounding box center [164, 225] width 170 height 16
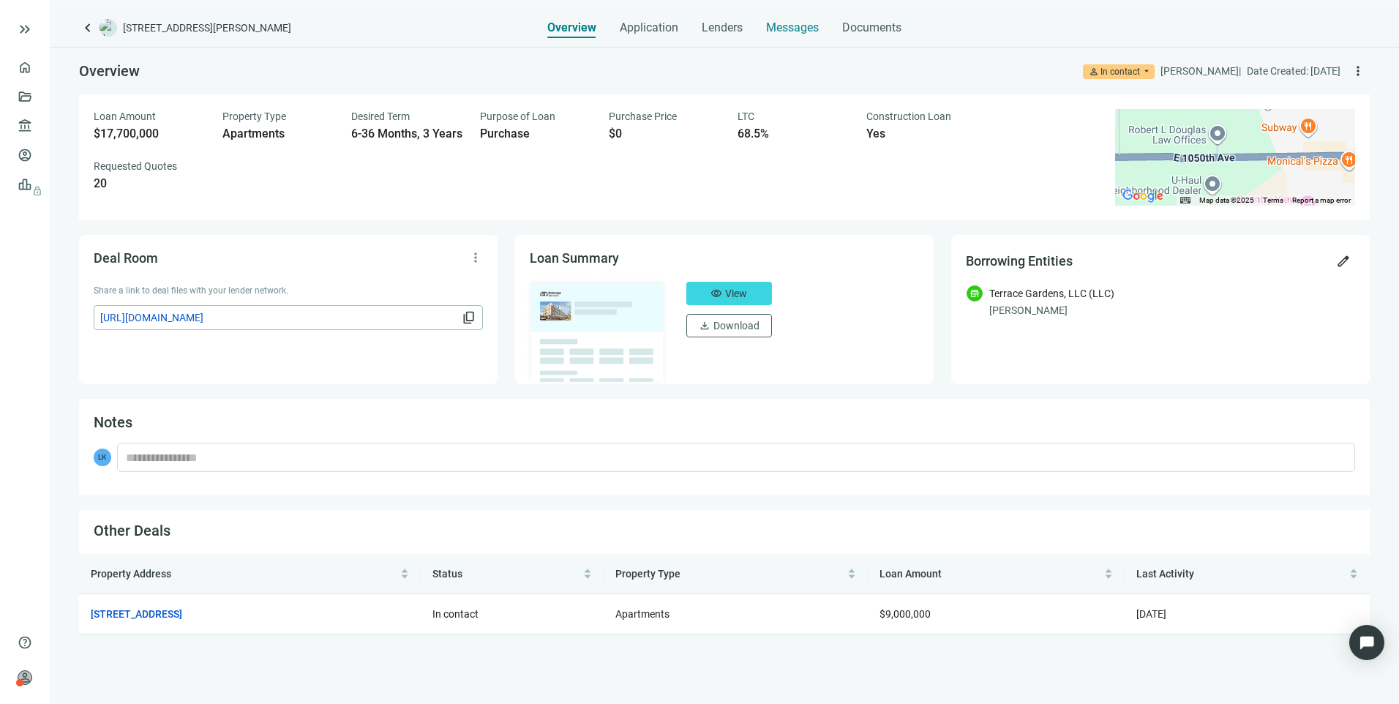
click at [795, 37] on div "Messages" at bounding box center [792, 23] width 53 height 29
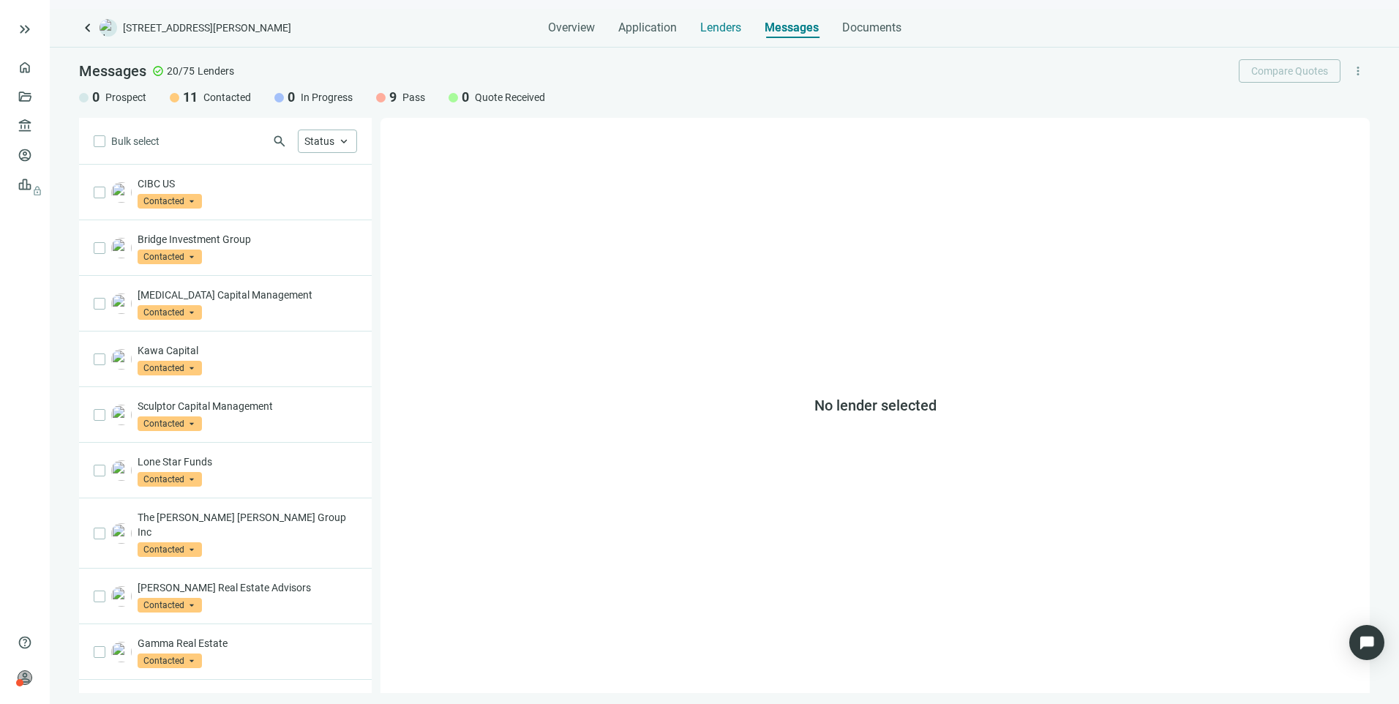
click at [722, 29] on span "Lenders" at bounding box center [720, 27] width 41 height 15
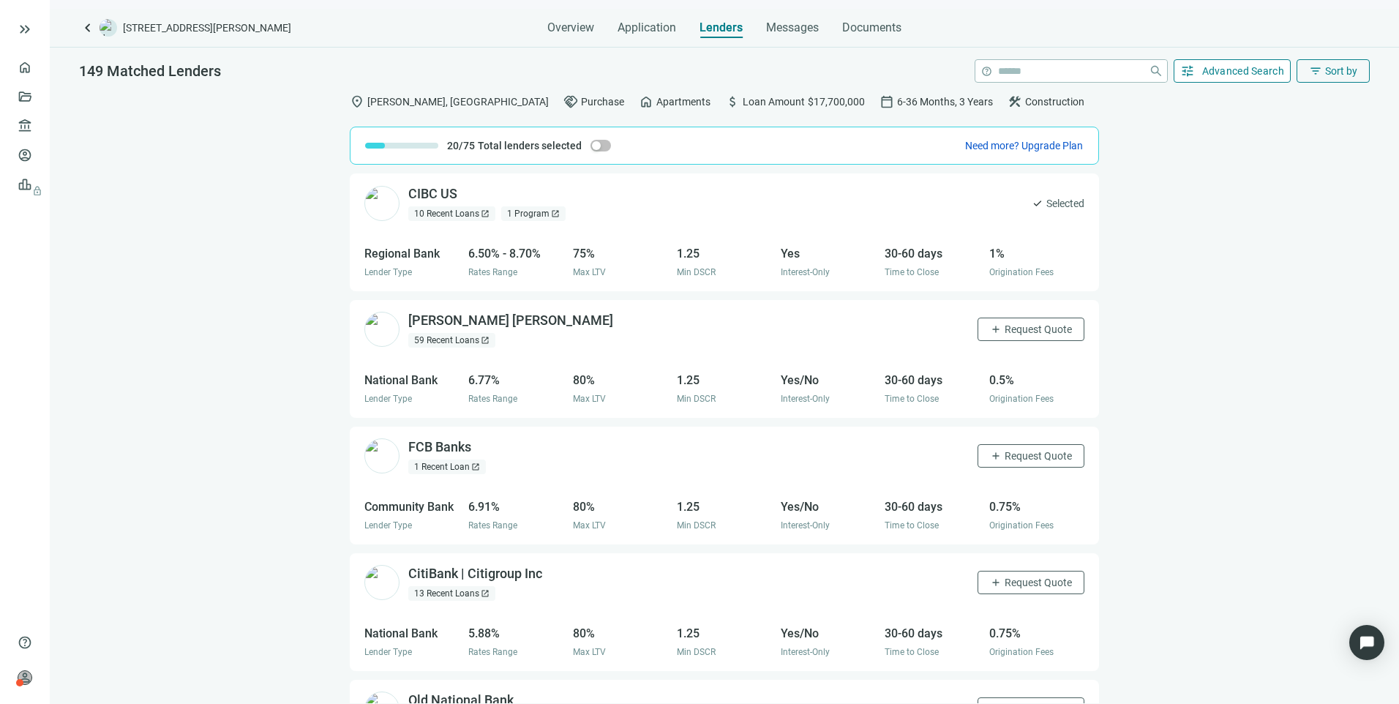
click at [1211, 72] on span "Advanced Search" at bounding box center [1243, 71] width 83 height 12
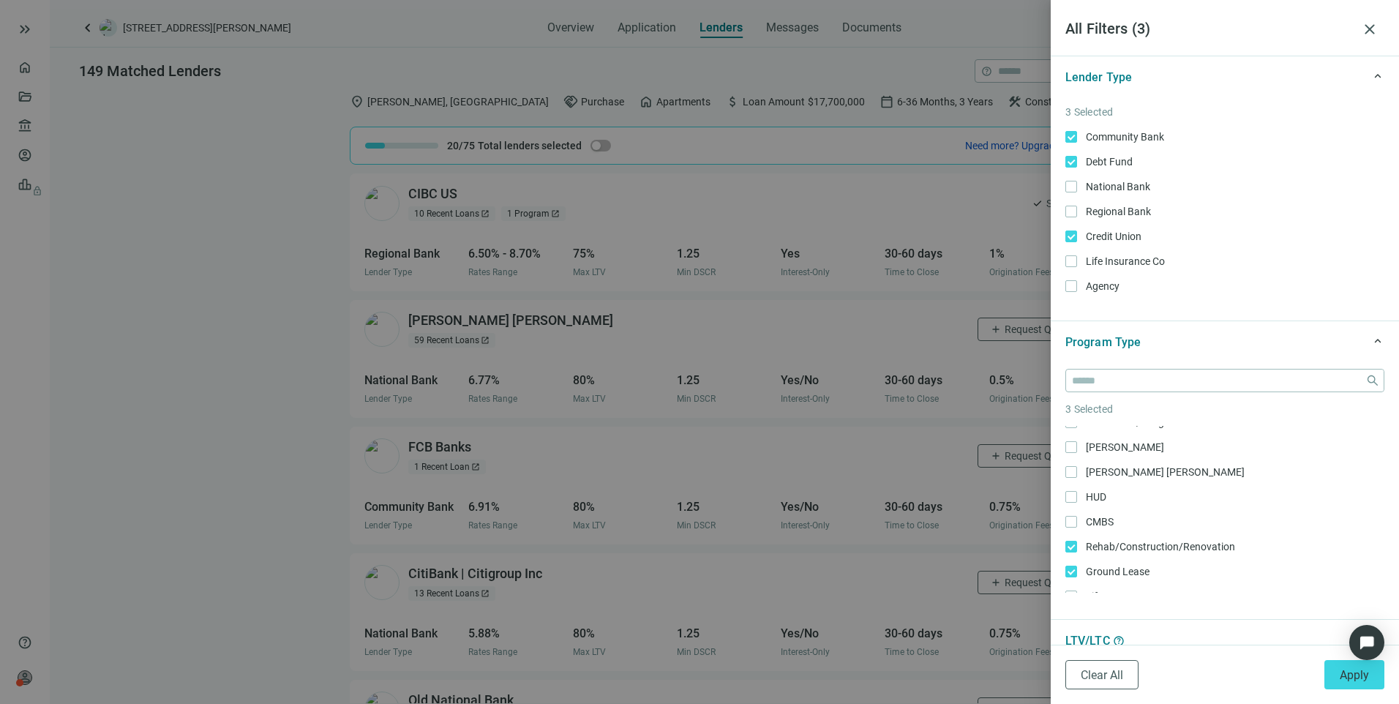
scroll to position [247, 0]
click at [1373, 673] on button "Apply" at bounding box center [1355, 674] width 60 height 29
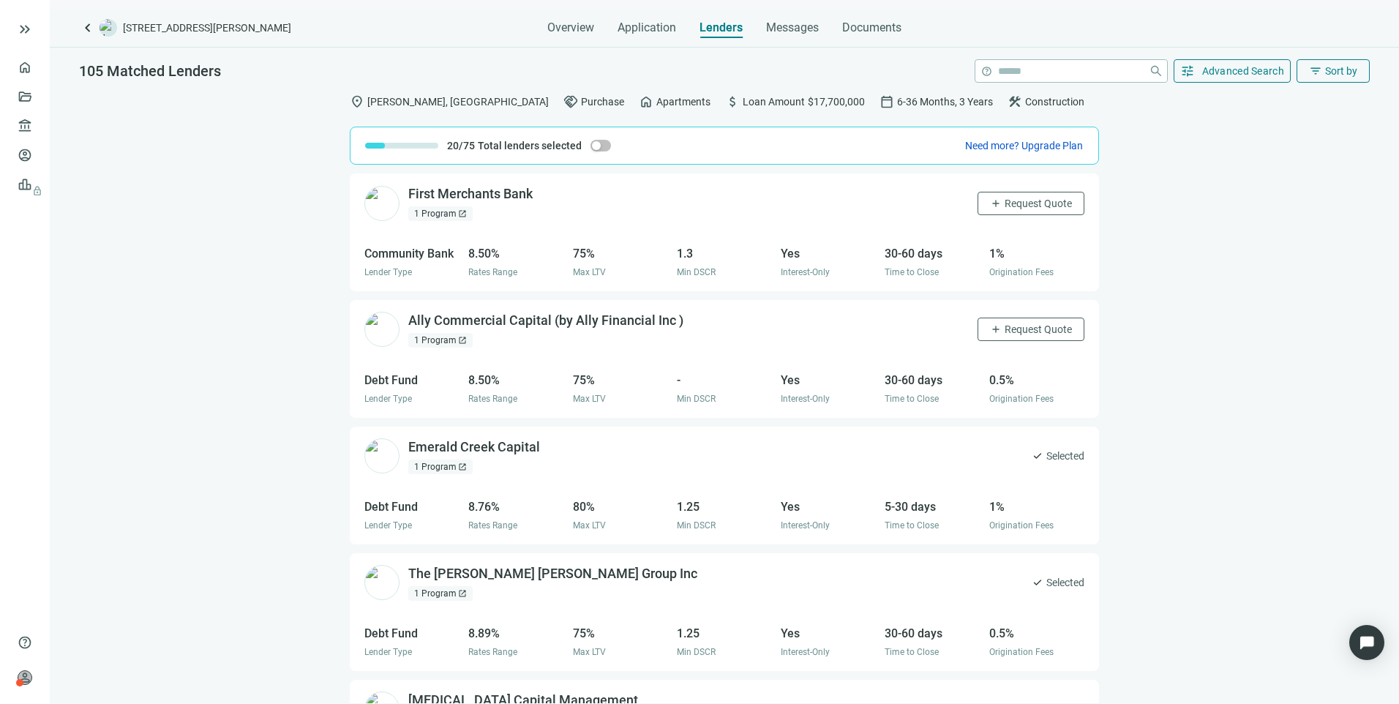
click at [460, 215] on span "open_in_new" at bounding box center [462, 213] width 9 height 9
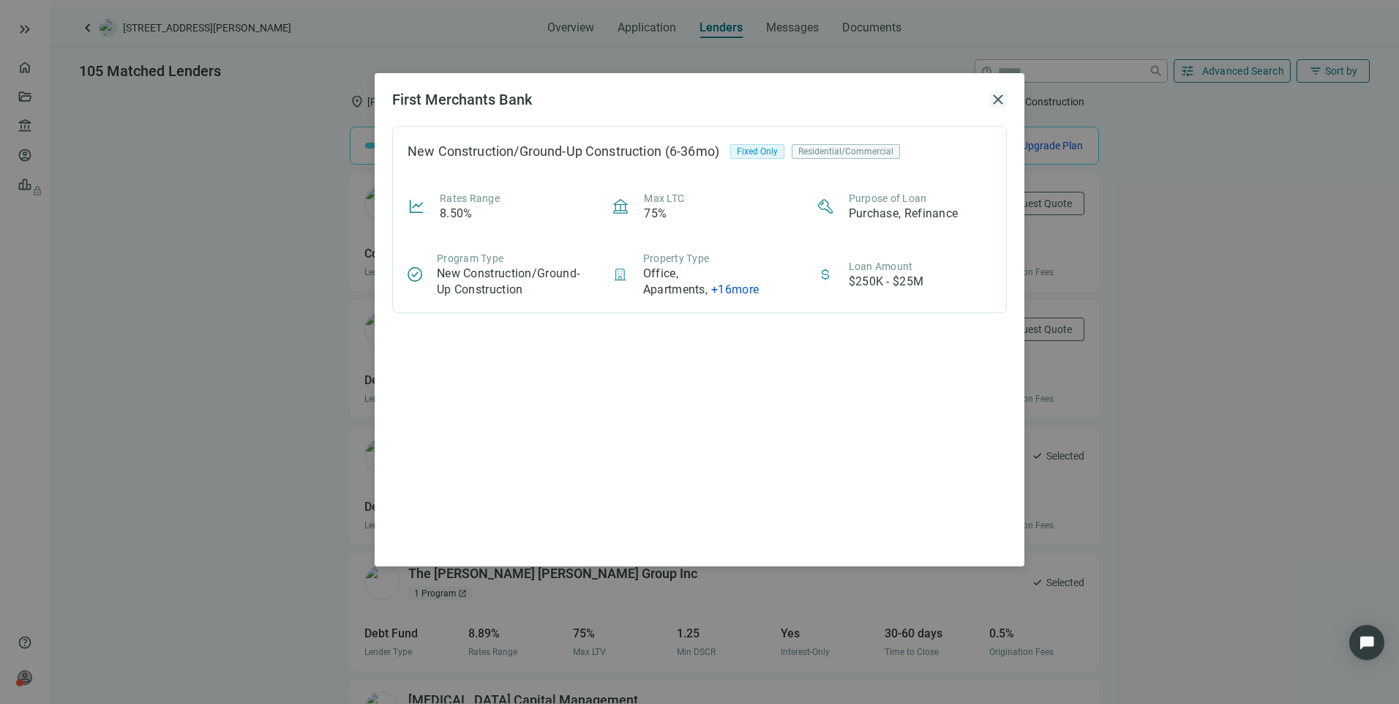
click at [1004, 95] on span "close" at bounding box center [999, 100] width 18 height 18
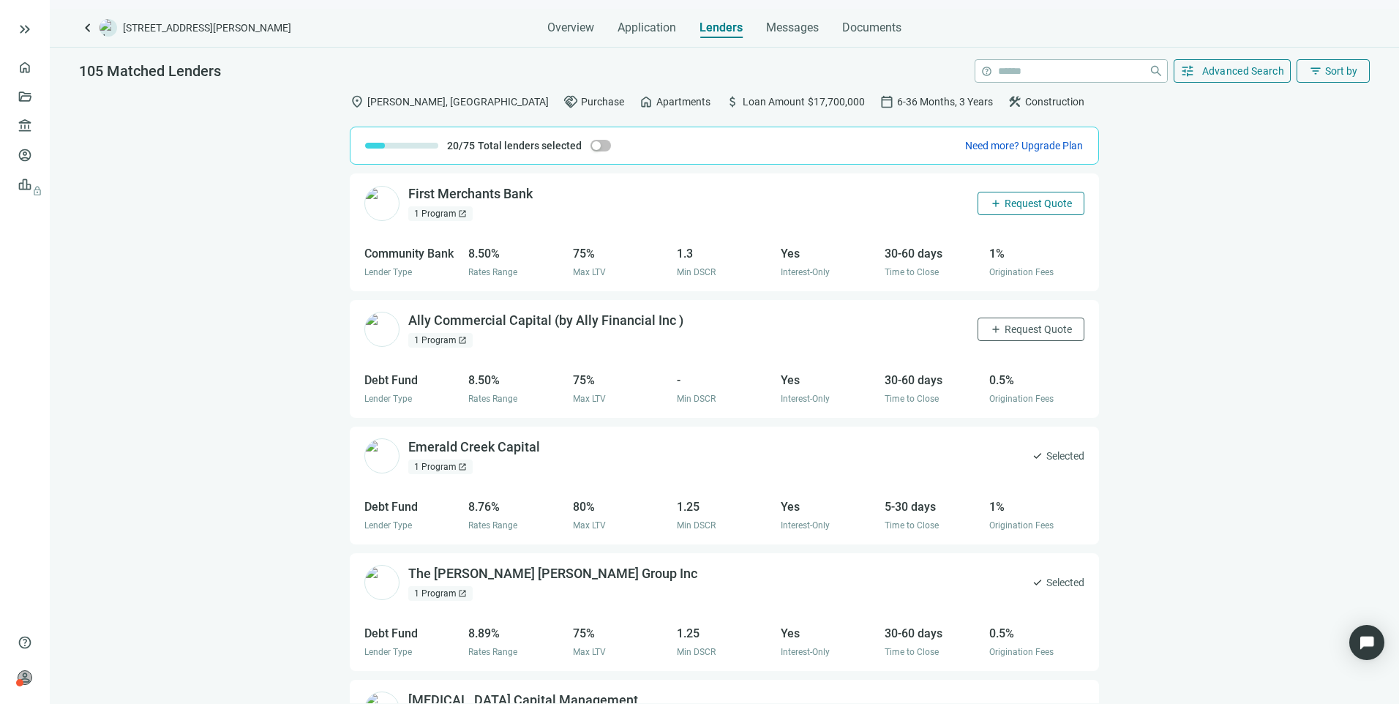
click at [1005, 207] on span "Request Quote" at bounding box center [1038, 204] width 67 height 12
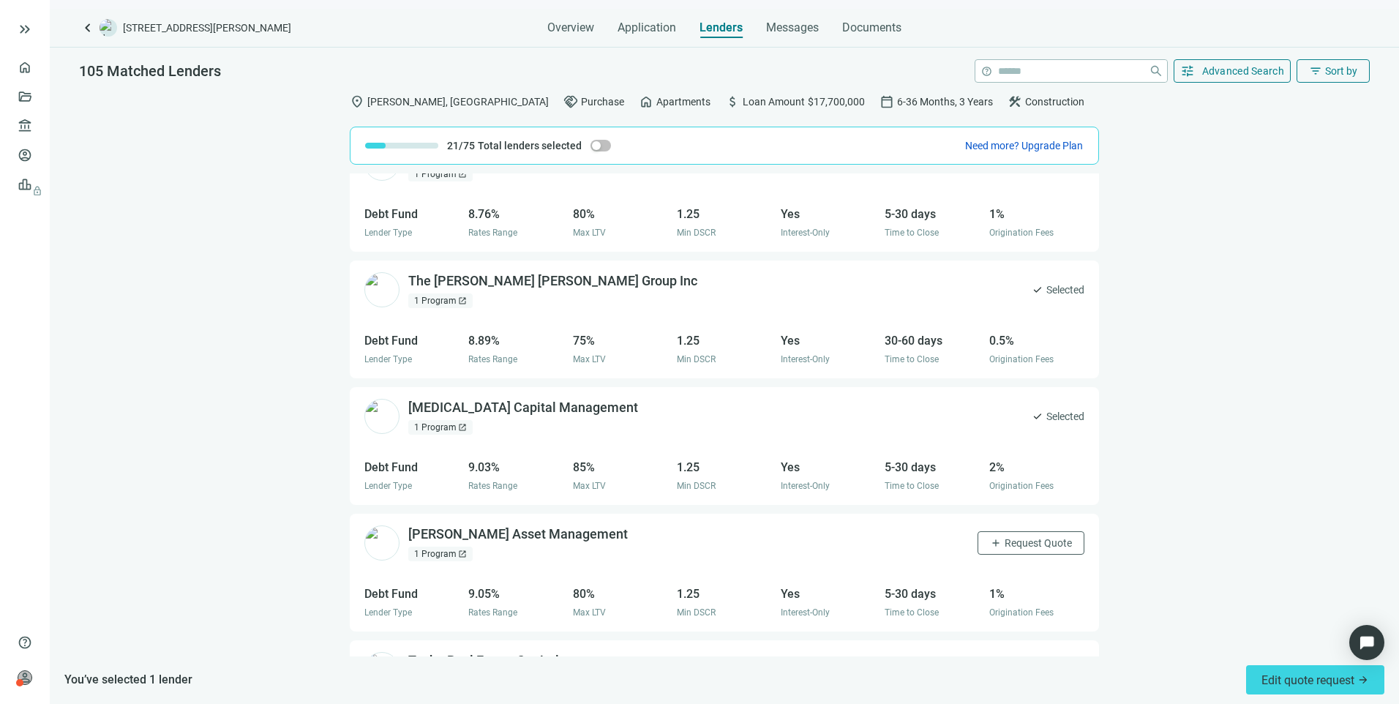
scroll to position [366, 0]
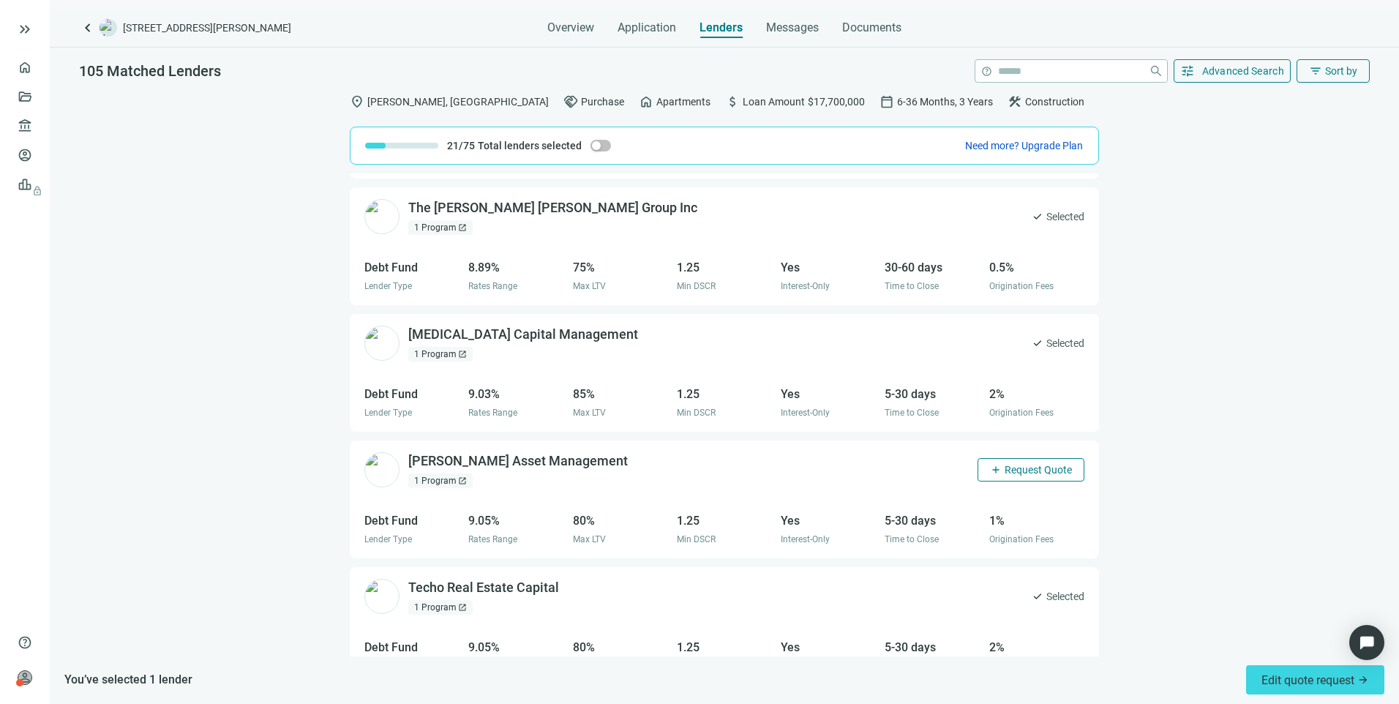
click at [990, 471] on span "add" at bounding box center [996, 470] width 12 height 12
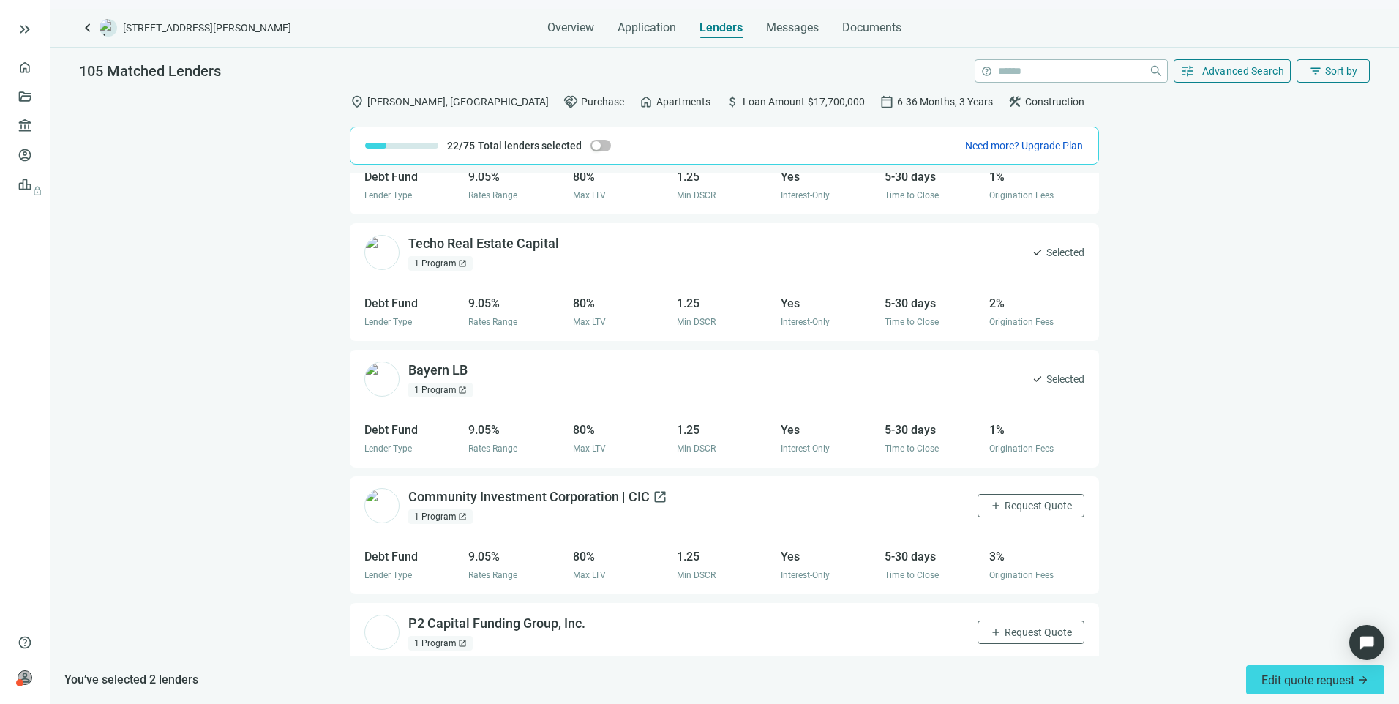
scroll to position [732, 0]
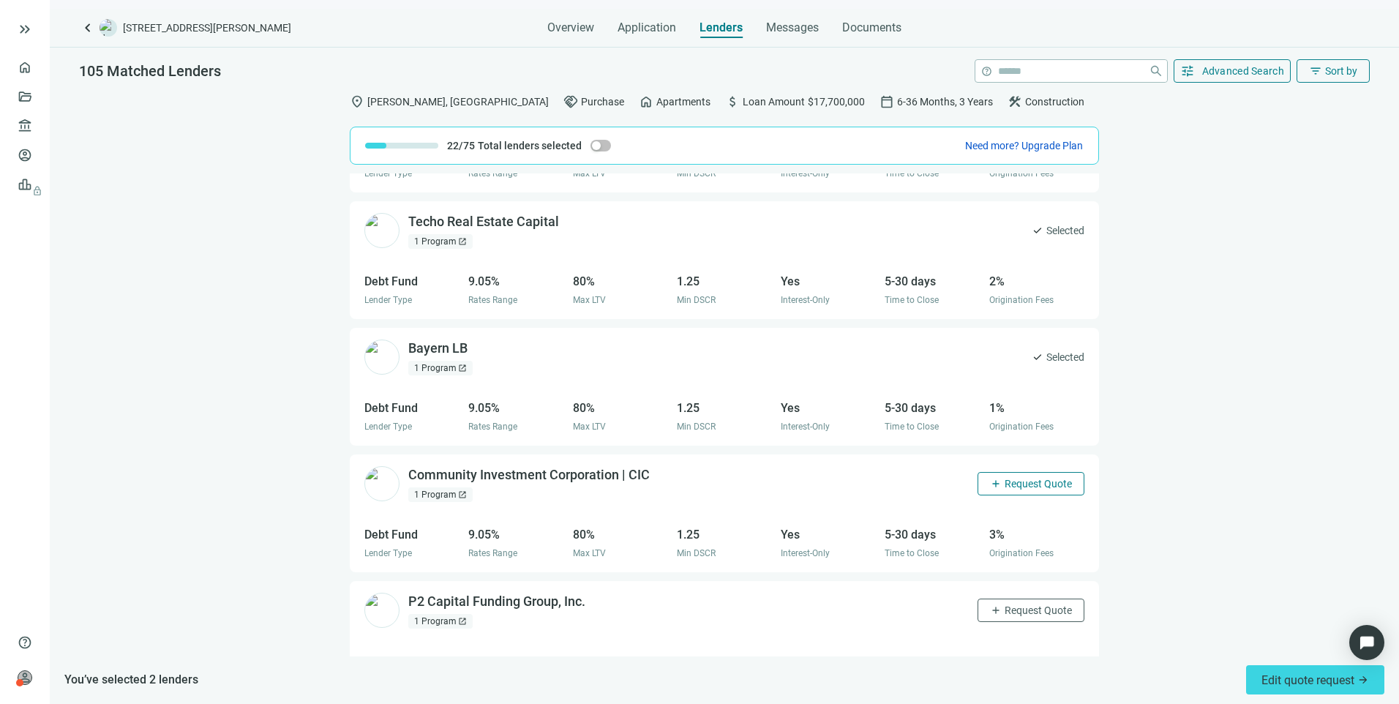
click at [990, 484] on span "add" at bounding box center [996, 484] width 12 height 12
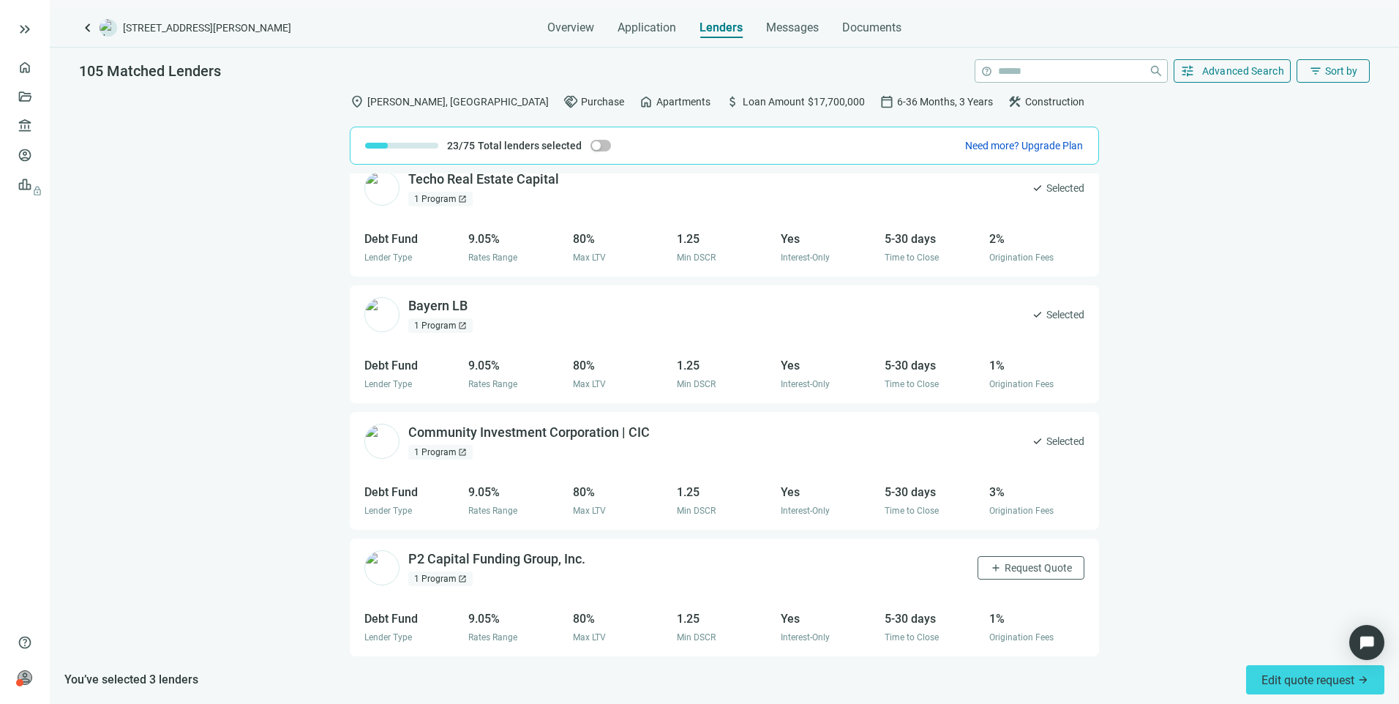
scroll to position [848, 0]
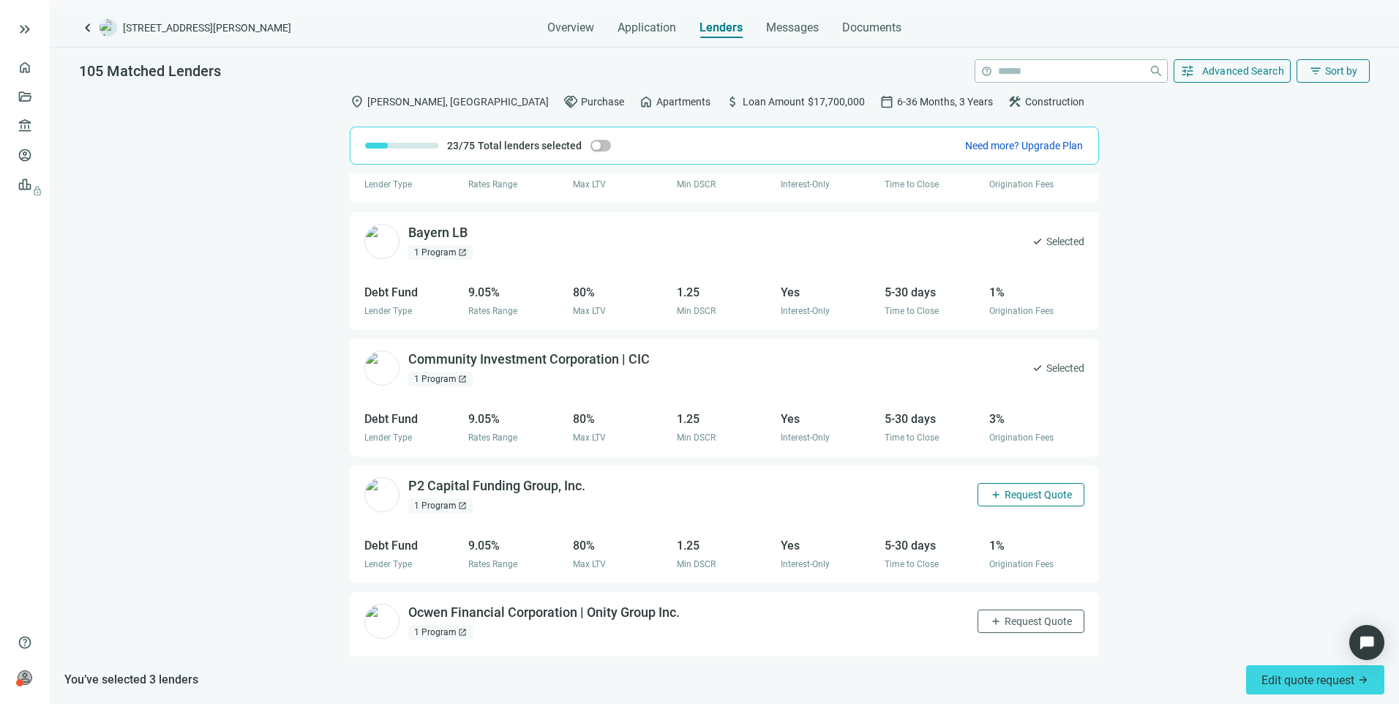
click at [1011, 500] on span "Request Quote" at bounding box center [1038, 495] width 67 height 12
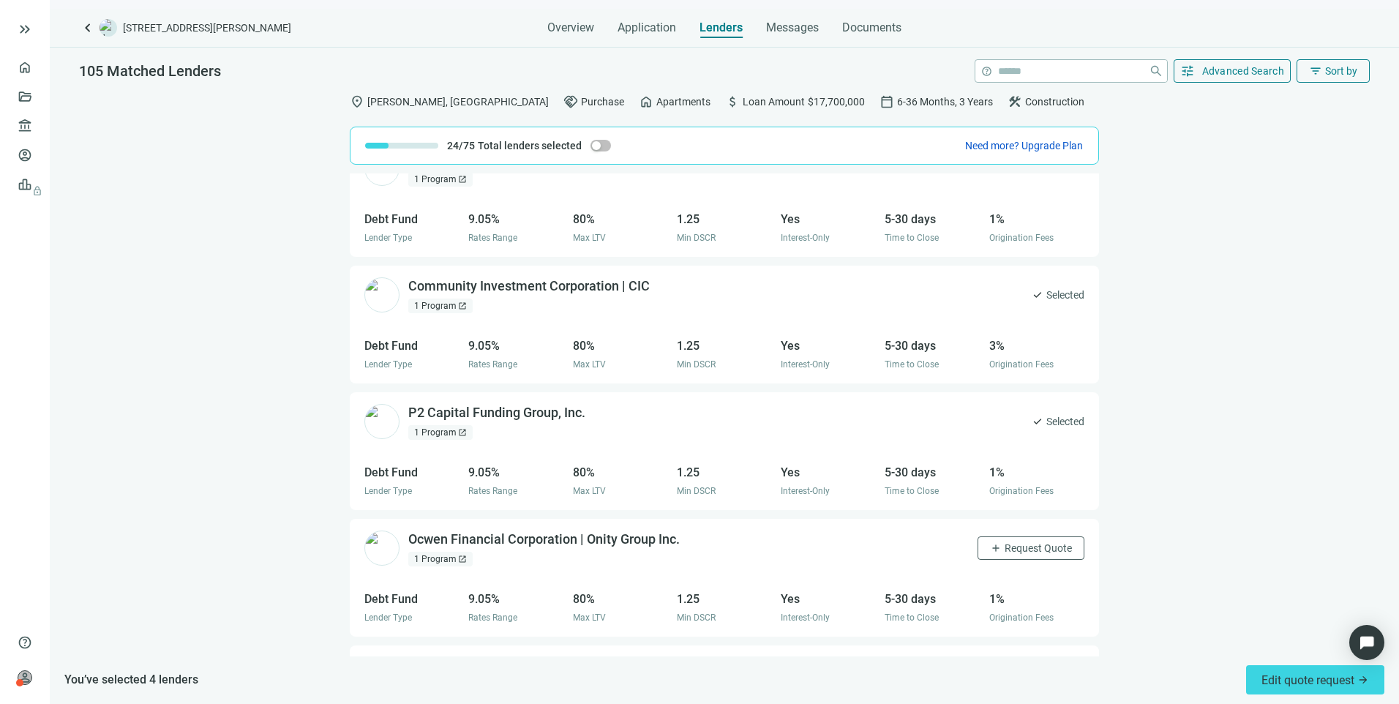
scroll to position [994, 0]
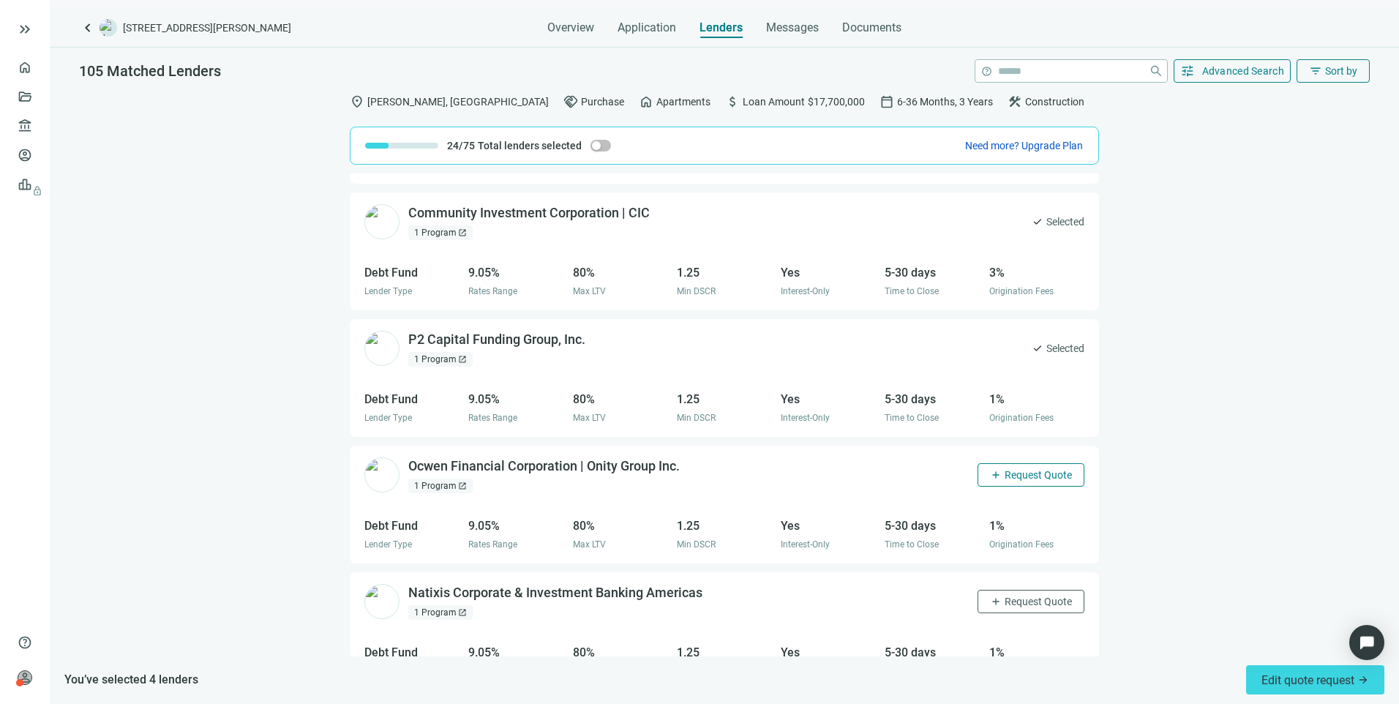
click at [1010, 474] on span "Request Quote" at bounding box center [1038, 475] width 67 height 12
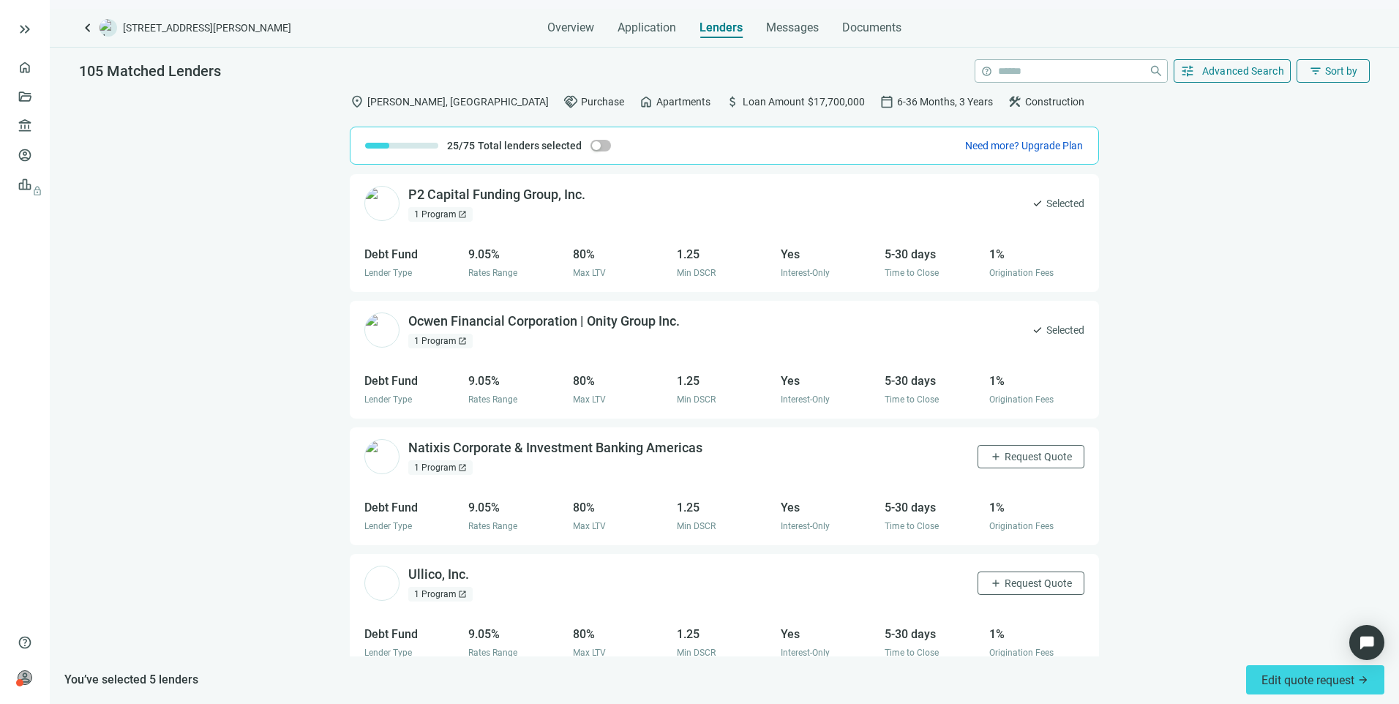
scroll to position [1140, 0]
click at [1009, 586] on span "Request Quote" at bounding box center [1038, 582] width 67 height 12
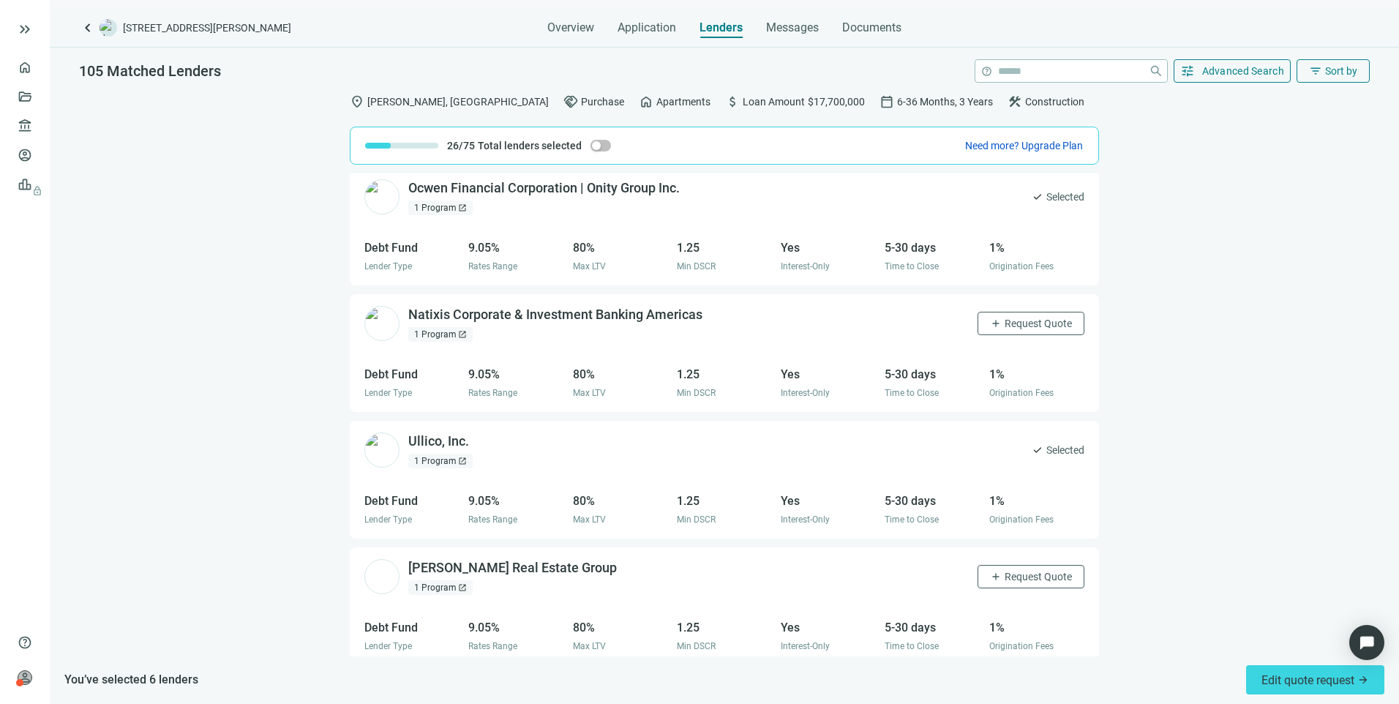
scroll to position [1506, 0]
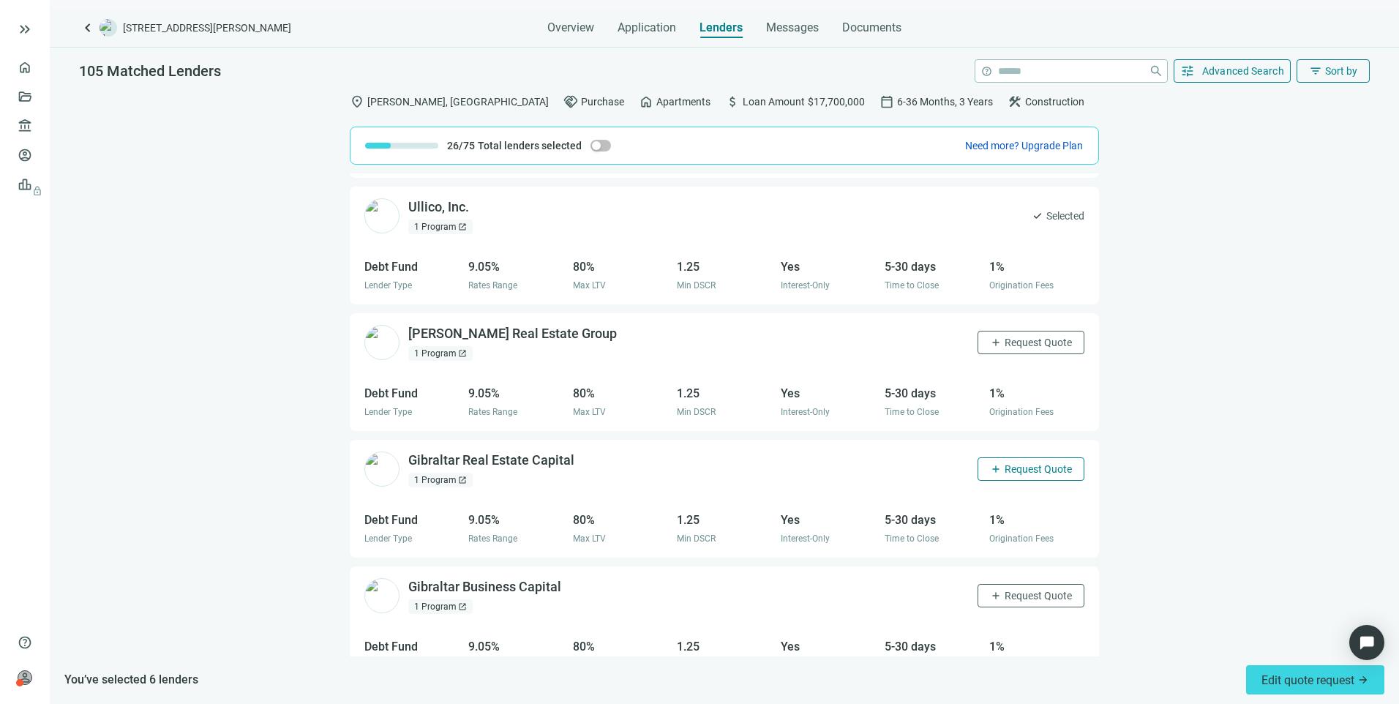
click at [1009, 465] on span "Request Quote" at bounding box center [1038, 469] width 67 height 12
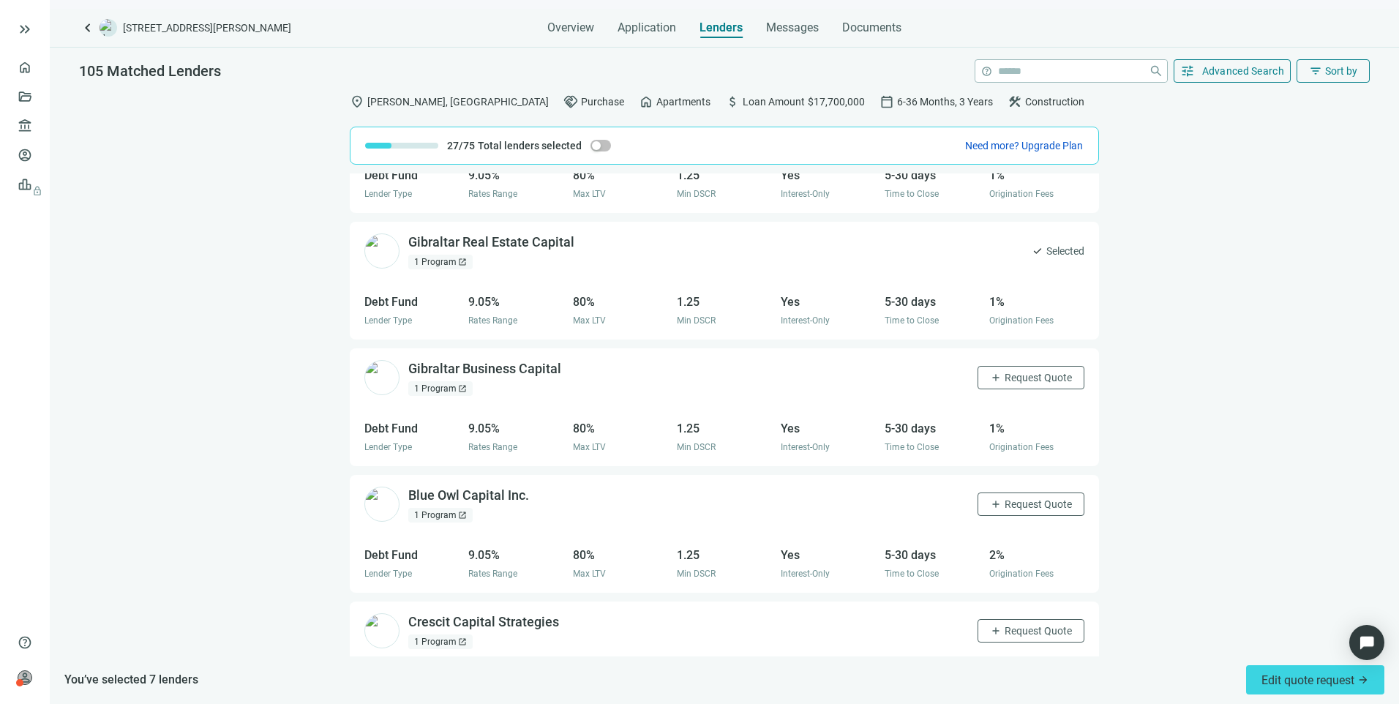
scroll to position [1726, 0]
click at [1009, 499] on span "Request Quote" at bounding box center [1038, 503] width 67 height 12
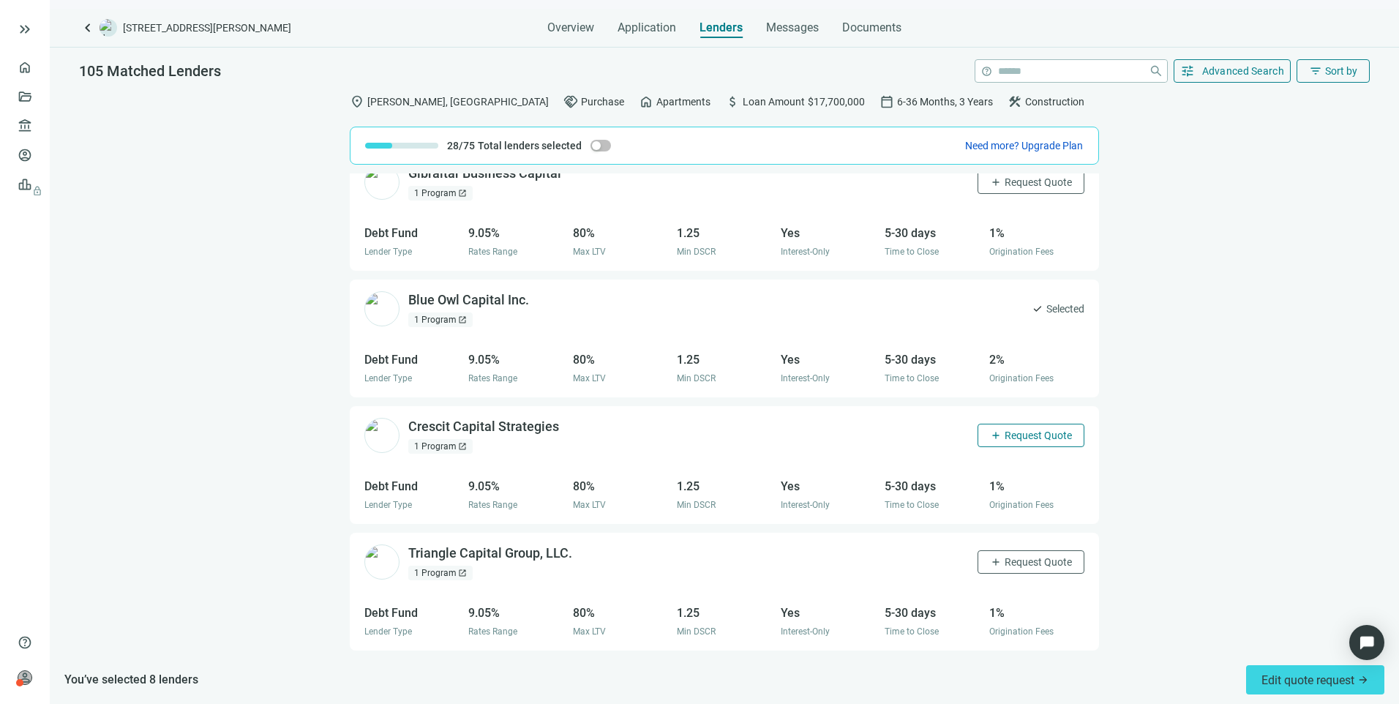
scroll to position [1945, 0]
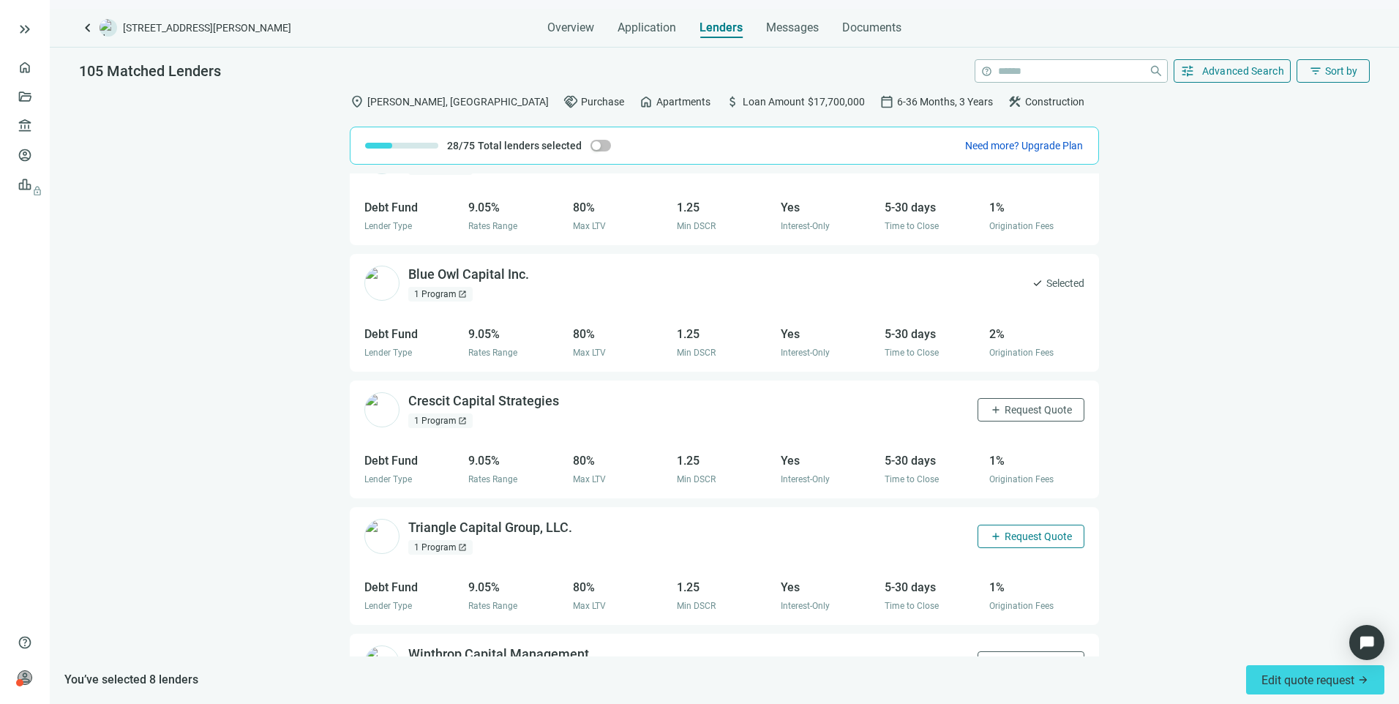
click at [1005, 535] on span "Request Quote" at bounding box center [1038, 537] width 67 height 12
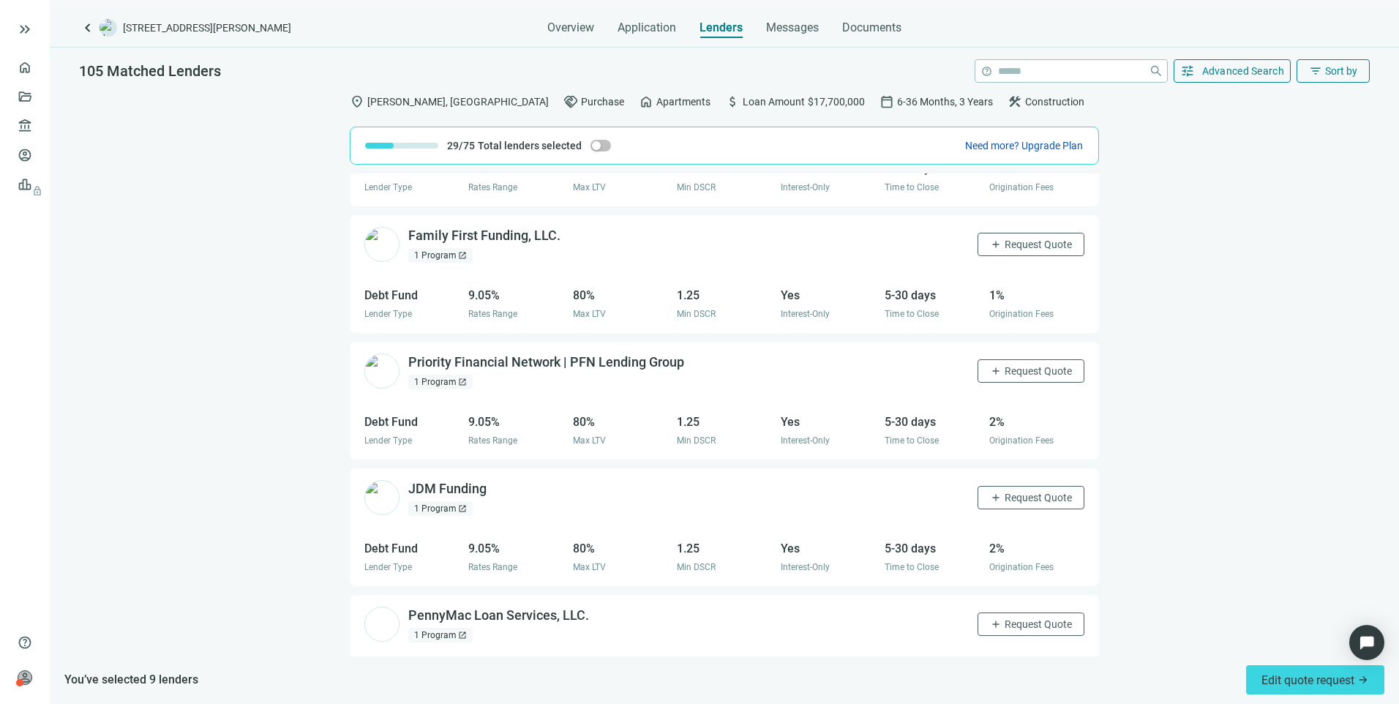
scroll to position [2626, 0]
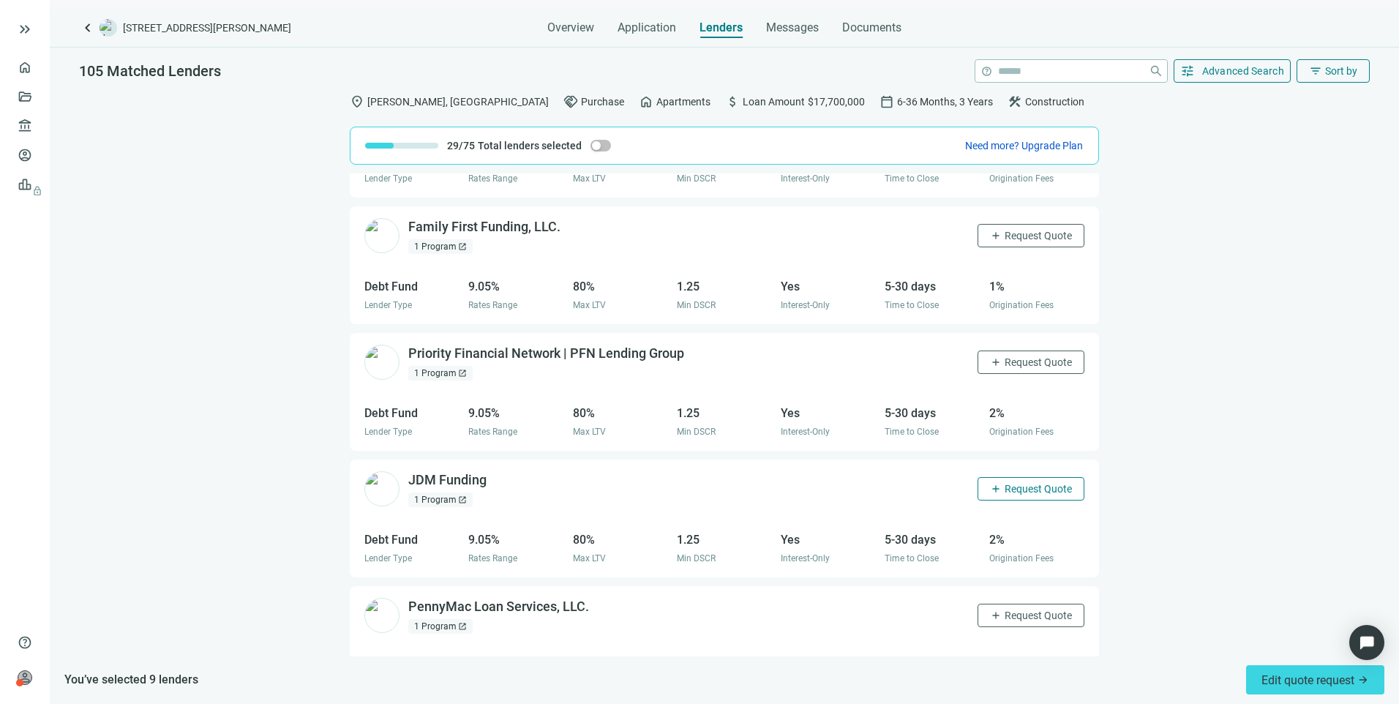
click at [1005, 490] on span "Request Quote" at bounding box center [1038, 489] width 67 height 12
click at [1282, 678] on span "Edit quote request arrow_forward" at bounding box center [1316, 680] width 108 height 14
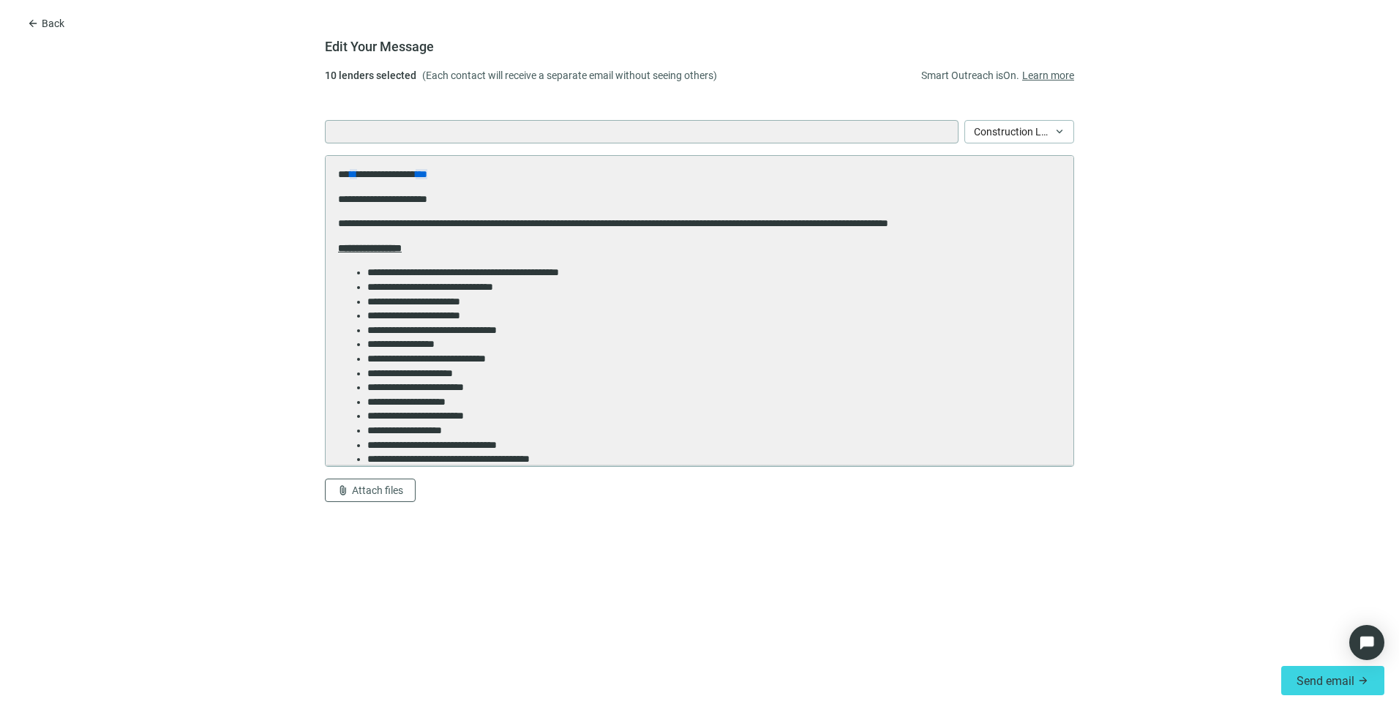
scroll to position [0, 0]
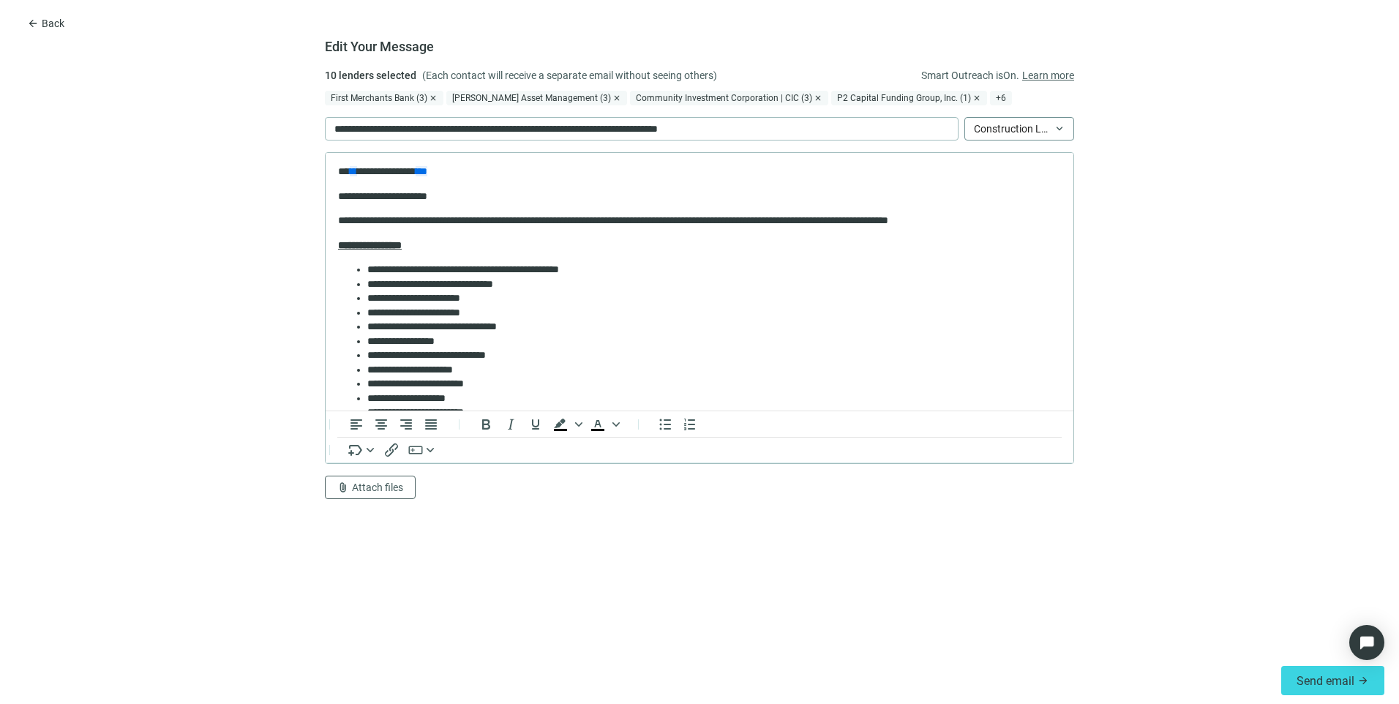
click at [1009, 126] on span "Construction Loan/Rehab/Fix&Flip Request" at bounding box center [1019, 129] width 91 height 22
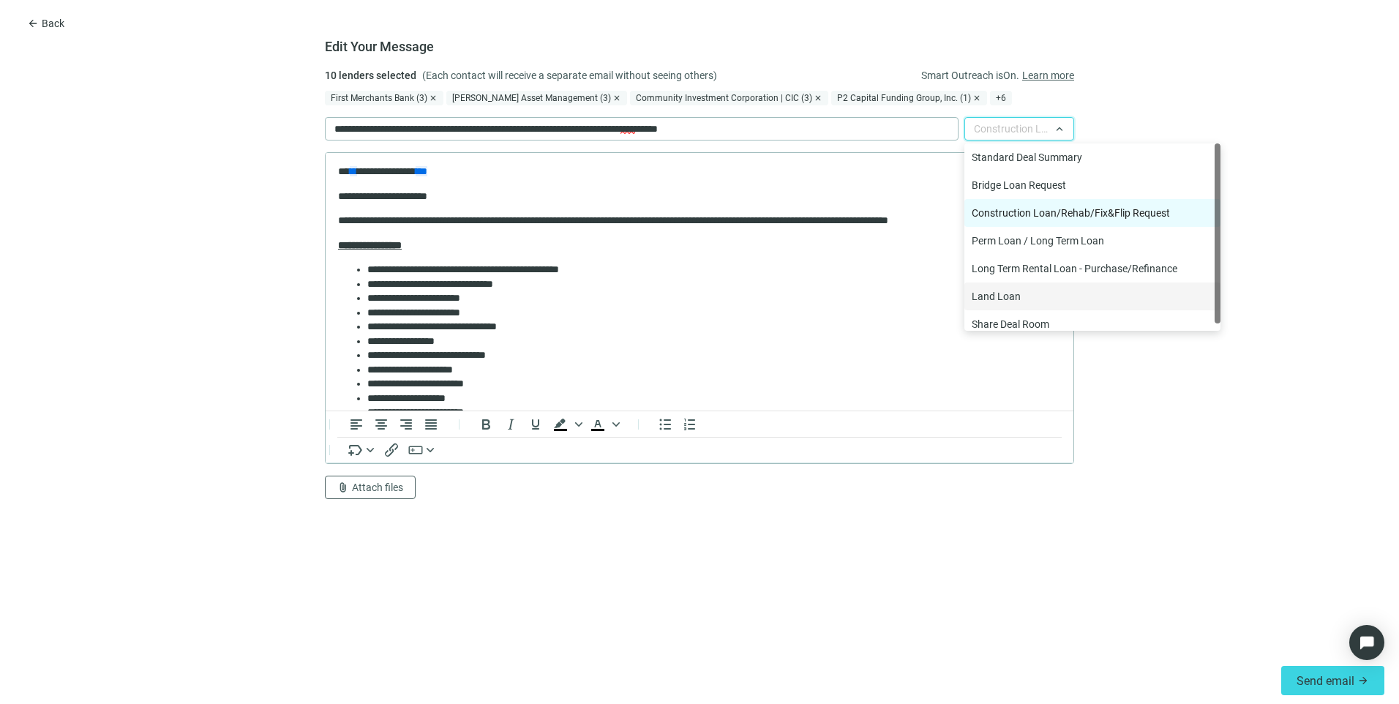
click at [1252, 469] on form "**********" at bounding box center [699, 362] width 1399 height 590
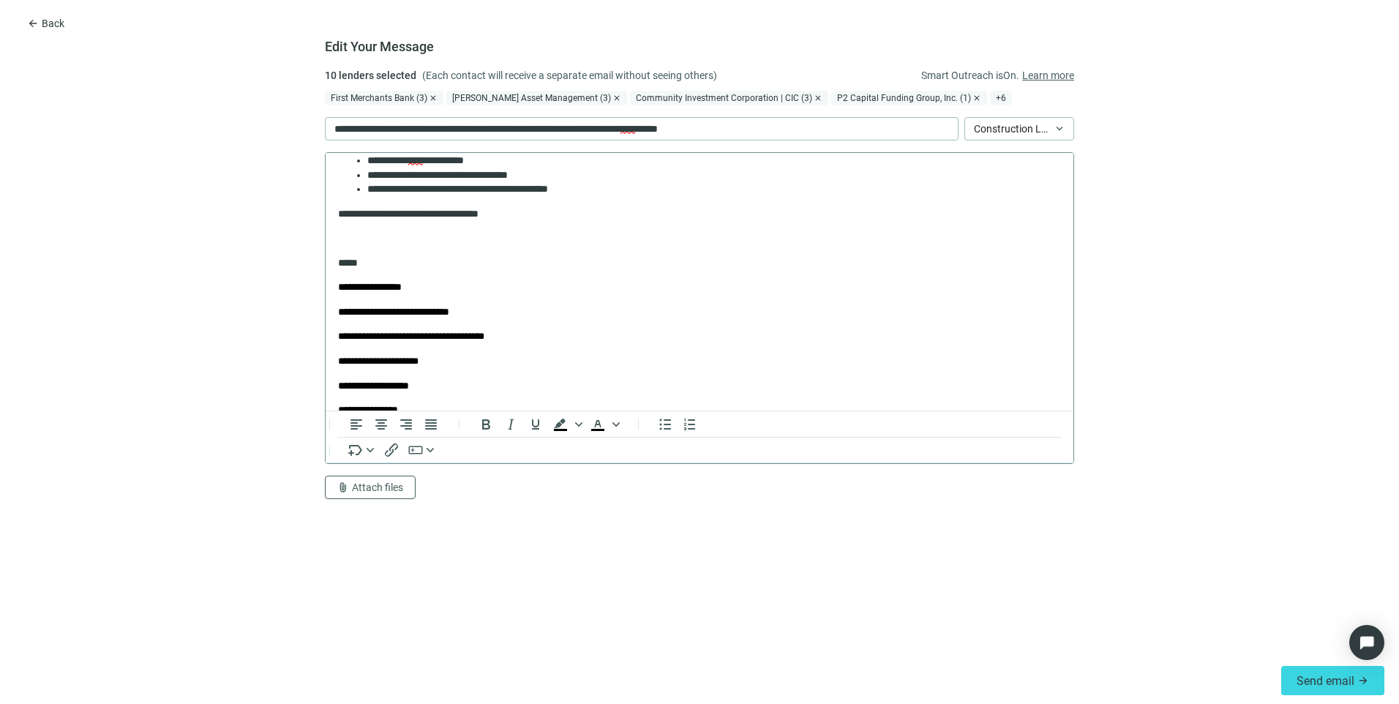
scroll to position [592, 0]
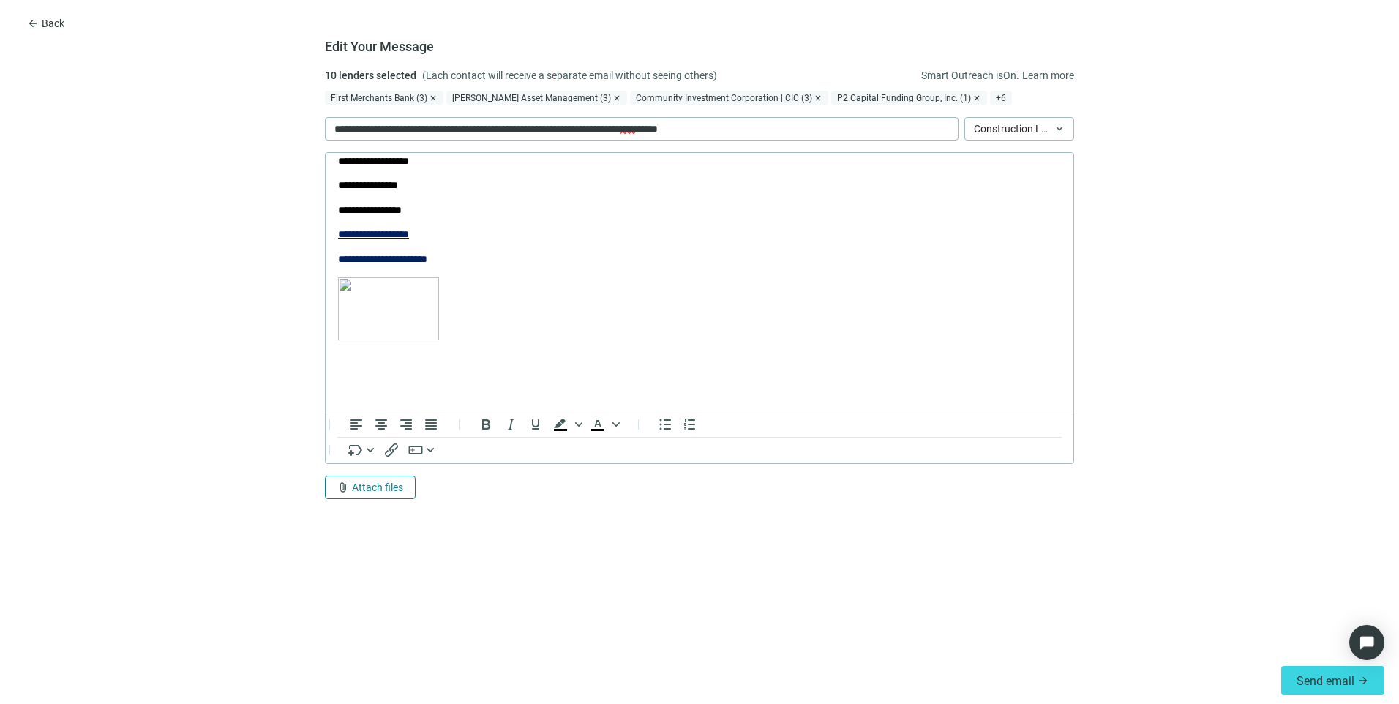
click at [346, 491] on span "attach_file" at bounding box center [343, 488] width 12 height 12
click at [361, 433] on span "Сhoose from deal documents" at bounding box center [403, 432] width 133 height 12
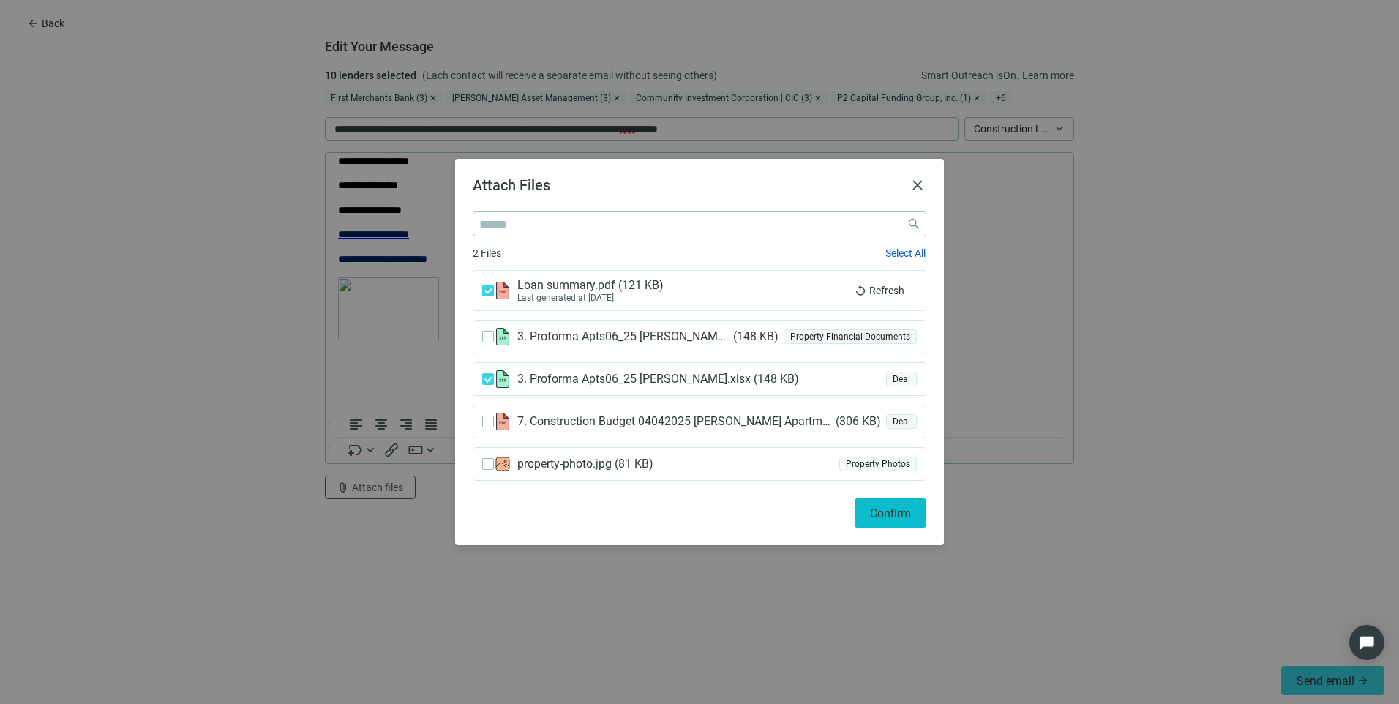
click at [907, 517] on span "Confirm" at bounding box center [890, 513] width 41 height 14
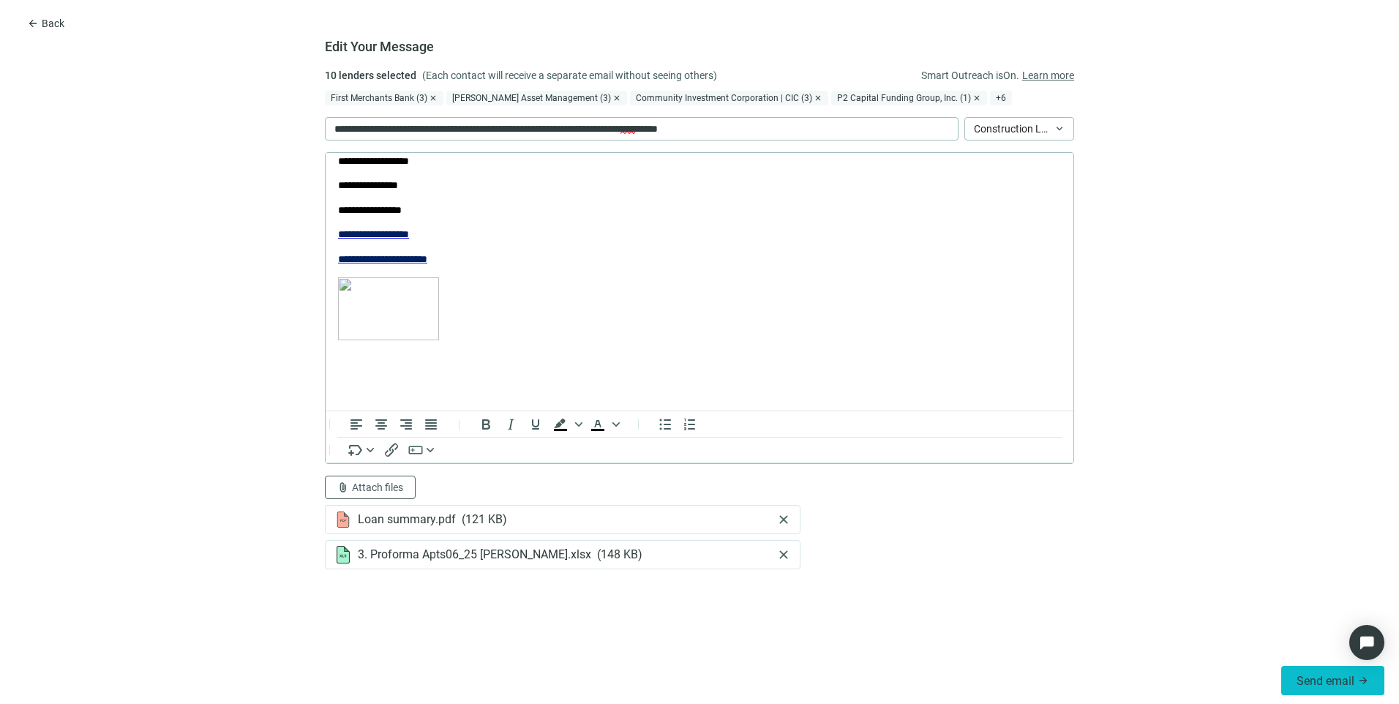
click at [1300, 680] on span "Send email" at bounding box center [1326, 681] width 58 height 14
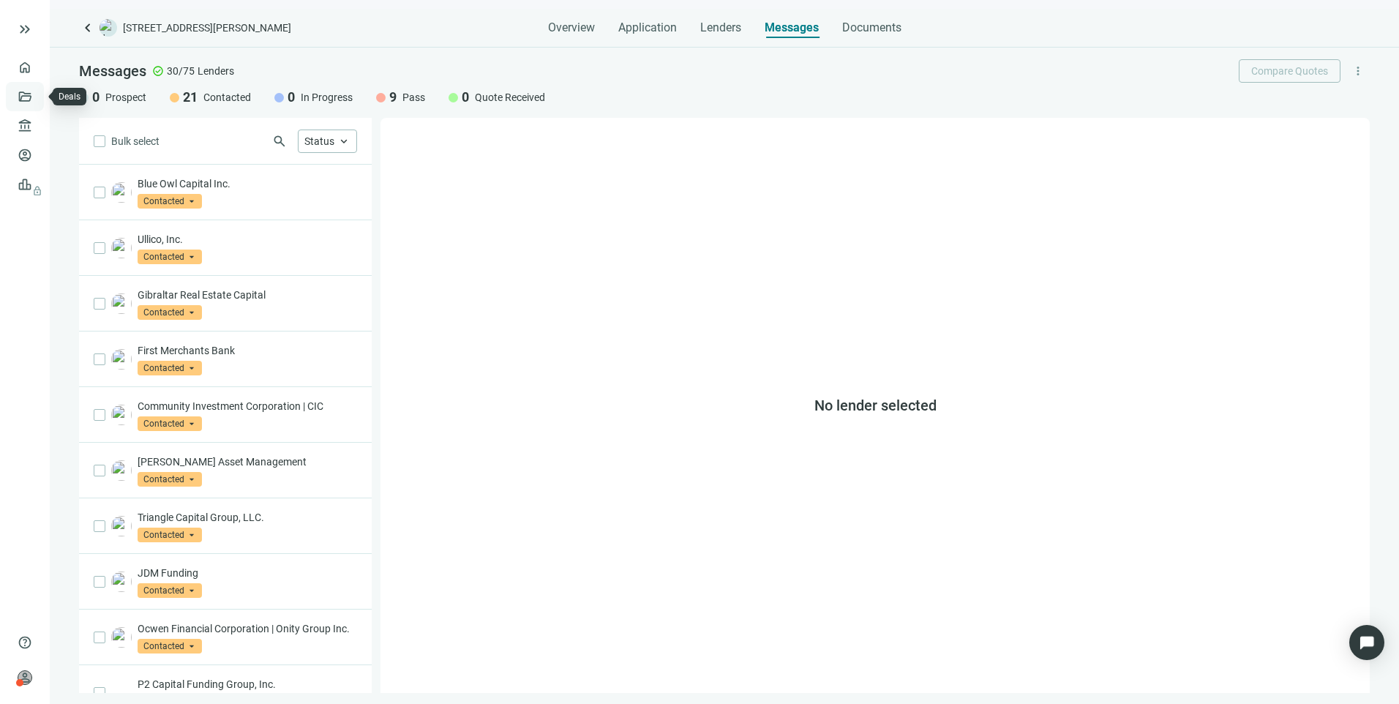
click at [37, 102] on link "Deals" at bounding box center [50, 97] width 26 height 12
